Goal: Use online tool/utility: Utilize a website feature to perform a specific function

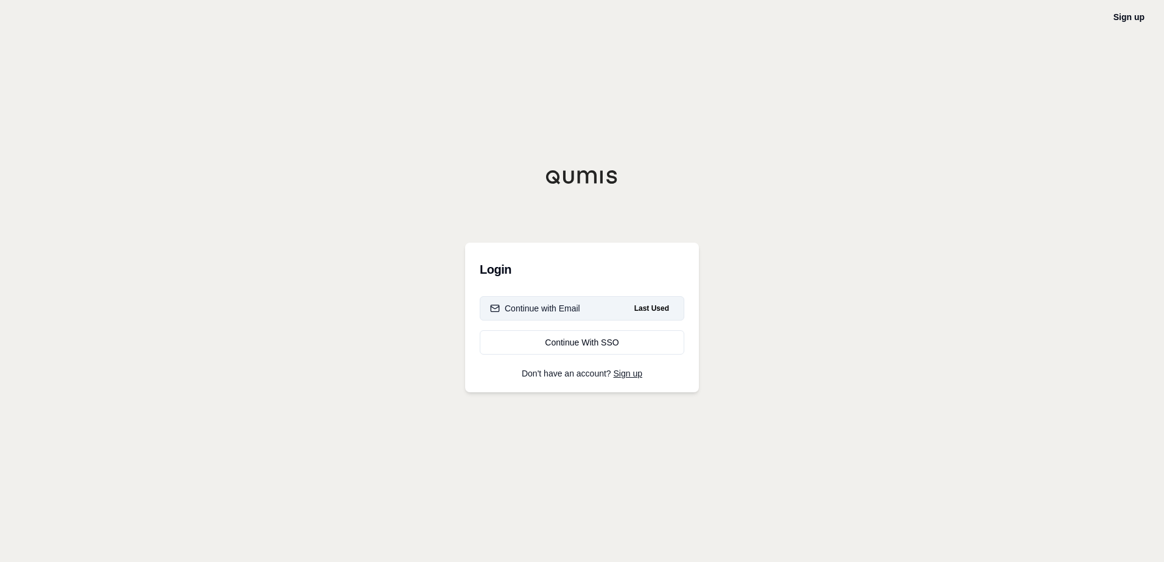
click at [565, 314] on div "Continue with Email" at bounding box center [535, 308] width 90 height 12
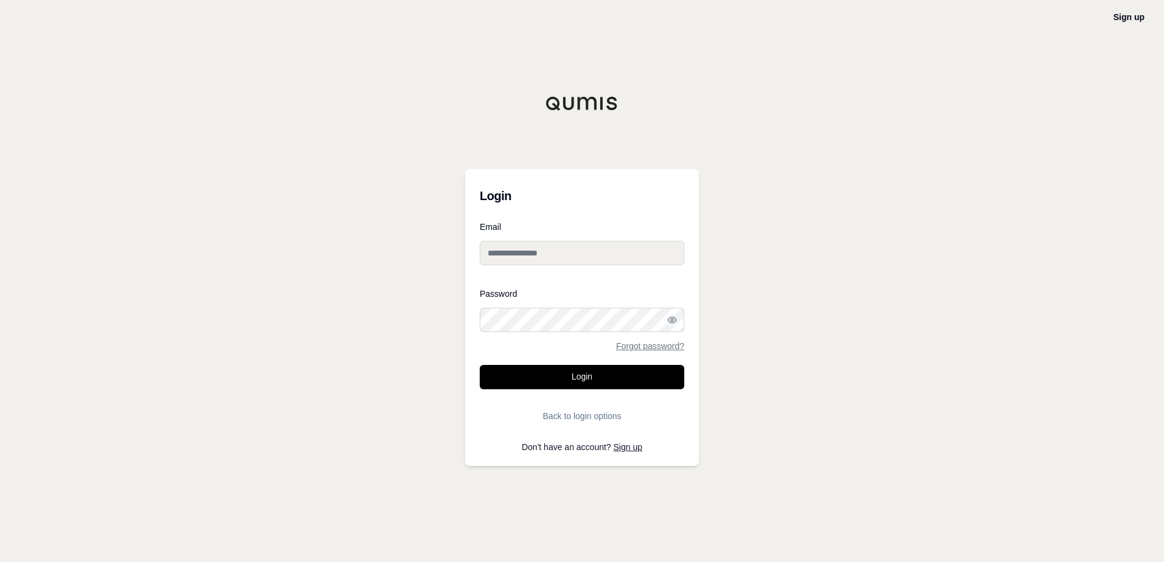
type input "**********"
click at [449, 327] on div "**********" at bounding box center [582, 281] width 1164 height 562
click at [528, 386] on button "Login" at bounding box center [582, 377] width 204 height 24
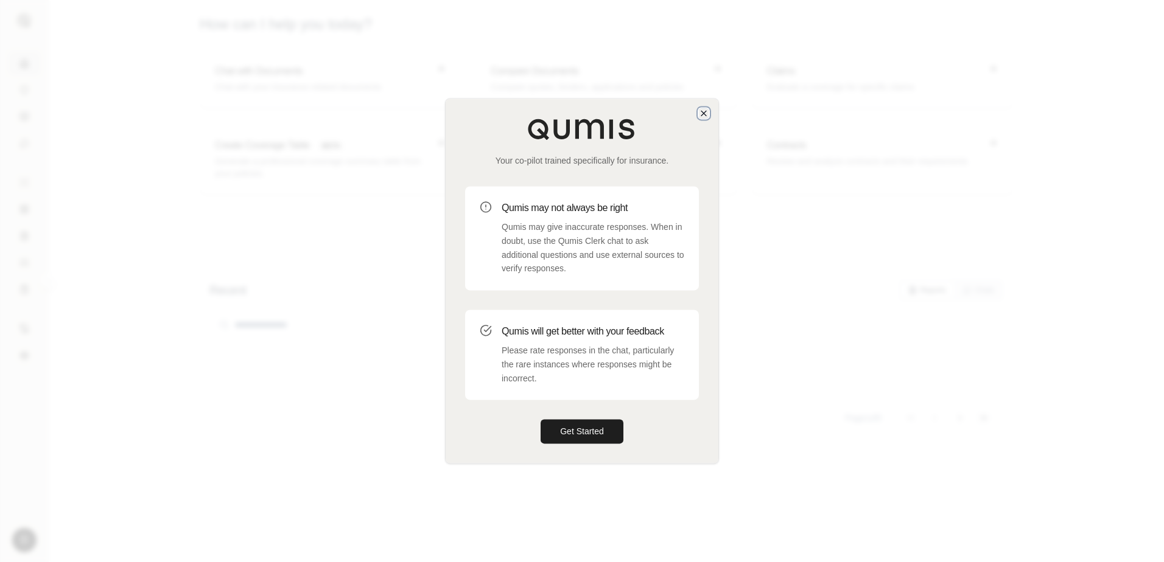
click at [704, 116] on icon "button" at bounding box center [704, 113] width 10 height 10
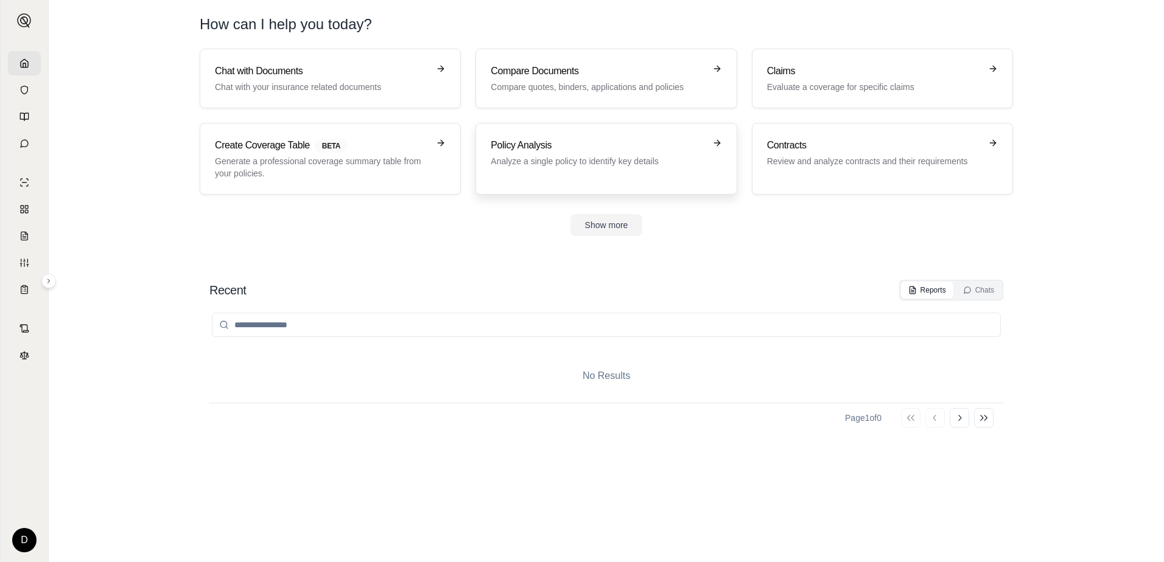
click at [603, 151] on h3 "Policy Analysis" at bounding box center [598, 145] width 214 height 15
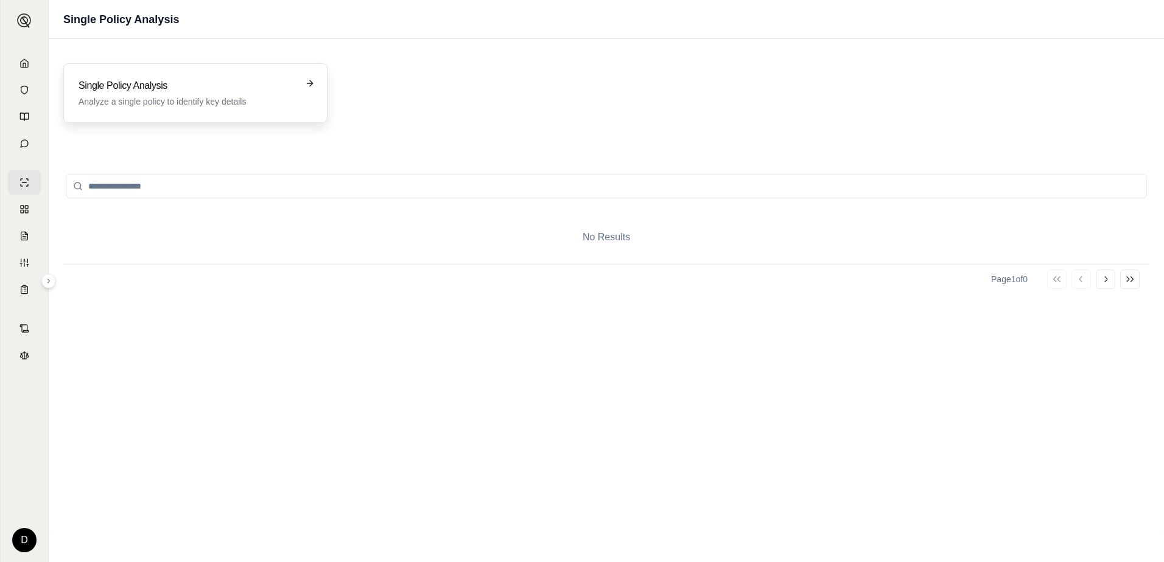
click at [259, 89] on h3 "Single Policy Analysis" at bounding box center [187, 86] width 217 height 15
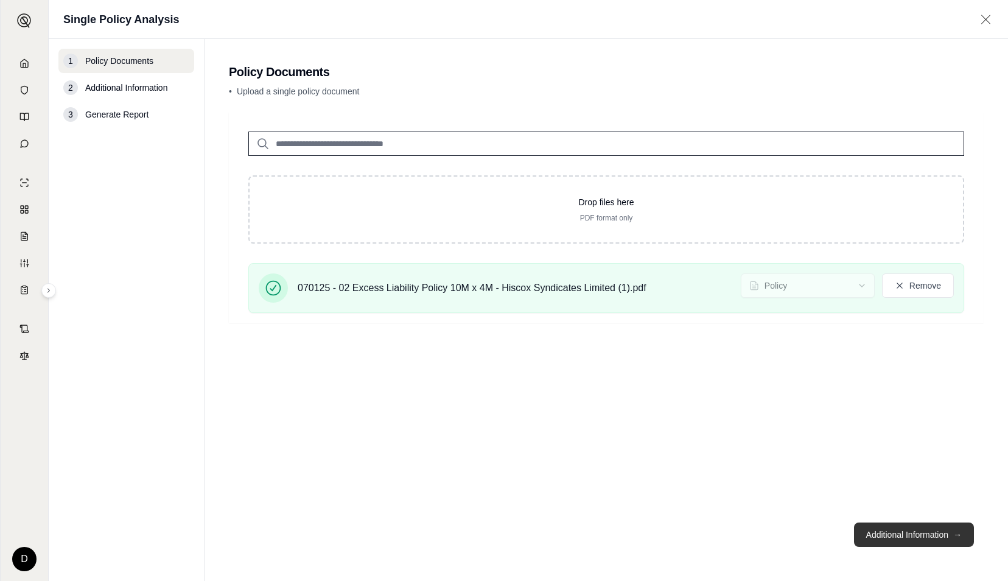
click at [917, 528] on button "Additional Information →" at bounding box center [914, 534] width 120 height 24
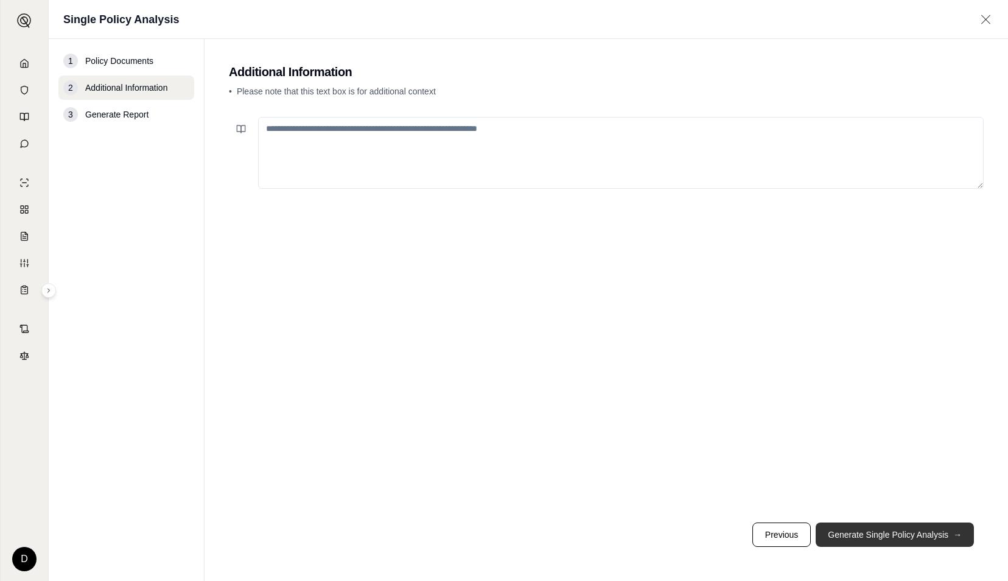
click at [854, 542] on button "Generate Single Policy Analysis →" at bounding box center [895, 534] width 158 height 24
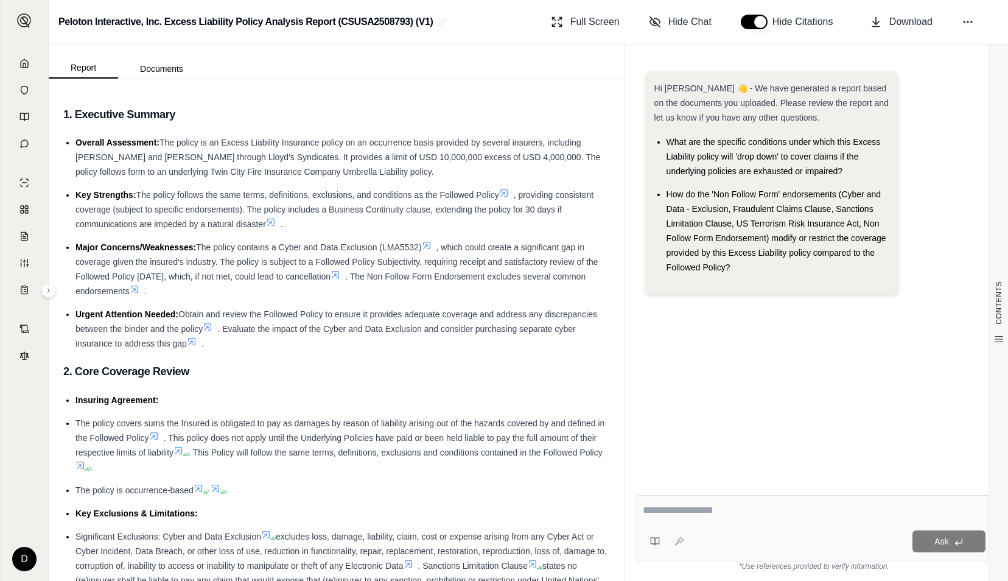
click at [721, 505] on textarea at bounding box center [814, 510] width 343 height 15
type textarea "**********"
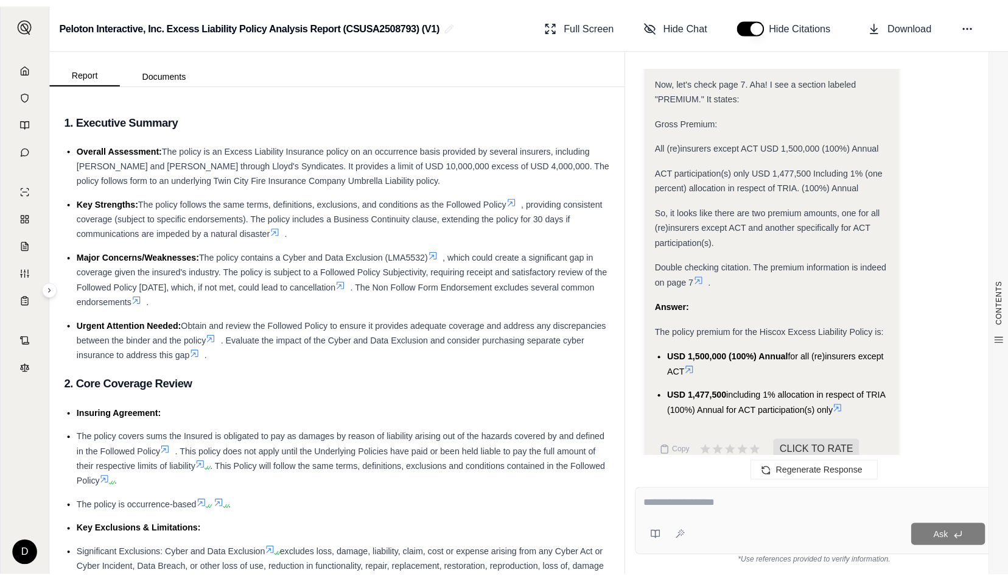
scroll to position [760, 0]
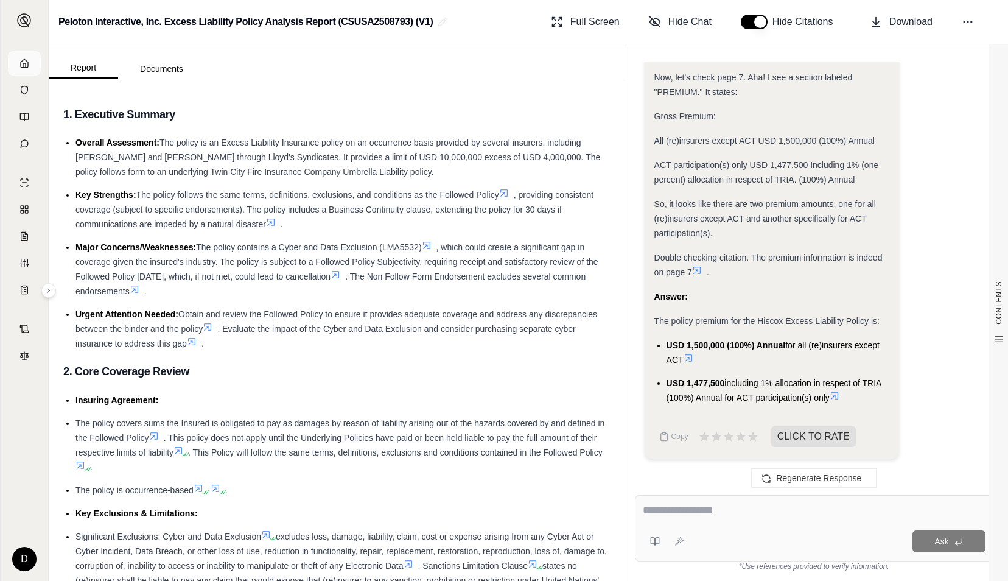
click at [30, 60] on link at bounding box center [24, 63] width 33 height 24
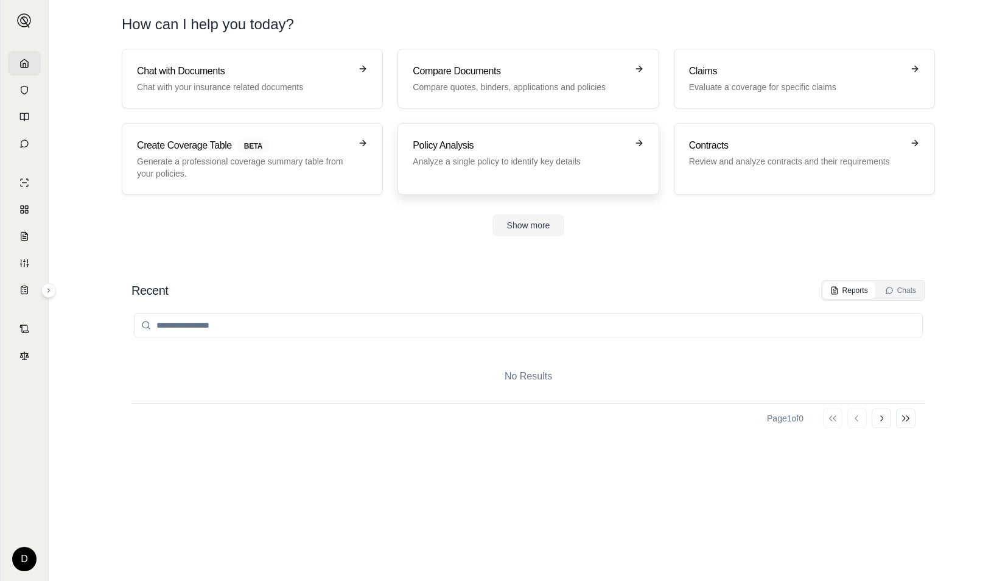
click at [526, 136] on link "Policy Analysis Analyze a single policy to identify key details" at bounding box center [527, 159] width 261 height 72
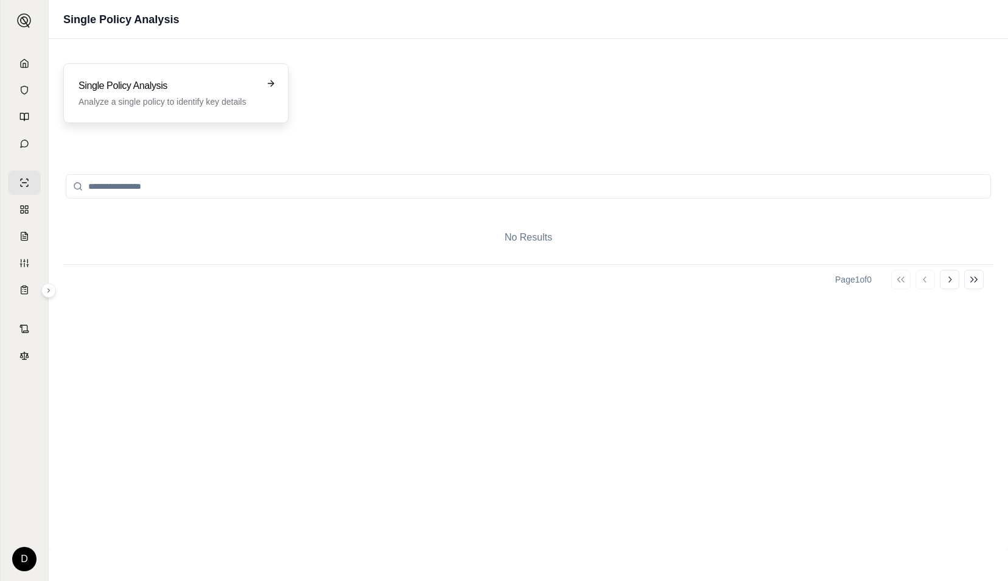
click at [226, 99] on p "Analyze a single policy to identify key details" at bounding box center [168, 102] width 178 height 12
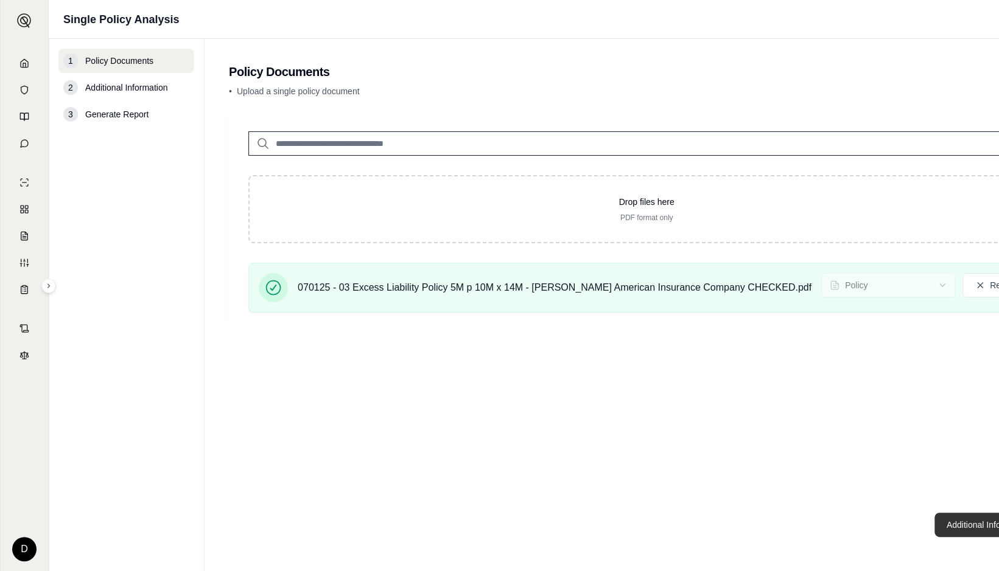
click at [938, 537] on button "Additional Information →" at bounding box center [994, 525] width 120 height 24
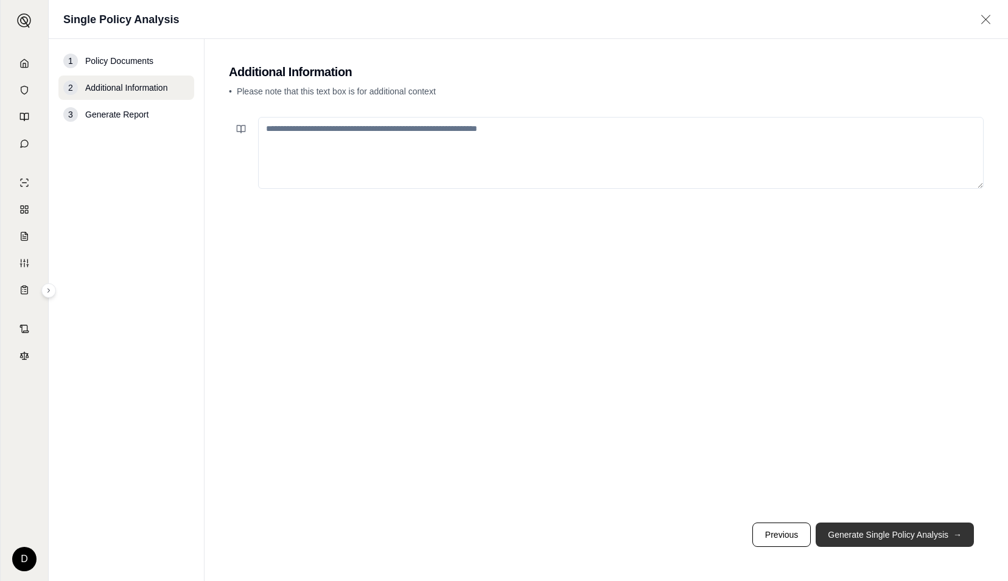
click at [890, 527] on button "Generate Single Policy Analysis →" at bounding box center [895, 534] width 158 height 24
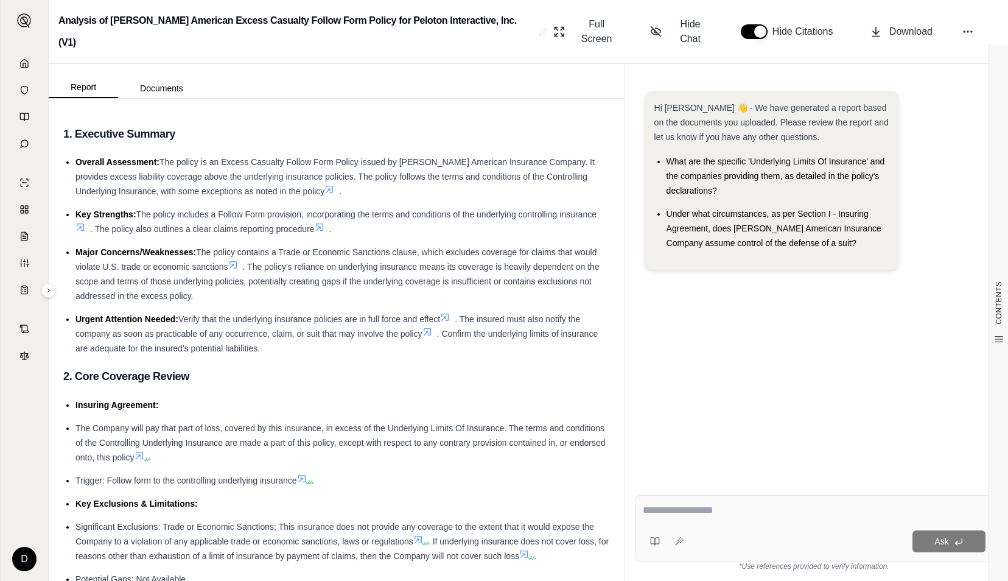
click at [787, 515] on textarea at bounding box center [814, 510] width 343 height 15
type textarea "**********"
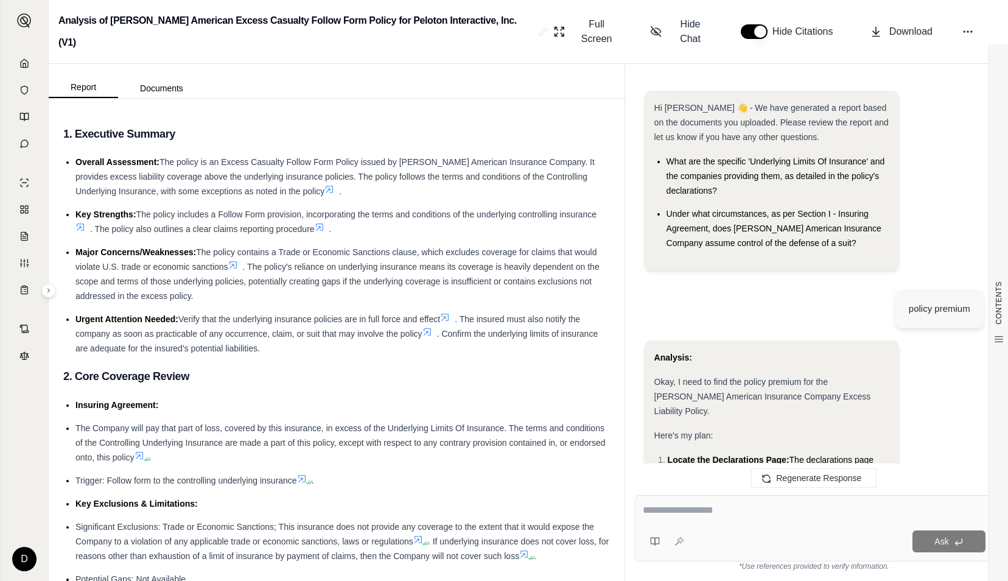
scroll to position [381, 0]
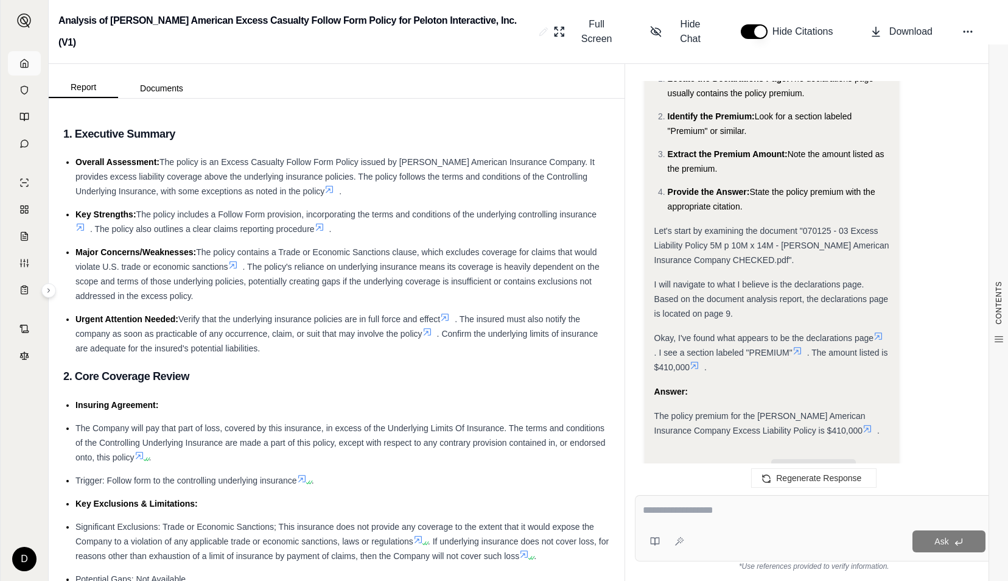
click at [30, 57] on link at bounding box center [24, 63] width 33 height 24
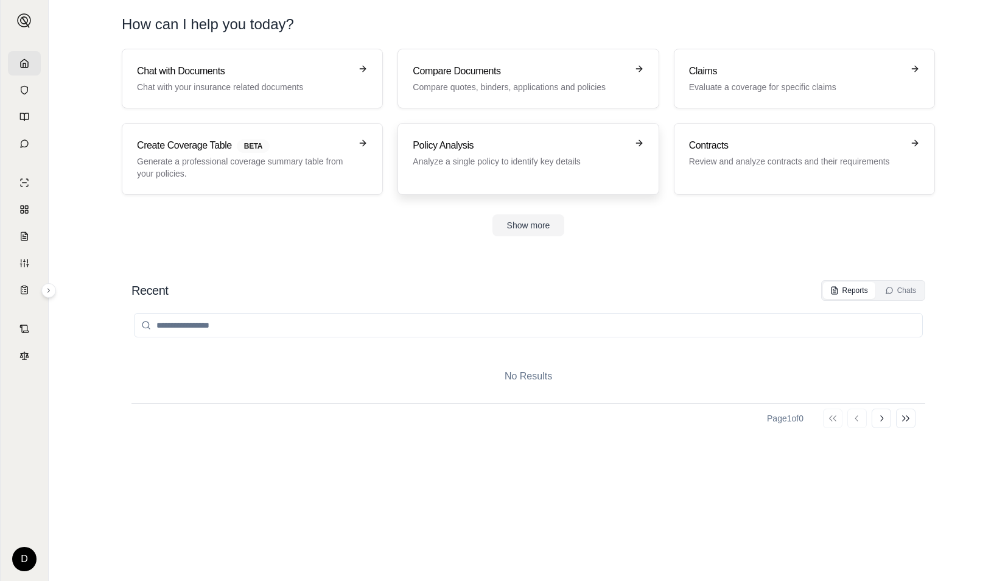
click at [500, 145] on h3 "Policy Analysis" at bounding box center [520, 145] width 214 height 15
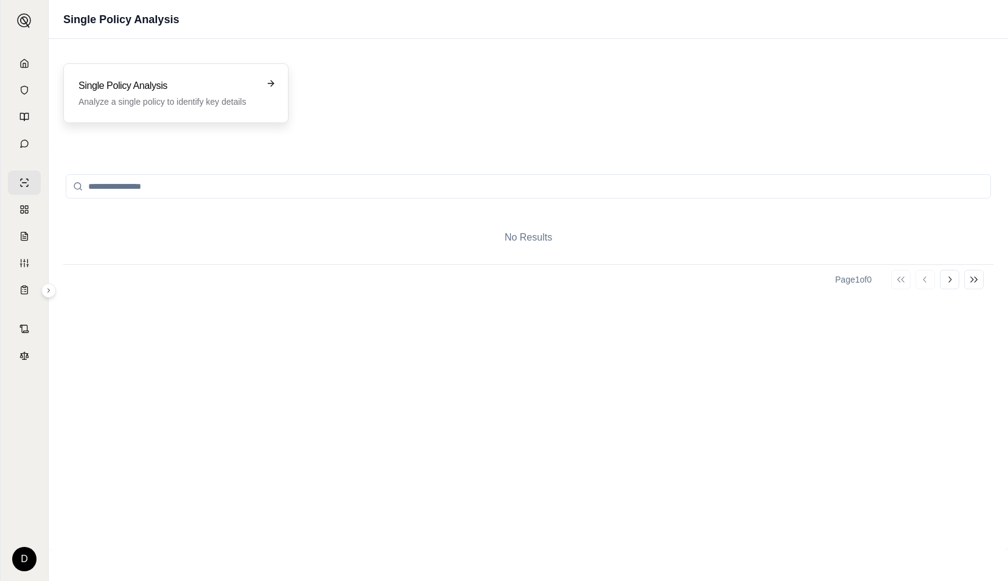
click at [193, 80] on h3 "Single Policy Analysis" at bounding box center [168, 86] width 178 height 15
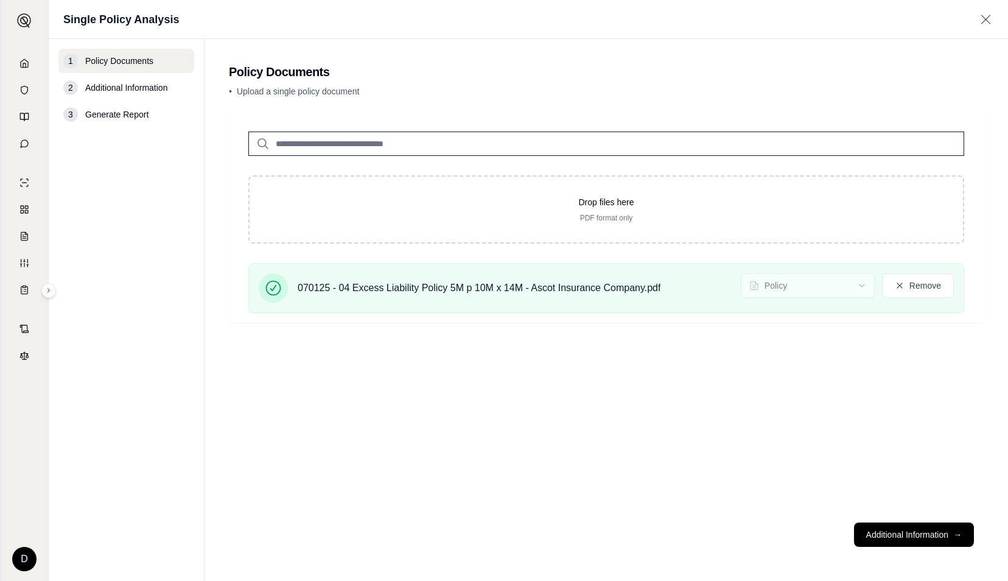
click at [915, 537] on button "Additional Information →" at bounding box center [914, 534] width 120 height 24
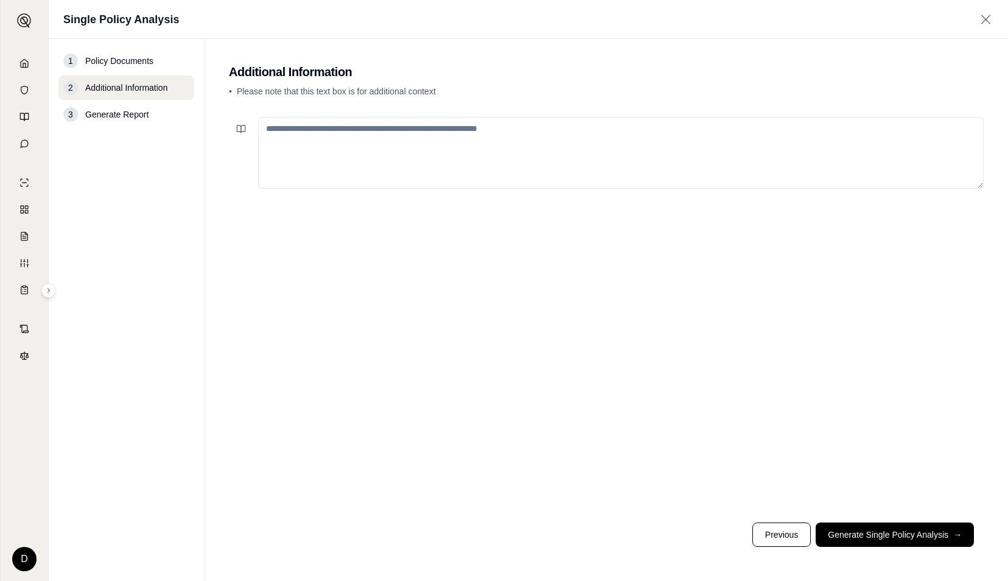
click at [915, 537] on button "Generate Single Policy Analysis →" at bounding box center [895, 534] width 158 height 24
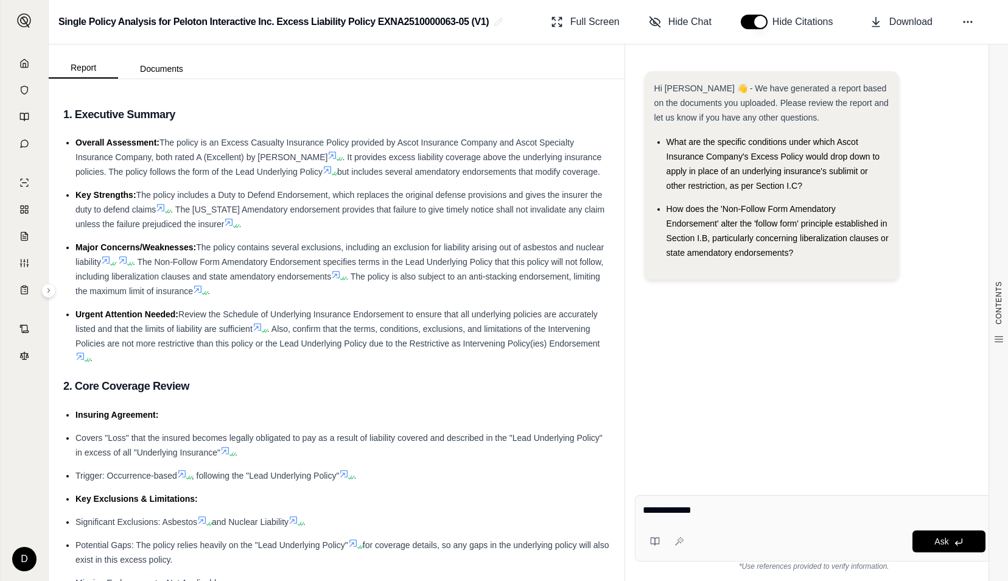
type textarea "**********"
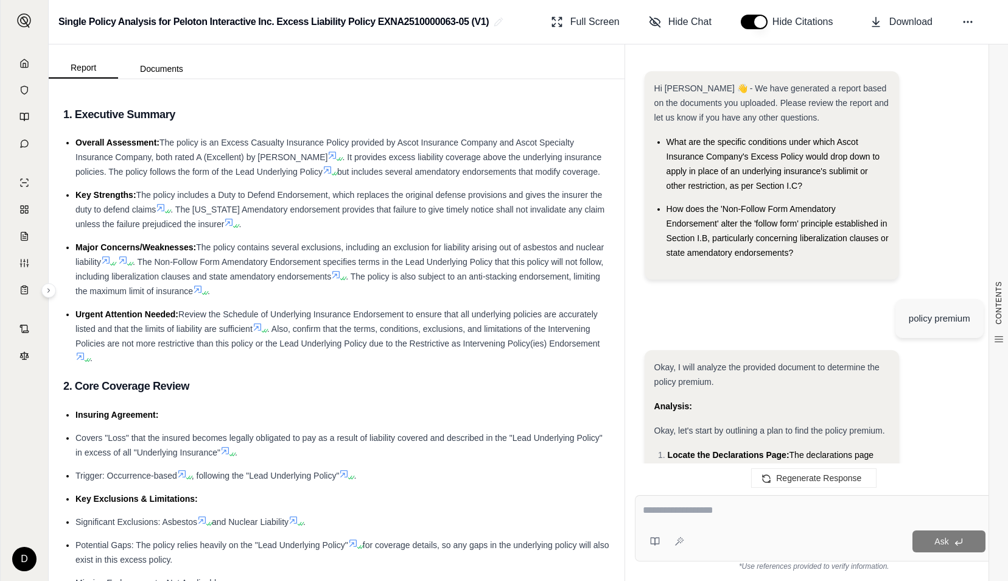
scroll to position [1028, 0]
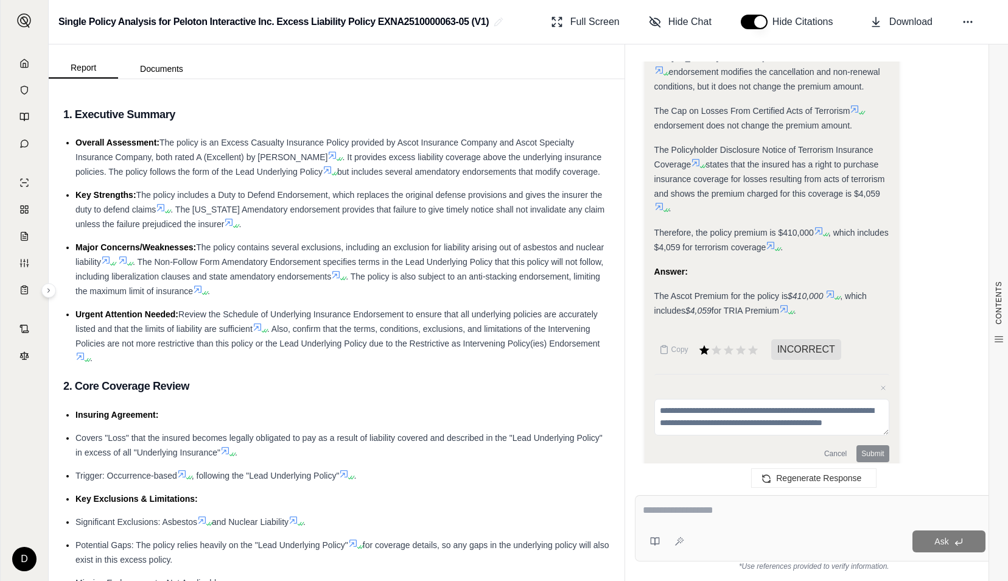
click at [722, 514] on textarea at bounding box center [814, 510] width 343 height 15
type textarea "**********"
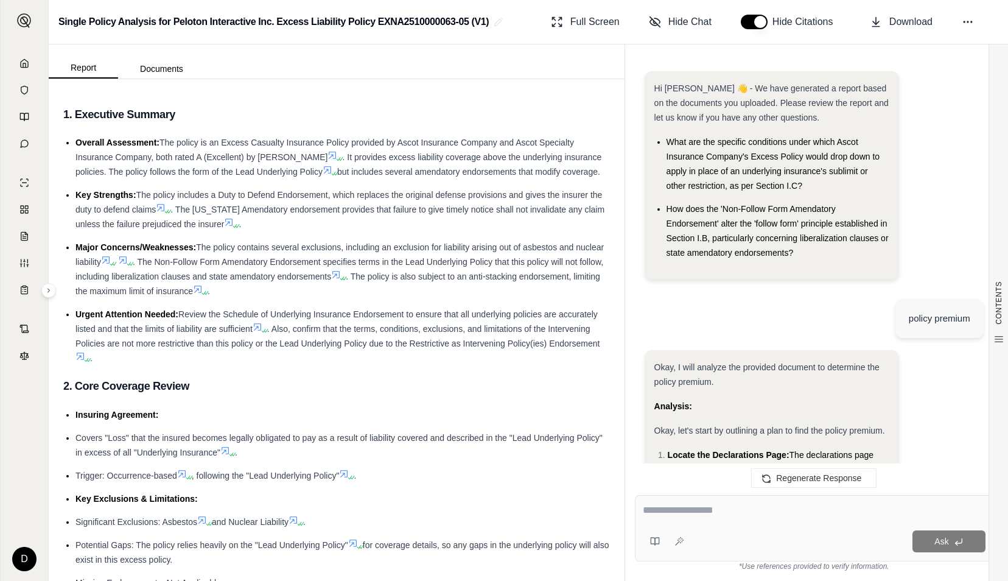
scroll to position [1635, 0]
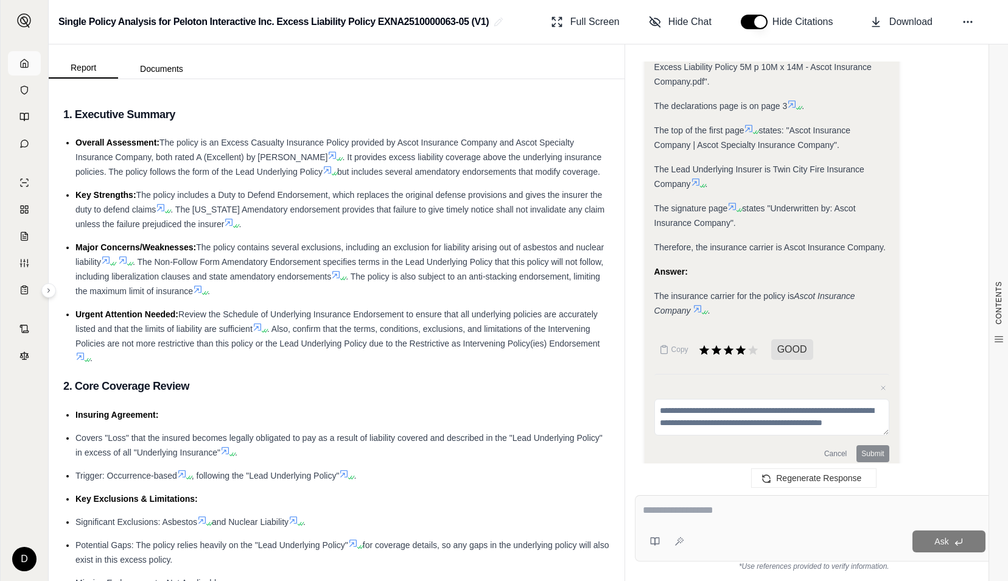
click at [25, 58] on link at bounding box center [24, 63] width 33 height 24
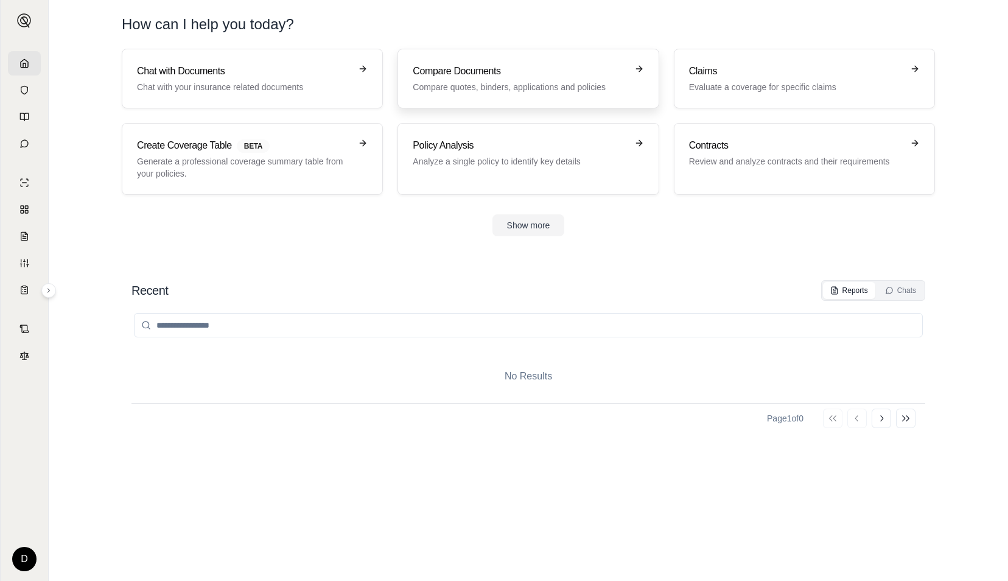
click at [473, 81] on p "Compare quotes, binders, applications and policies" at bounding box center [520, 87] width 214 height 12
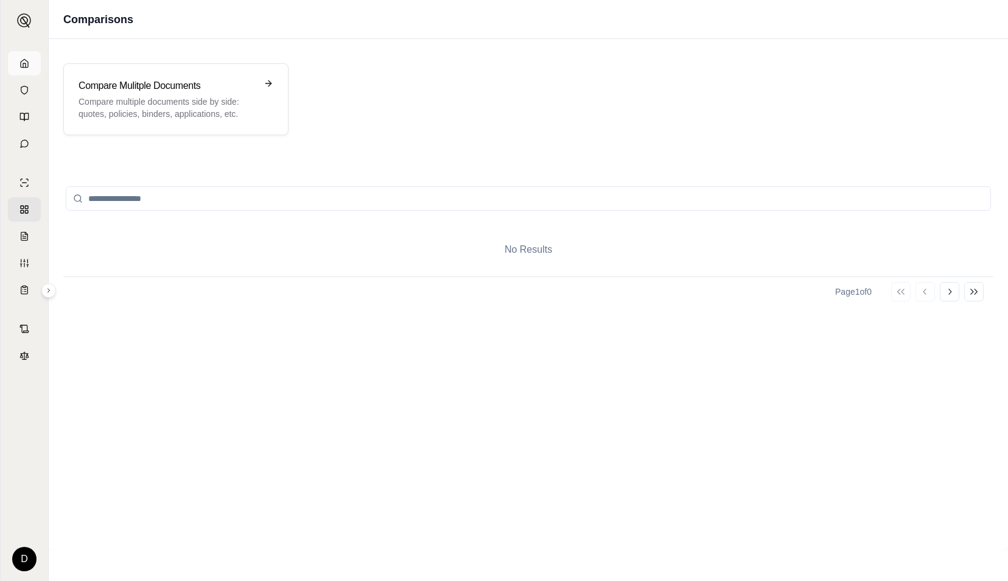
click at [24, 63] on polyline at bounding box center [24, 65] width 2 height 4
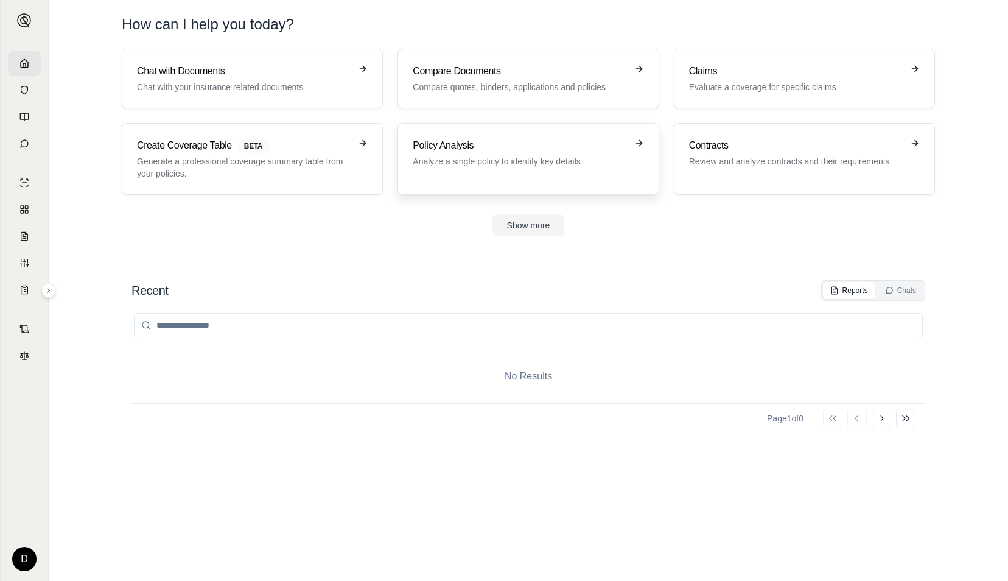
click at [463, 158] on p "Analyze a single policy to identify key details" at bounding box center [520, 161] width 214 height 12
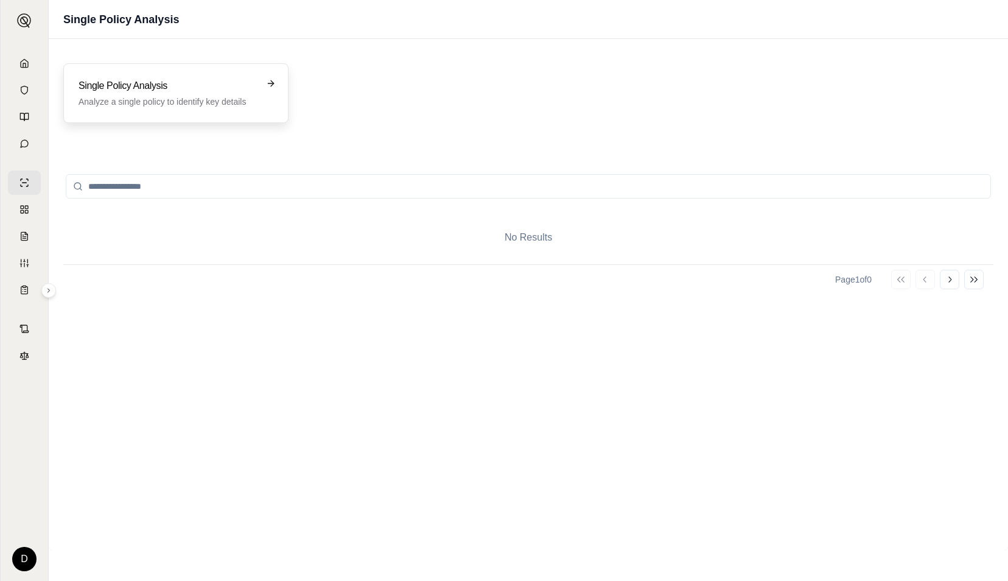
click at [176, 84] on h3 "Single Policy Analysis" at bounding box center [168, 86] width 178 height 15
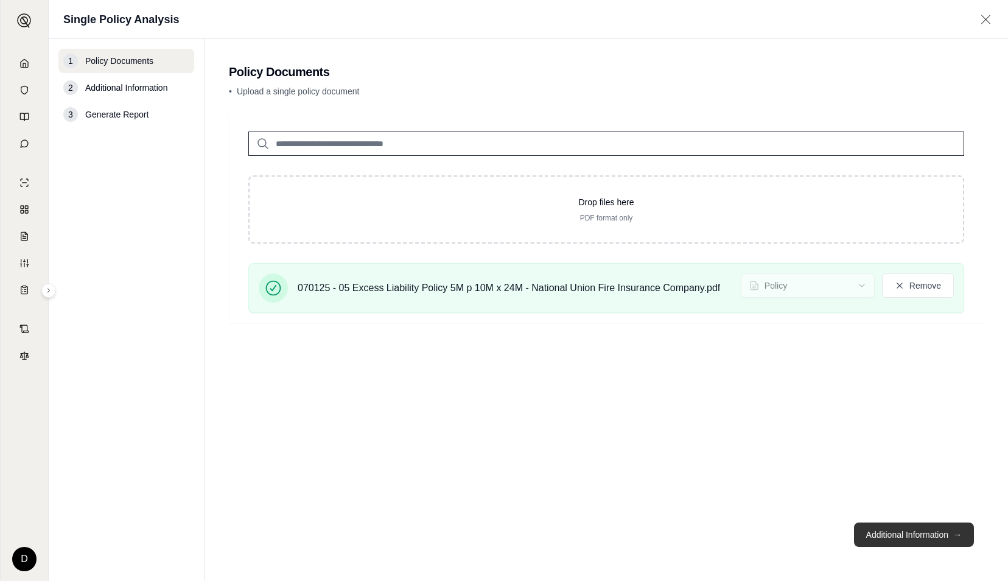
click at [901, 529] on button "Additional Information →" at bounding box center [914, 534] width 120 height 24
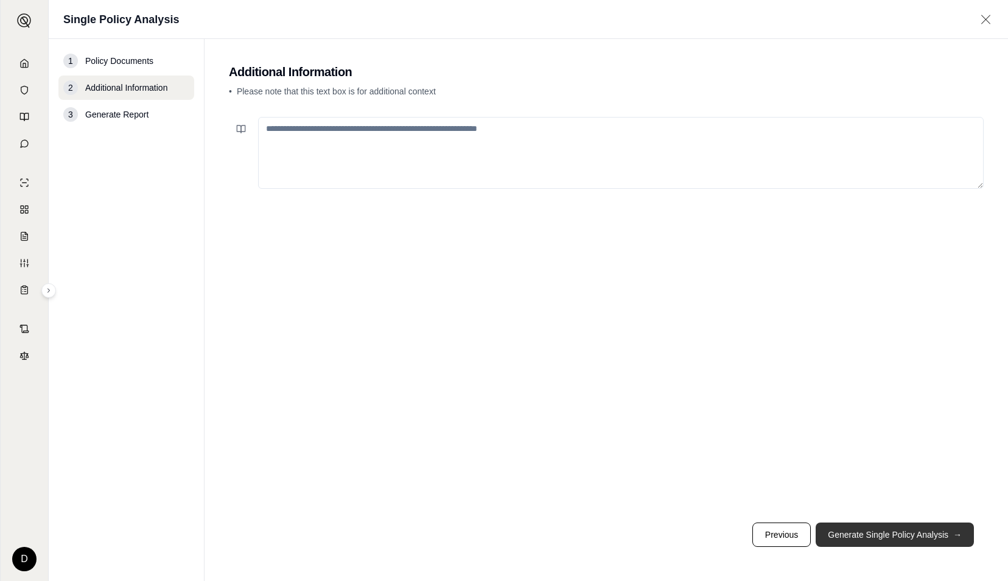
click at [901, 534] on button "Generate Single Policy Analysis →" at bounding box center [895, 534] width 158 height 24
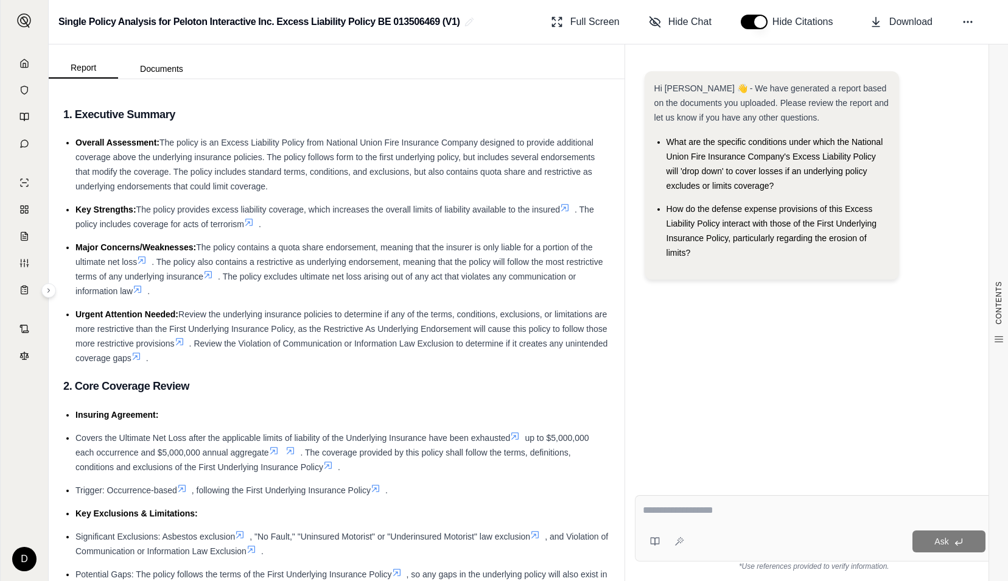
click at [724, 506] on textarea at bounding box center [814, 510] width 343 height 15
type textarea "**********"
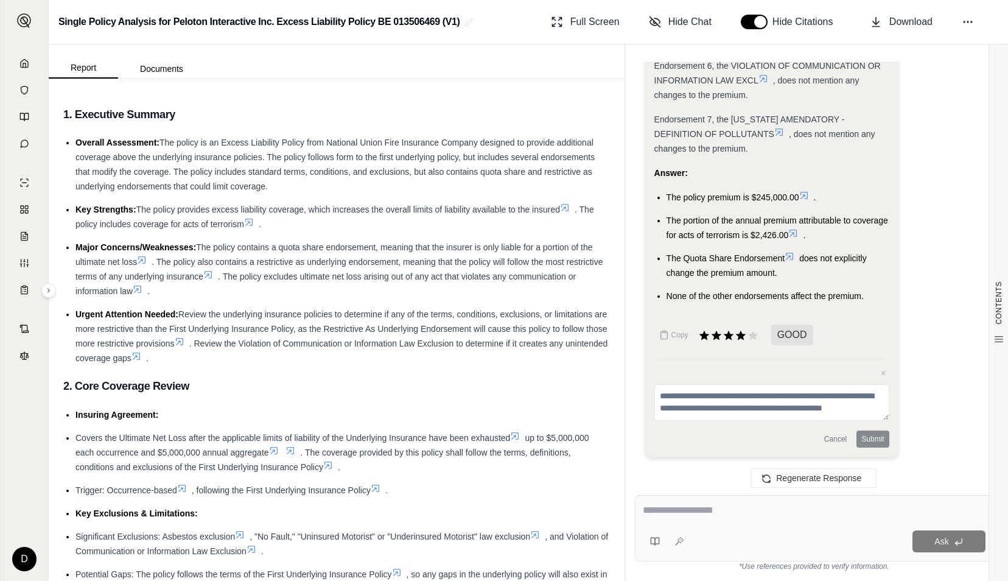
click at [750, 506] on textarea at bounding box center [814, 510] width 343 height 15
type textarea "**********"
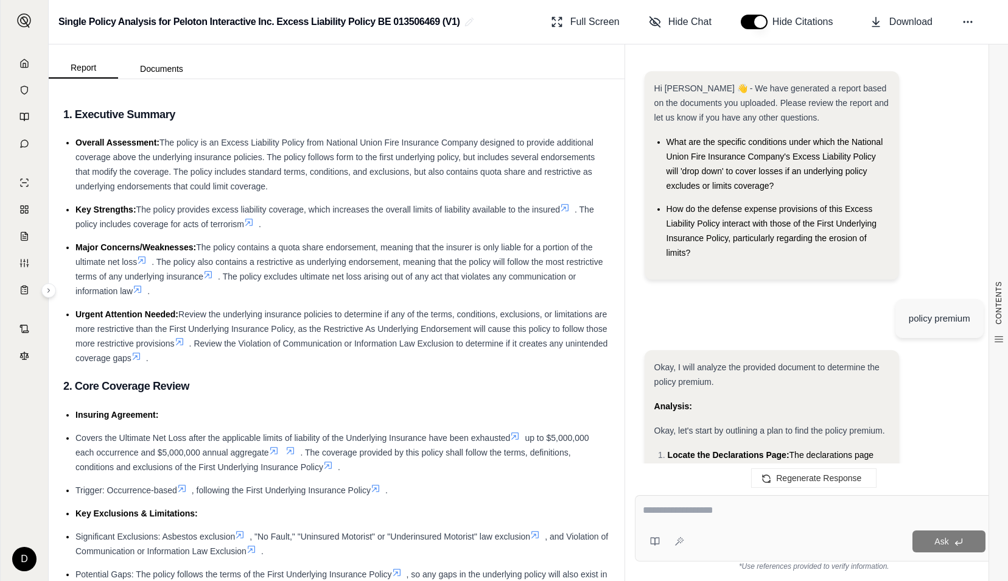
scroll to position [2938, 0]
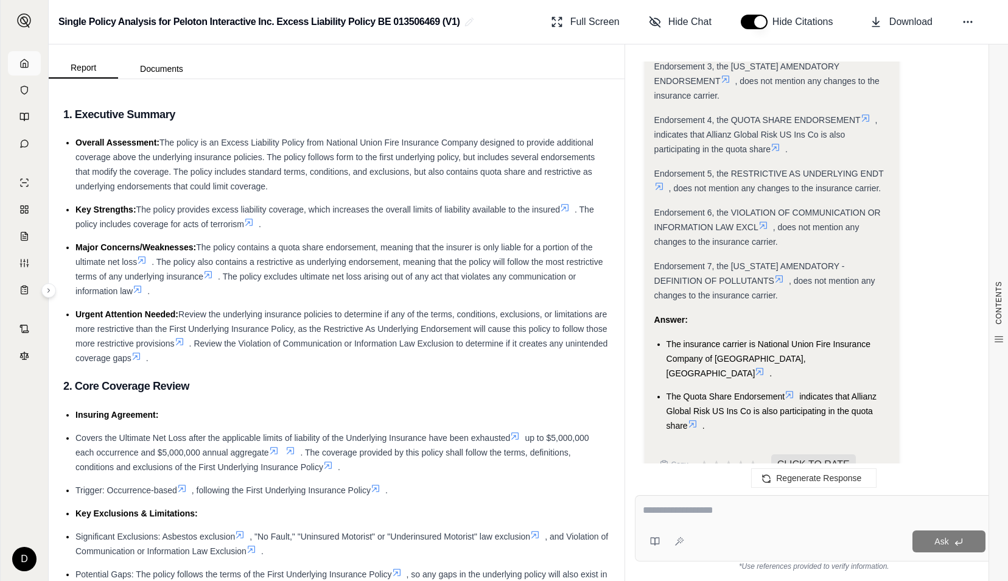
click at [29, 55] on link at bounding box center [24, 63] width 33 height 24
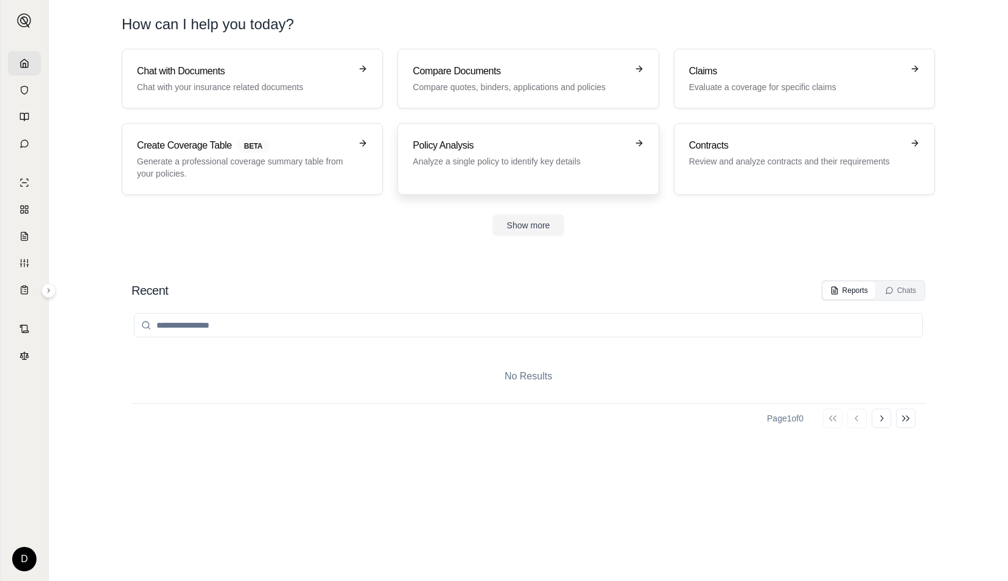
click at [481, 136] on link "Policy Analysis Analyze a single policy to identify key details" at bounding box center [527, 159] width 261 height 72
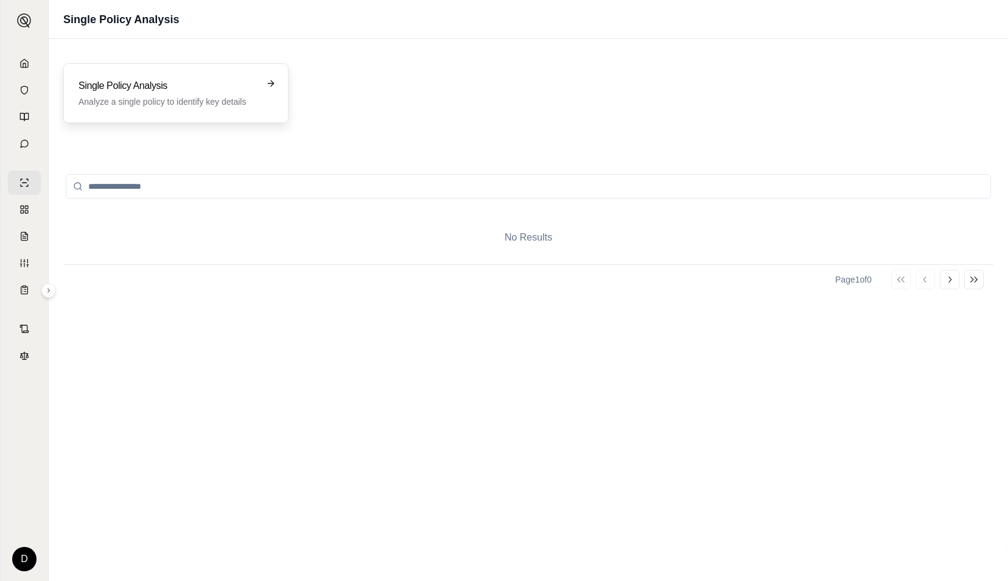
click at [189, 86] on h3 "Single Policy Analysis" at bounding box center [168, 86] width 178 height 15
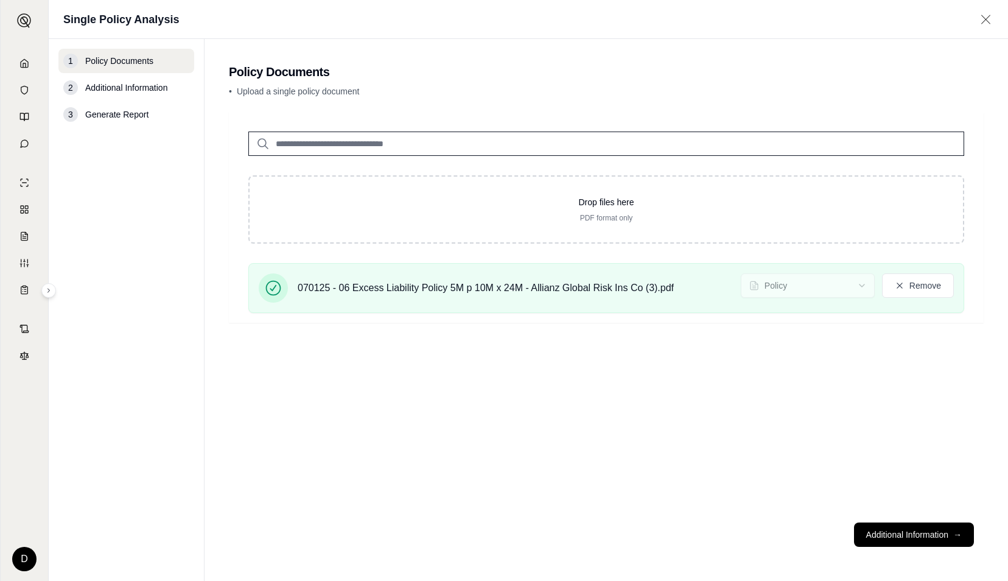
click at [931, 537] on button "Additional Information →" at bounding box center [914, 534] width 120 height 24
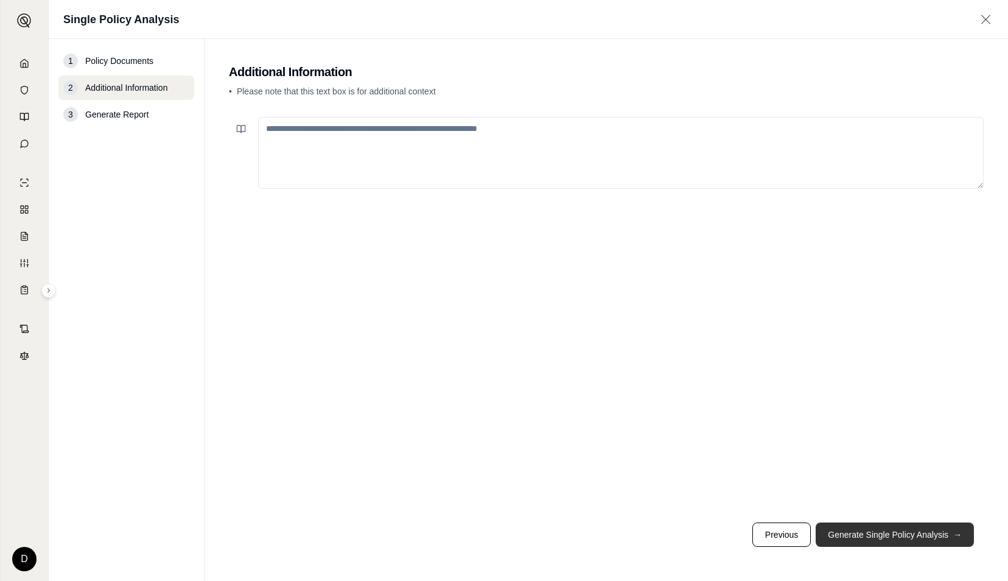
click at [926, 534] on button "Generate Single Policy Analysis →" at bounding box center [895, 534] width 158 height 24
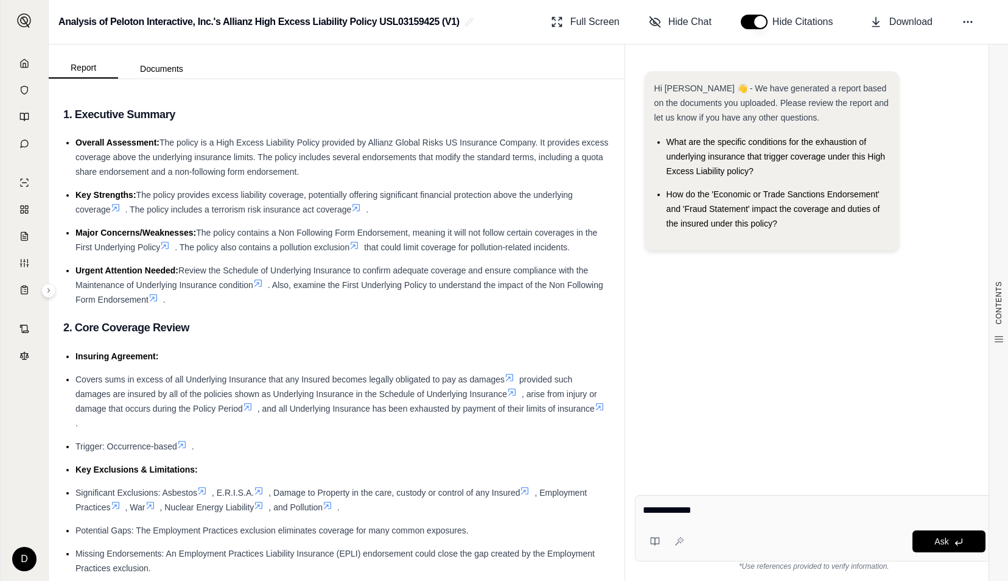
type textarea "**********"
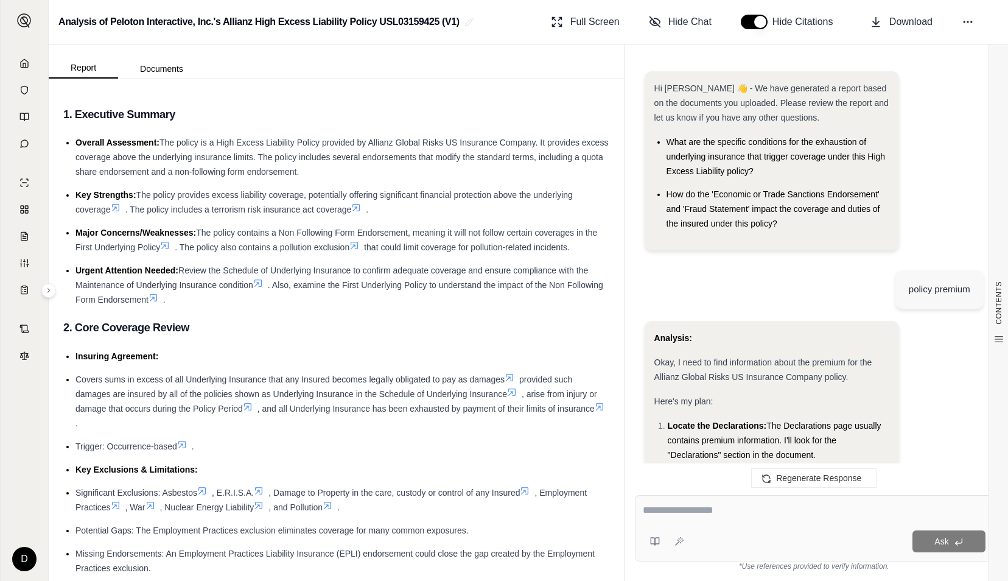
scroll to position [618, 0]
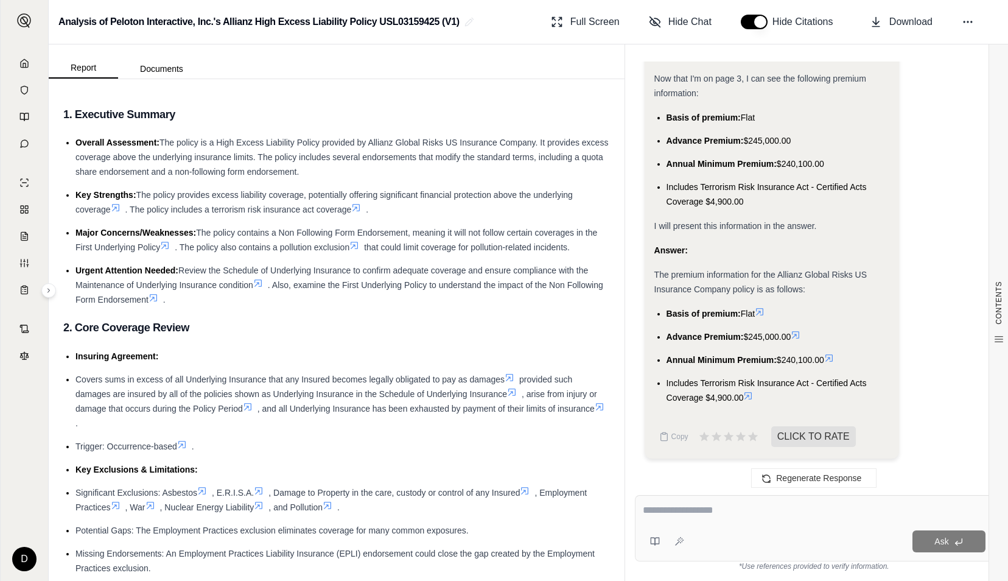
click at [683, 499] on div "Ask" at bounding box center [814, 528] width 358 height 66
type textarea "*"
type textarea "**********"
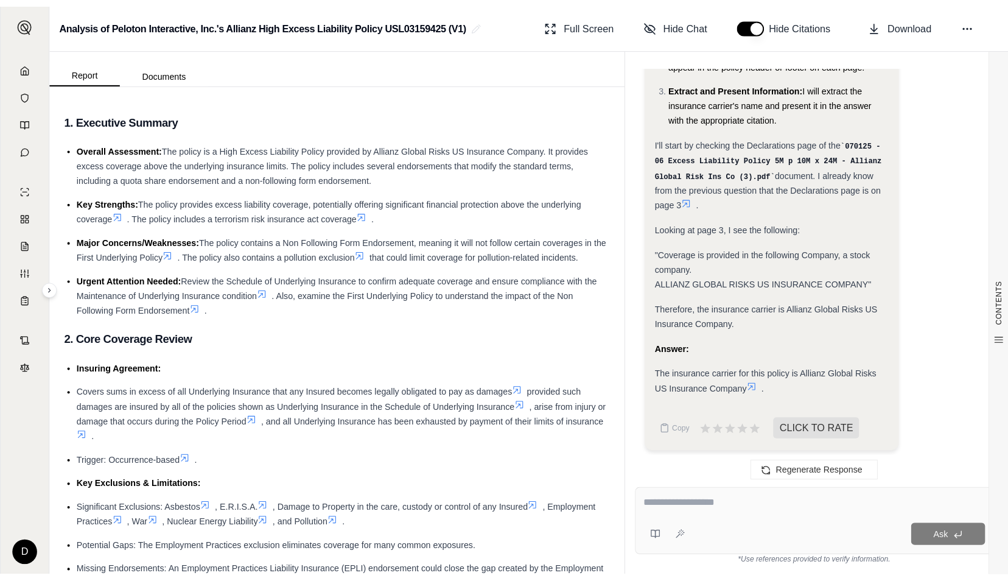
scroll to position [1222, 0]
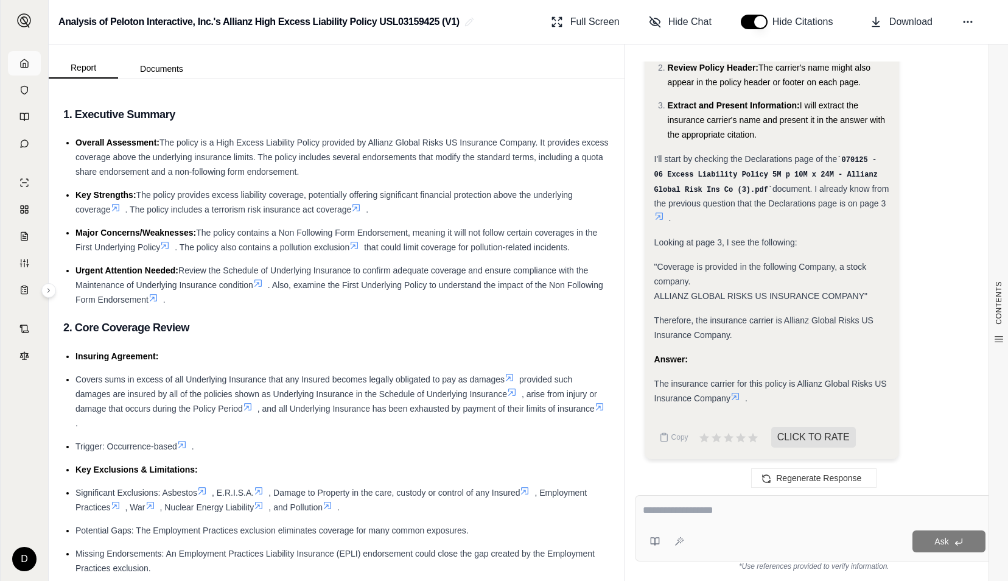
click at [21, 62] on icon at bounding box center [24, 63] width 7 height 8
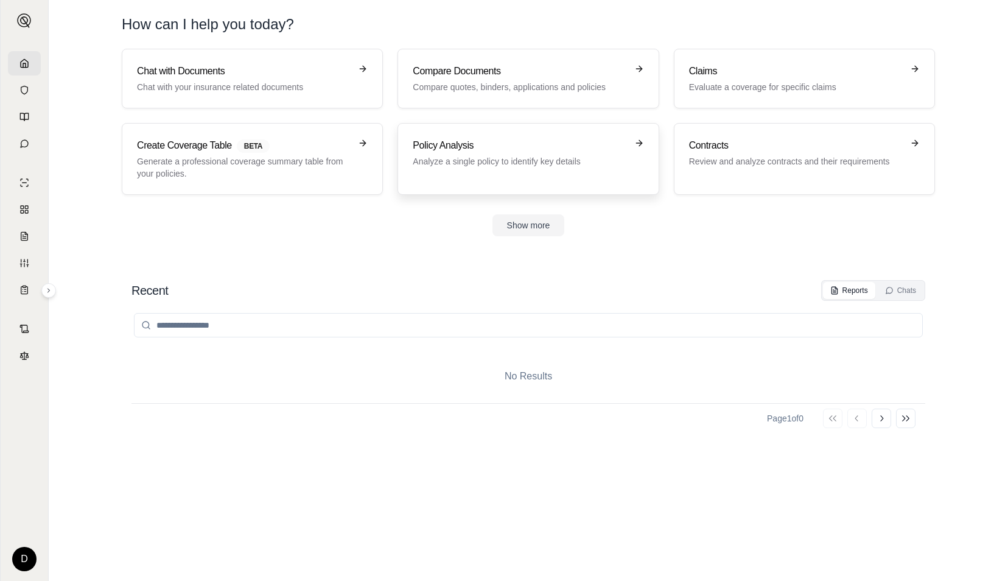
click at [495, 173] on div "Policy Analysis Analyze a single policy to identify key details" at bounding box center [528, 158] width 231 height 41
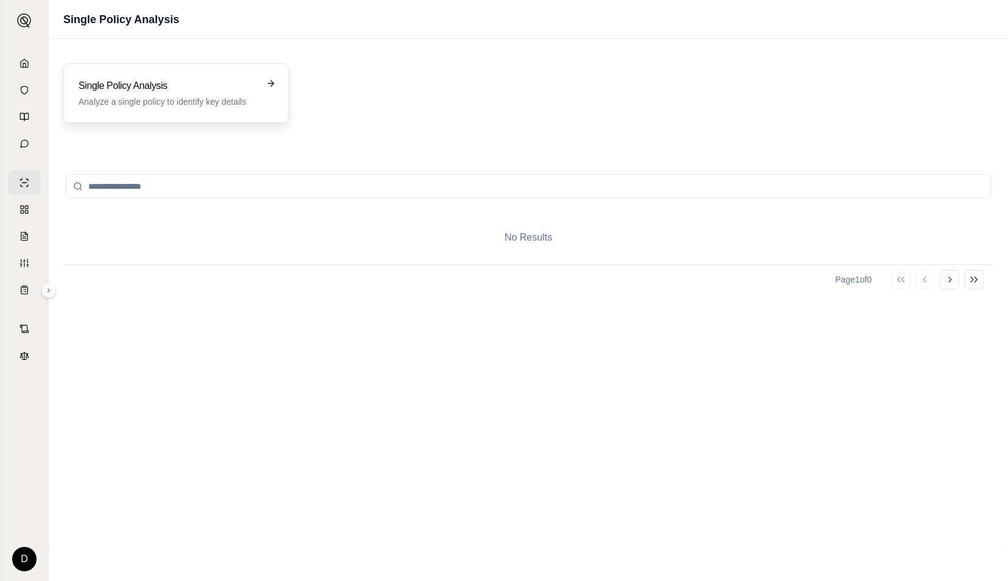
click at [228, 101] on p "Analyze a single policy to identify key details" at bounding box center [168, 102] width 178 height 12
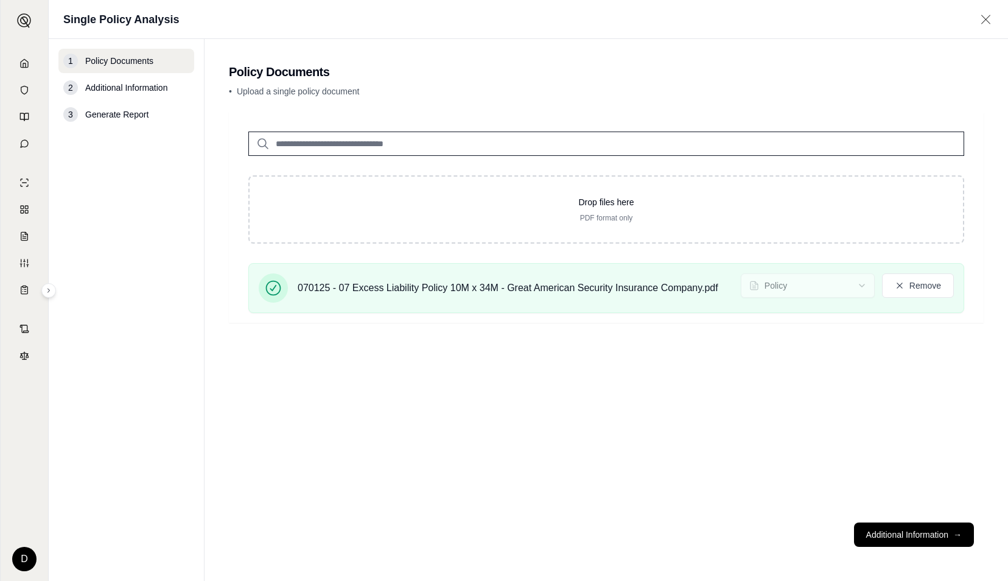
click at [912, 536] on button "Additional Information →" at bounding box center [914, 534] width 120 height 24
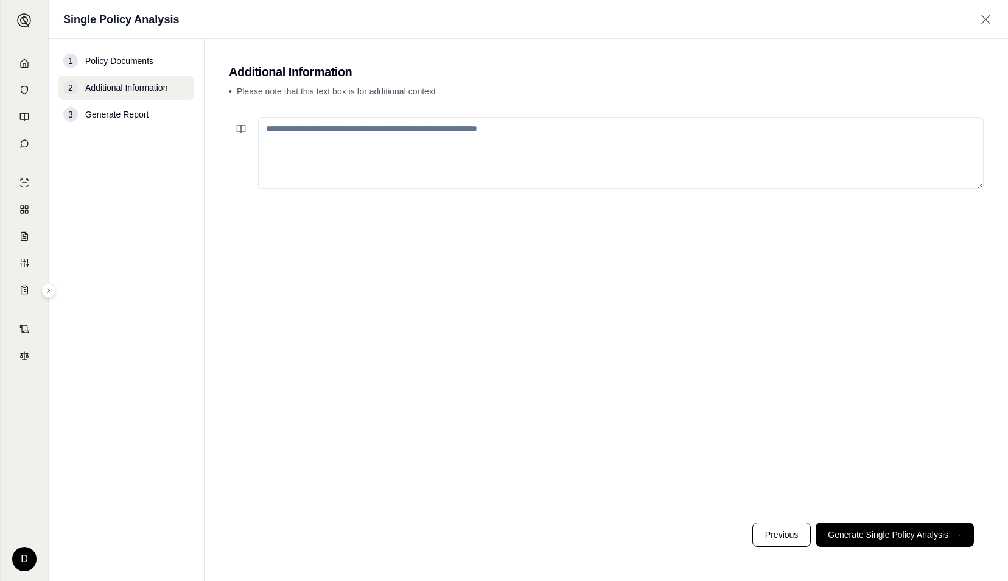
click at [912, 536] on button "Generate Single Policy Analysis →" at bounding box center [895, 534] width 158 height 24
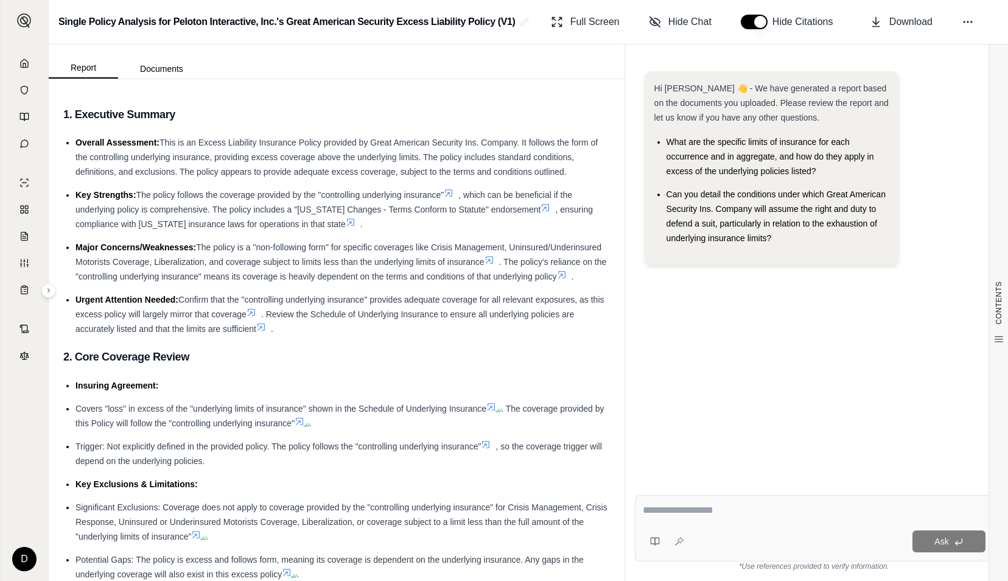
click at [803, 498] on div "Ask" at bounding box center [814, 528] width 358 height 66
type textarea "**********"
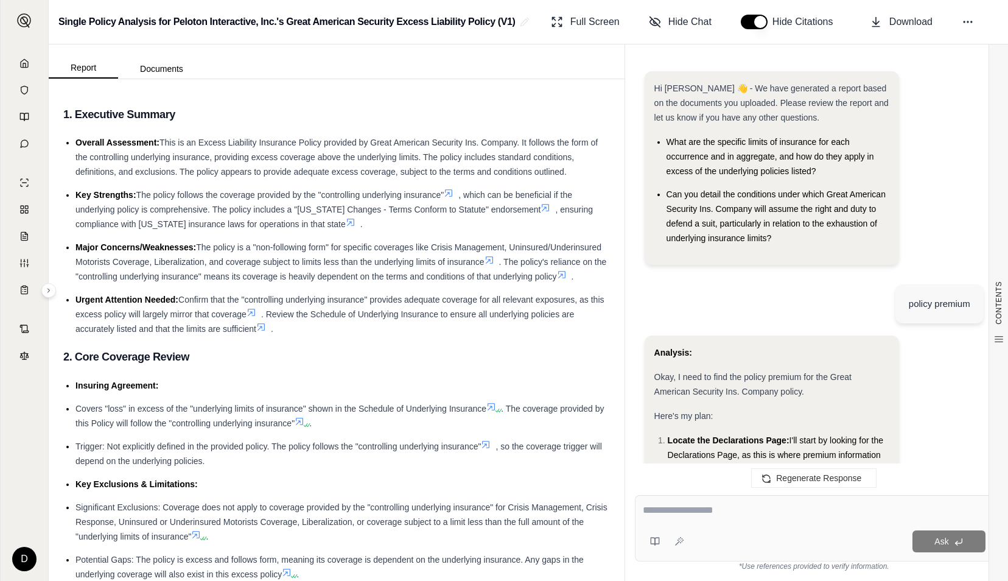
scroll to position [555, 0]
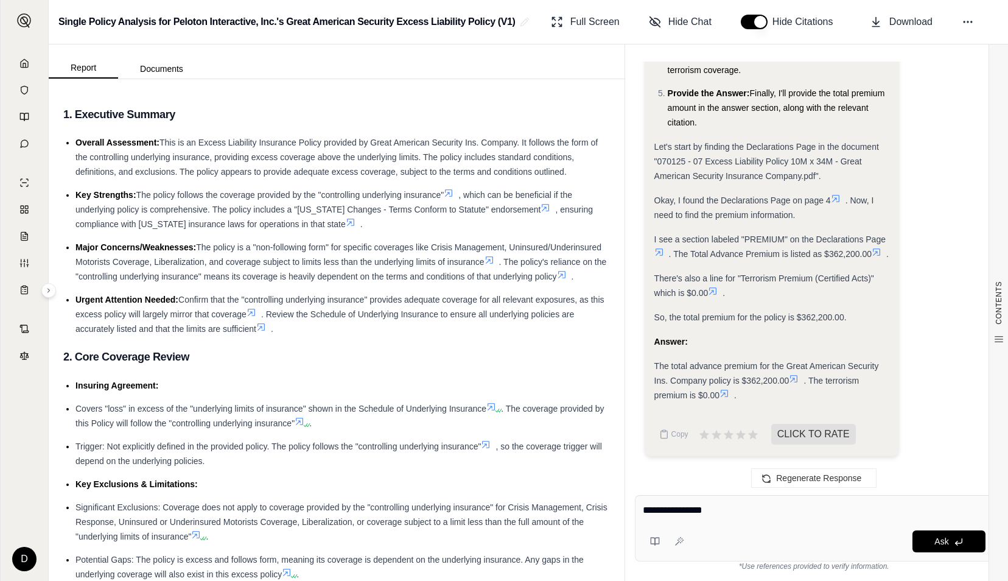
type textarea "**********"
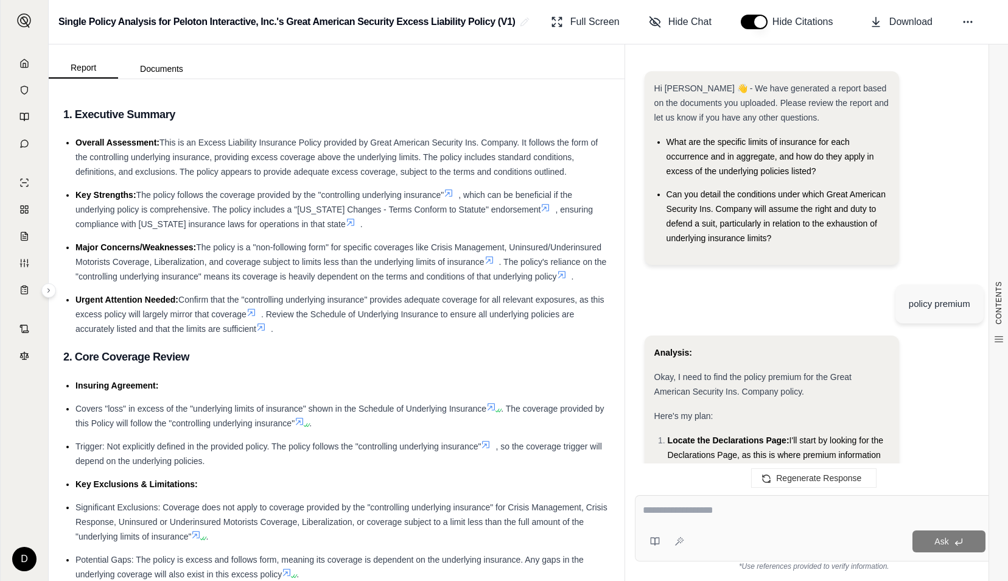
scroll to position [1206, 0]
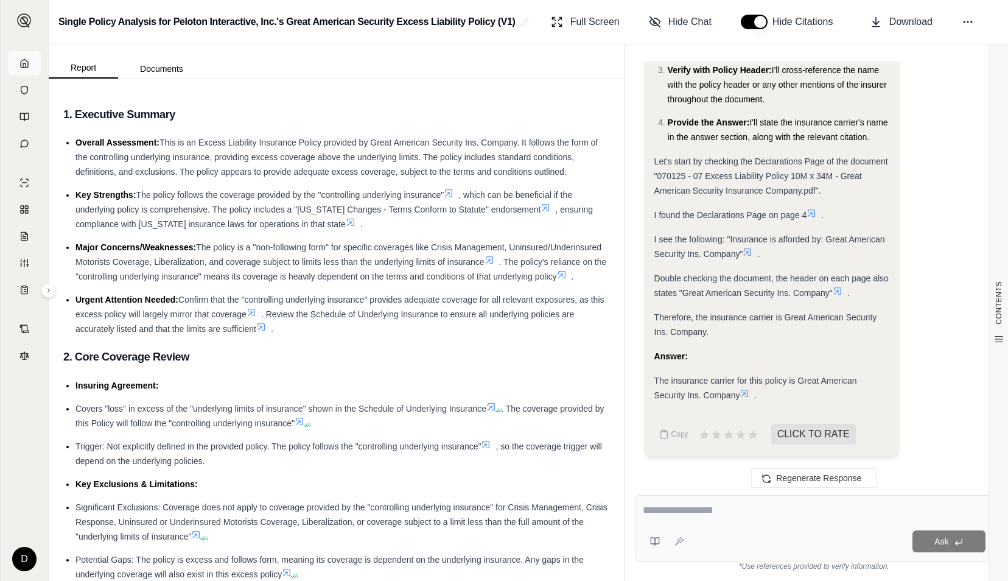
click at [23, 63] on polyline at bounding box center [24, 65] width 2 height 4
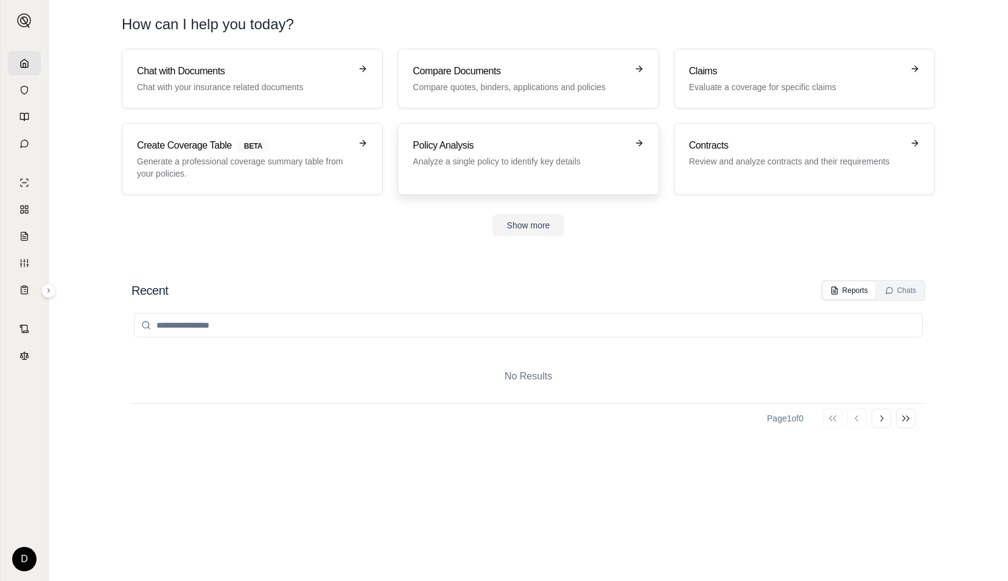
click at [527, 156] on p "Analyze a single policy to identify key details" at bounding box center [520, 161] width 214 height 12
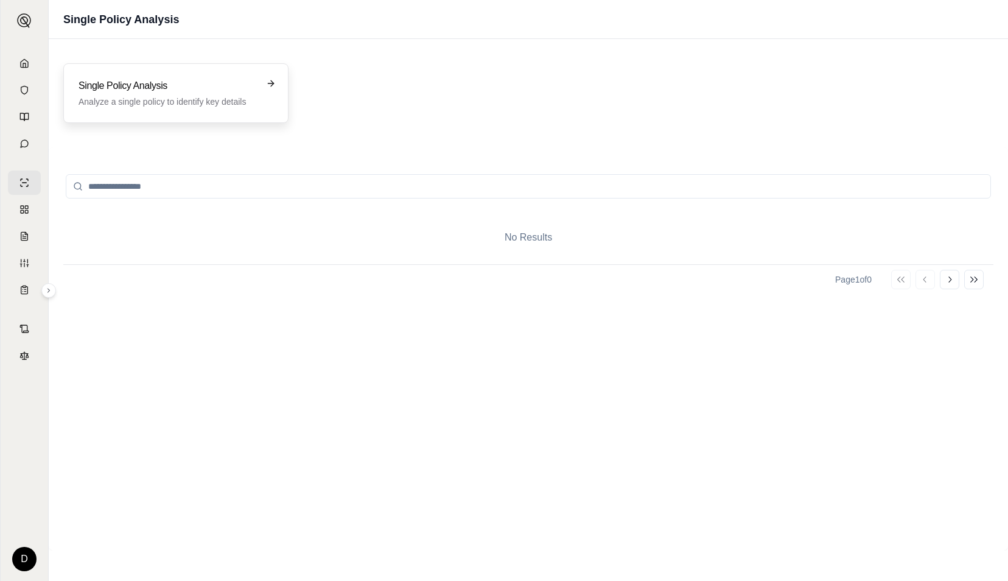
click at [146, 100] on p "Analyze a single policy to identify key details" at bounding box center [168, 102] width 178 height 12
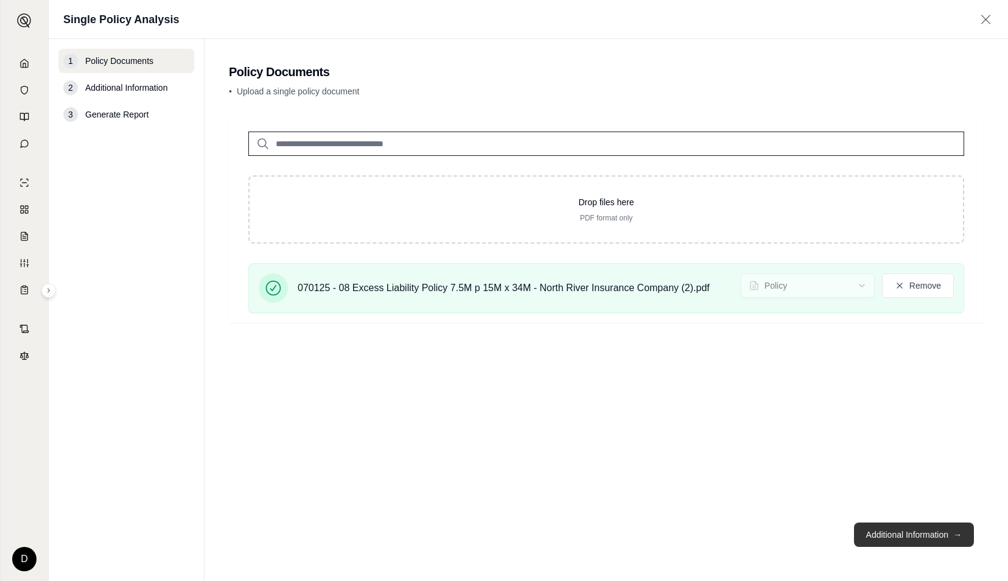
click at [915, 536] on button "Additional Information →" at bounding box center [914, 534] width 120 height 24
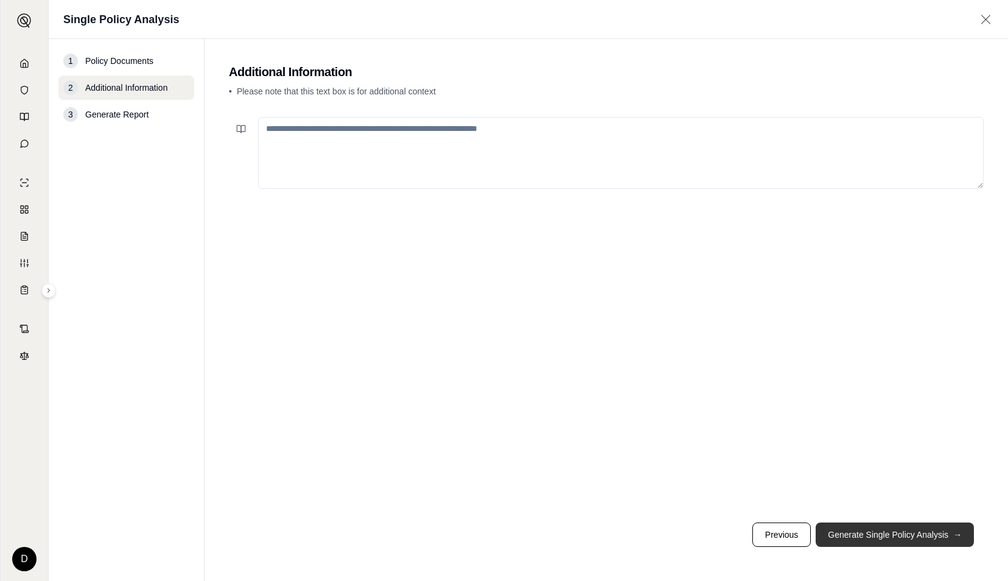
click at [915, 536] on button "Generate Single Policy Analysis →" at bounding box center [895, 534] width 158 height 24
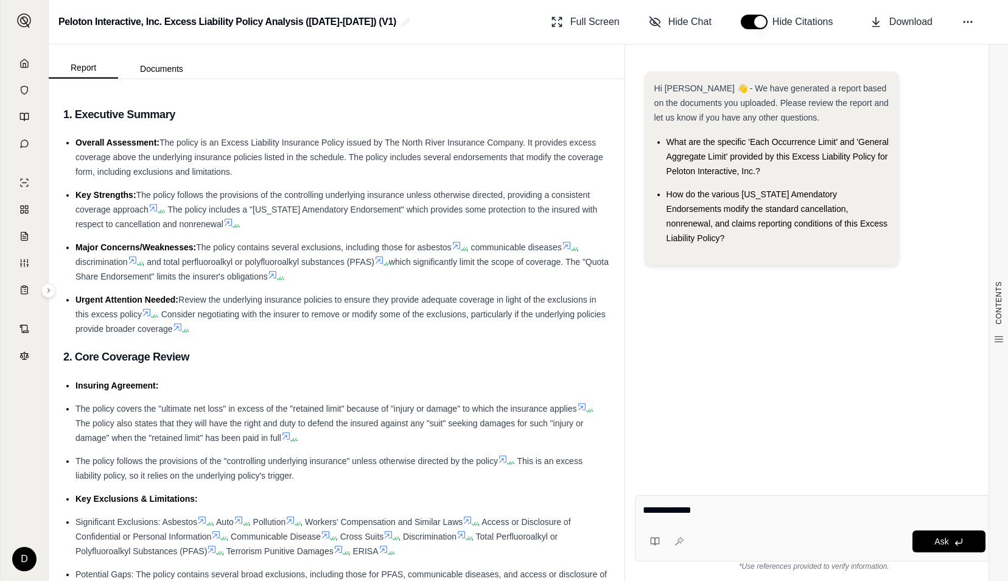
type textarea "**********"
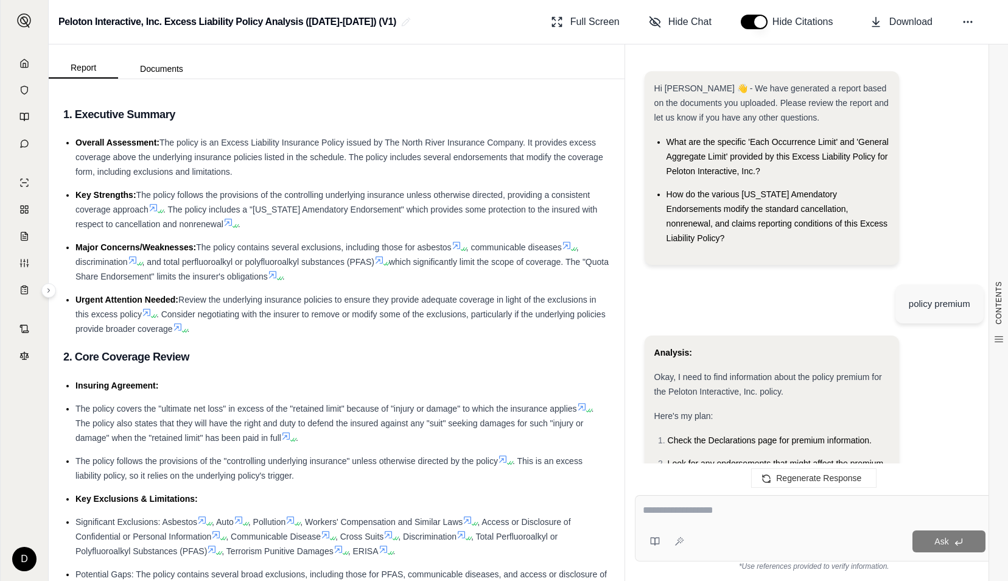
scroll to position [784, 0]
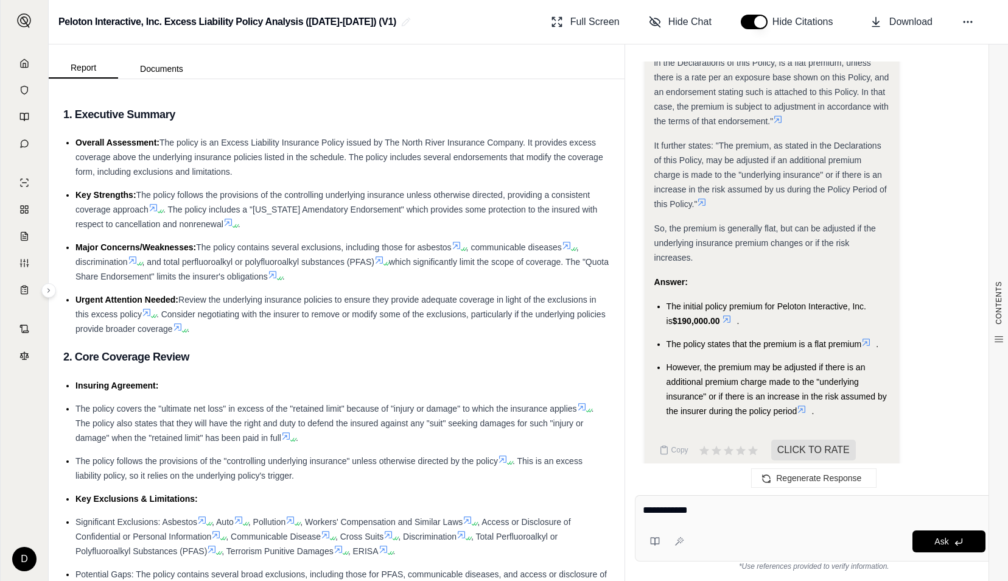
type textarea "**********"
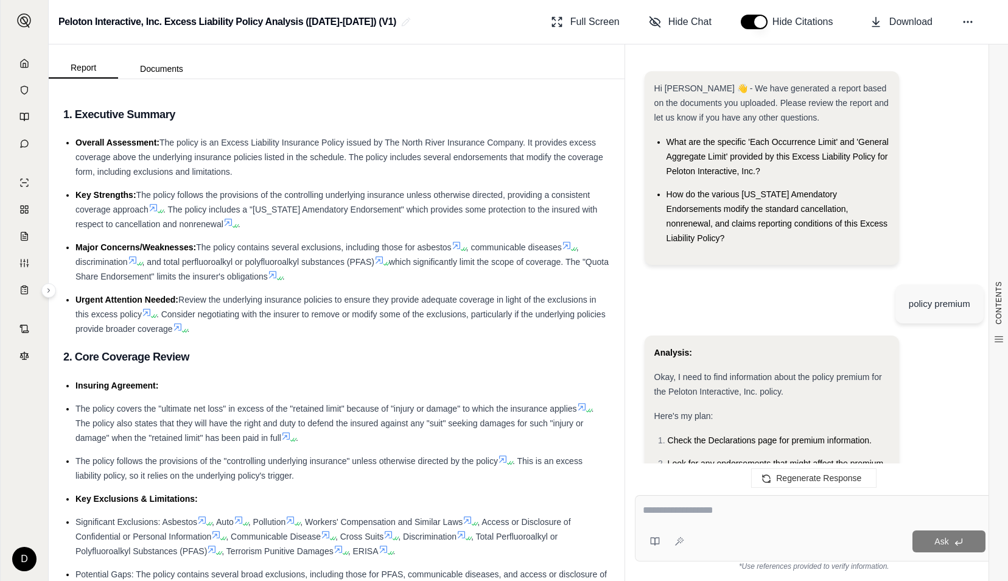
scroll to position [1233, 0]
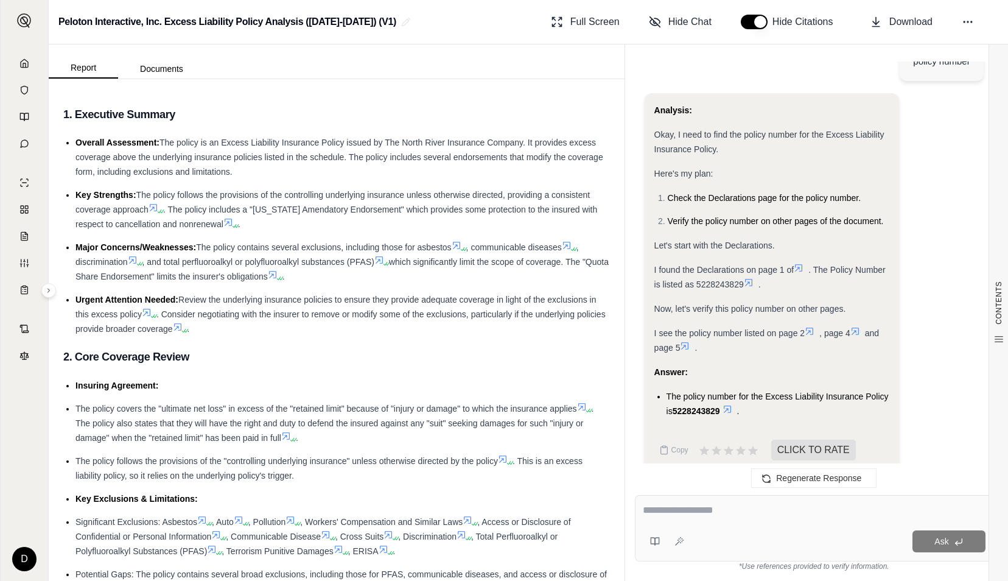
click at [738, 506] on textarea at bounding box center [814, 510] width 343 height 15
type textarea "**********"
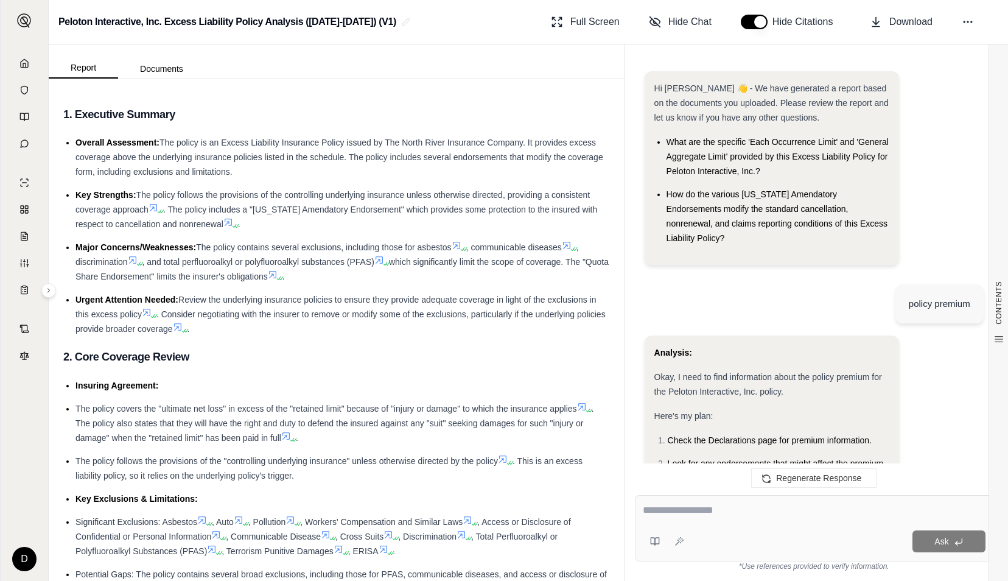
scroll to position [1697, 0]
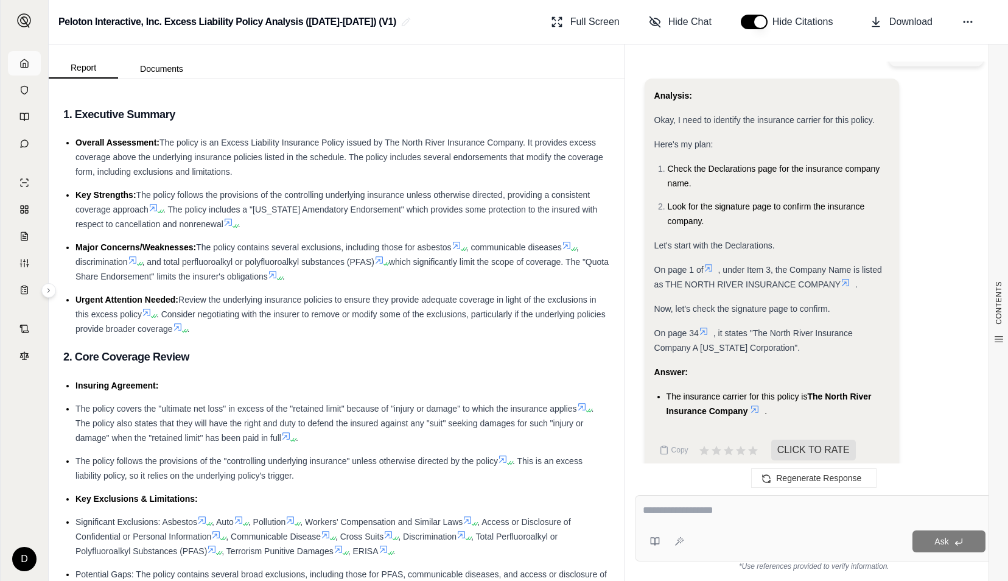
click at [33, 61] on link at bounding box center [24, 63] width 33 height 24
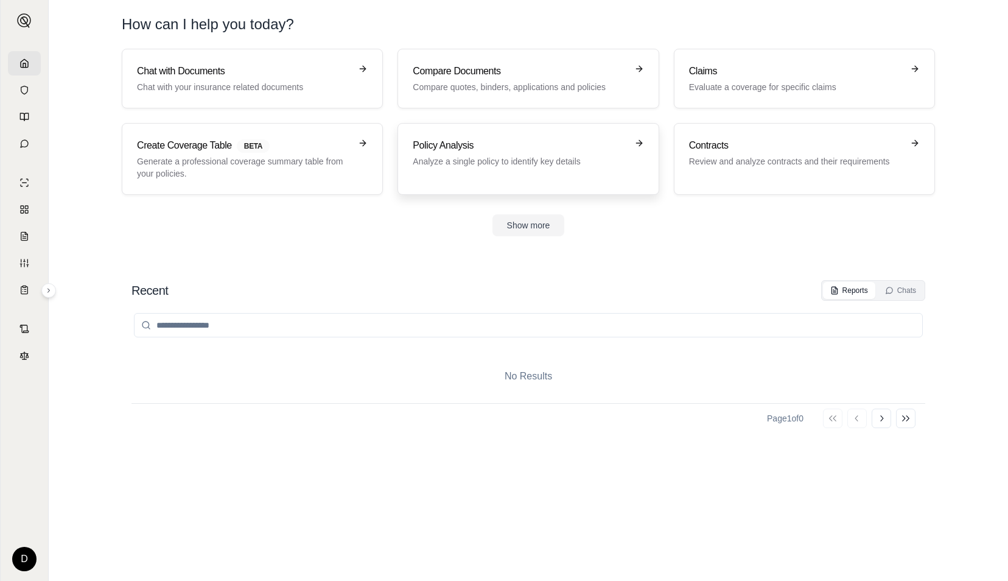
click at [565, 153] on div "Policy Analysis Analyze a single policy to identify key details" at bounding box center [520, 152] width 214 height 29
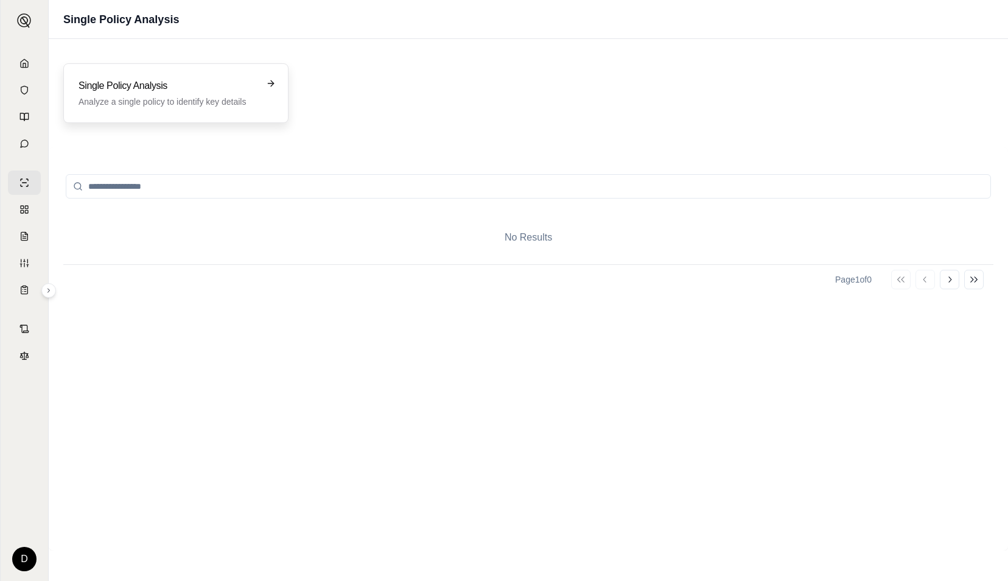
click at [235, 110] on div "Single Policy Analysis Analyze a single policy to identify key details" at bounding box center [175, 93] width 225 height 60
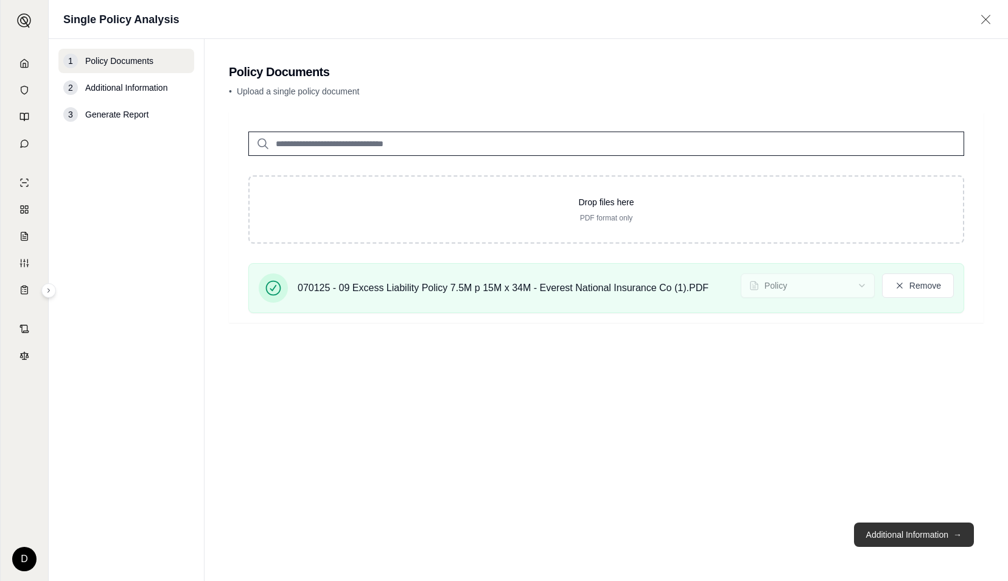
click at [907, 535] on button "Additional Information →" at bounding box center [914, 534] width 120 height 24
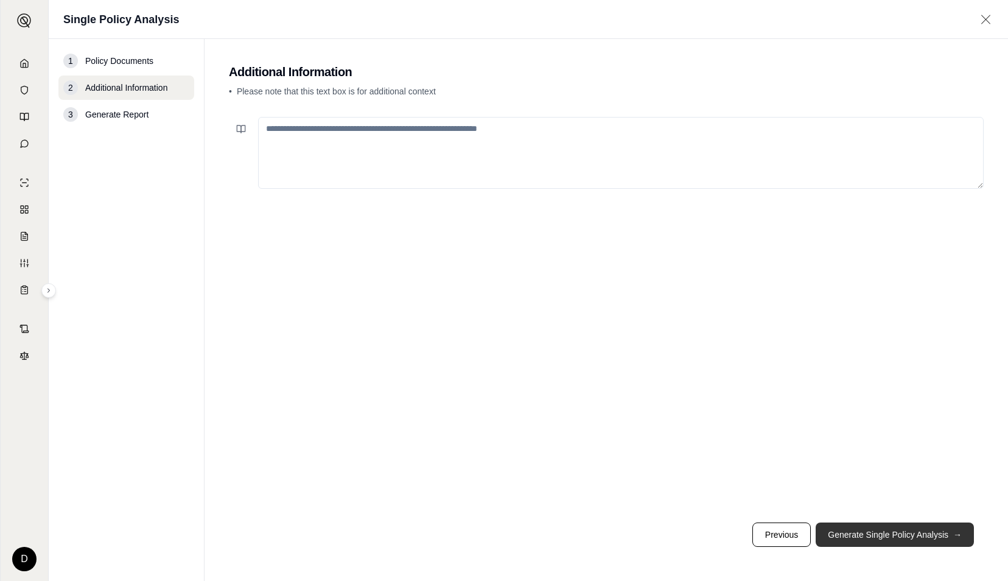
click at [907, 535] on button "Generate Single Policy Analysis →" at bounding box center [895, 534] width 158 height 24
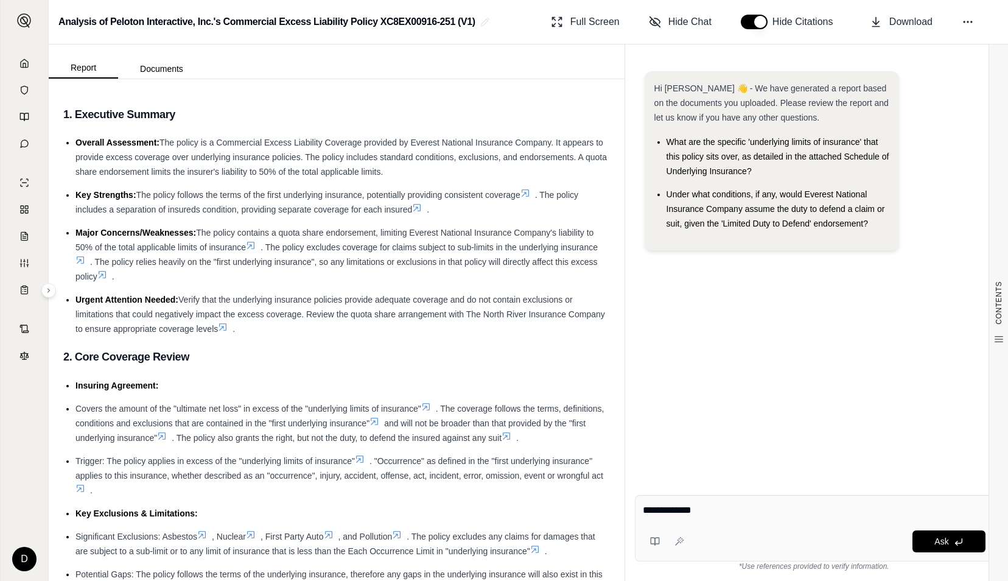
type textarea "**********"
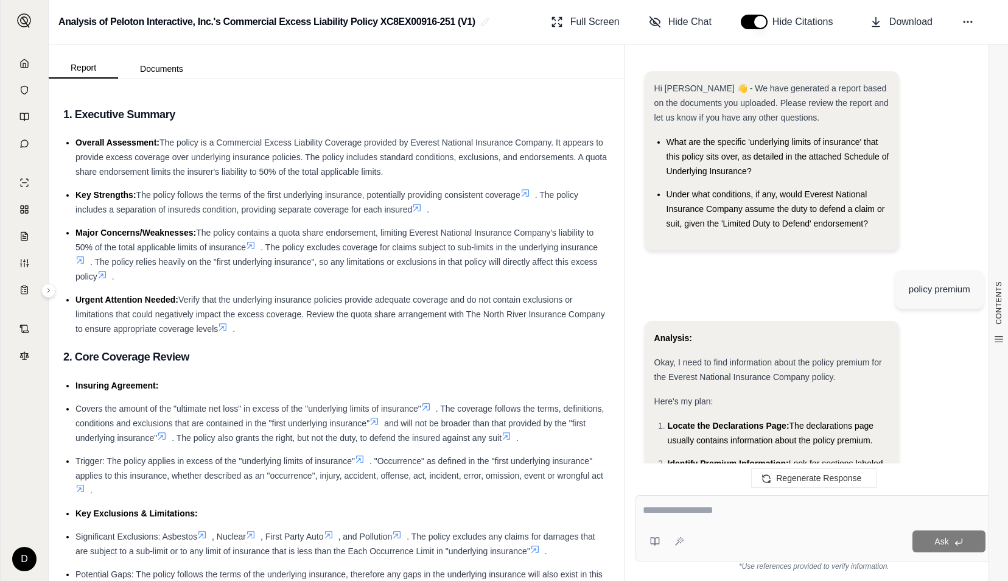
scroll to position [1021, 0]
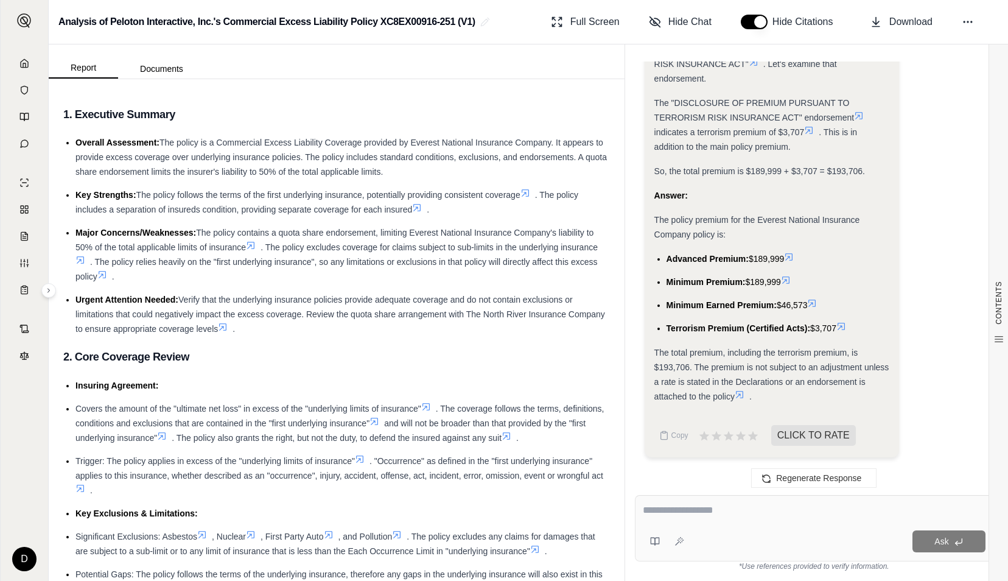
click at [695, 503] on textarea at bounding box center [814, 510] width 343 height 15
type textarea "**********"
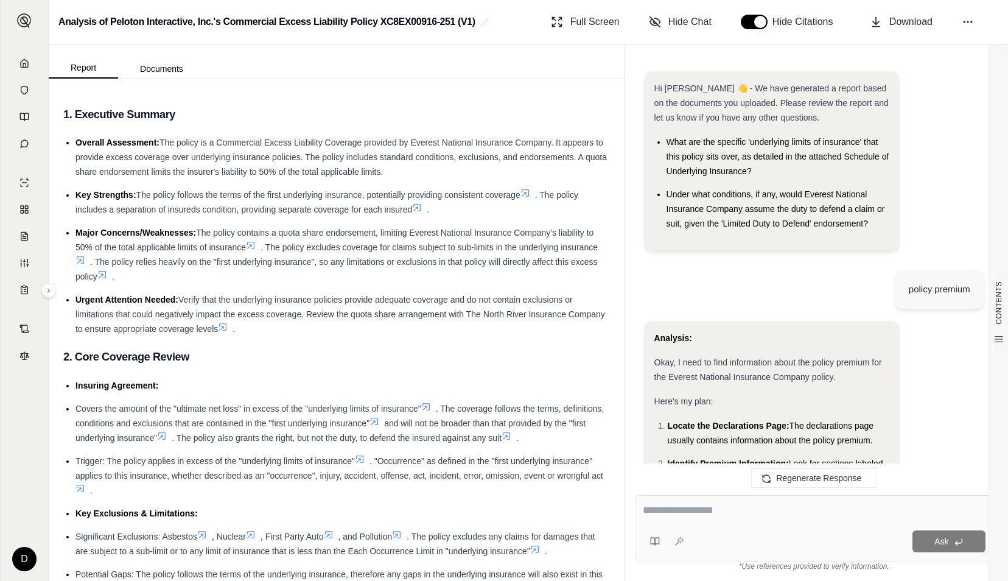
scroll to position [1707, 0]
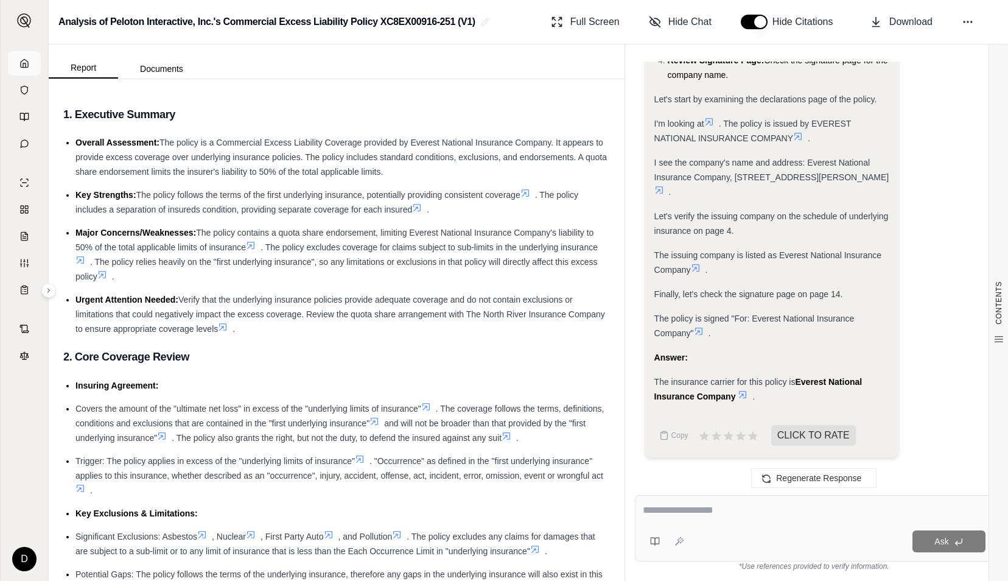
click at [29, 62] on icon at bounding box center [24, 63] width 10 height 10
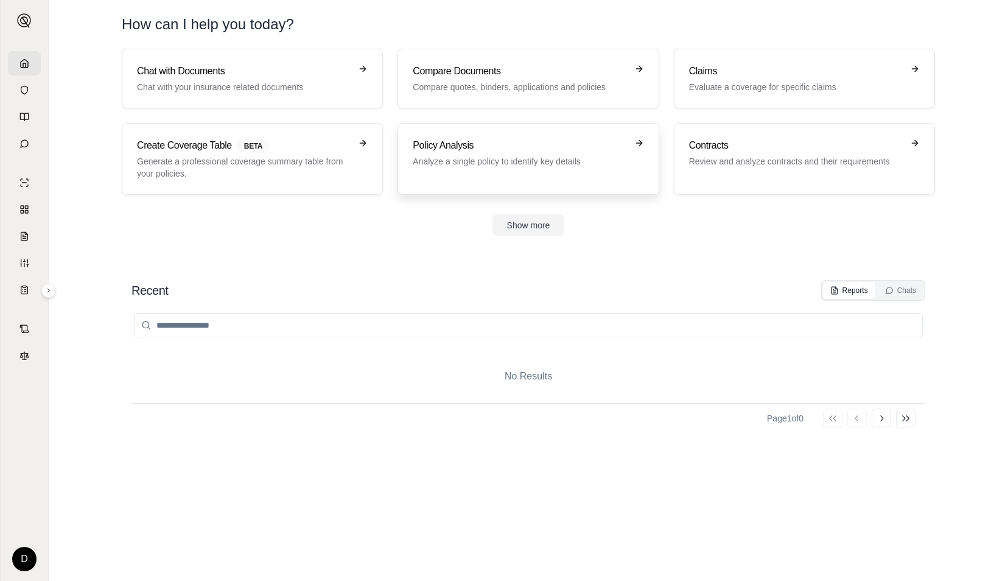
click at [491, 150] on h3 "Policy Analysis" at bounding box center [520, 145] width 214 height 15
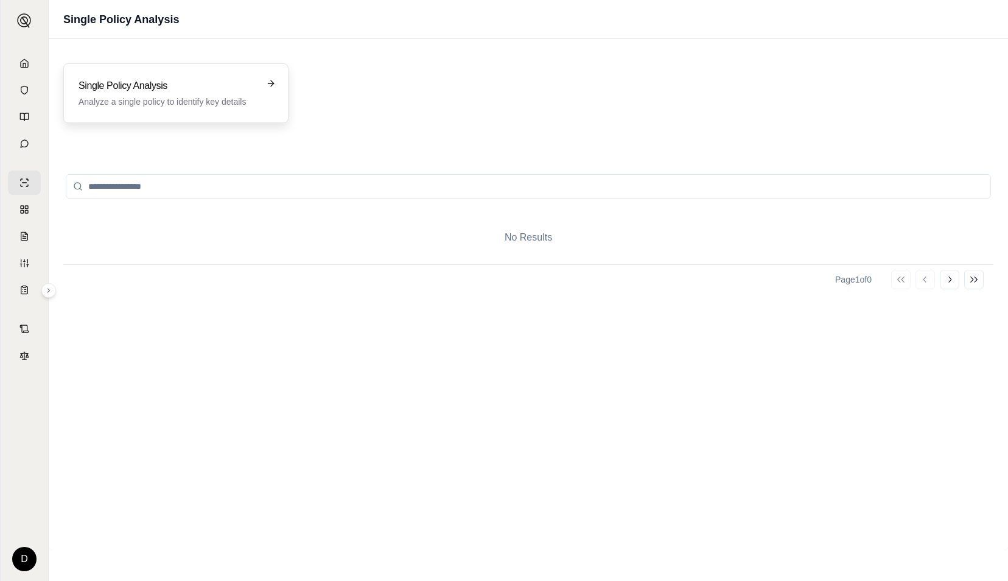
click at [231, 107] on div "Single Policy Analysis Analyze a single policy to identify key details" at bounding box center [175, 93] width 225 height 60
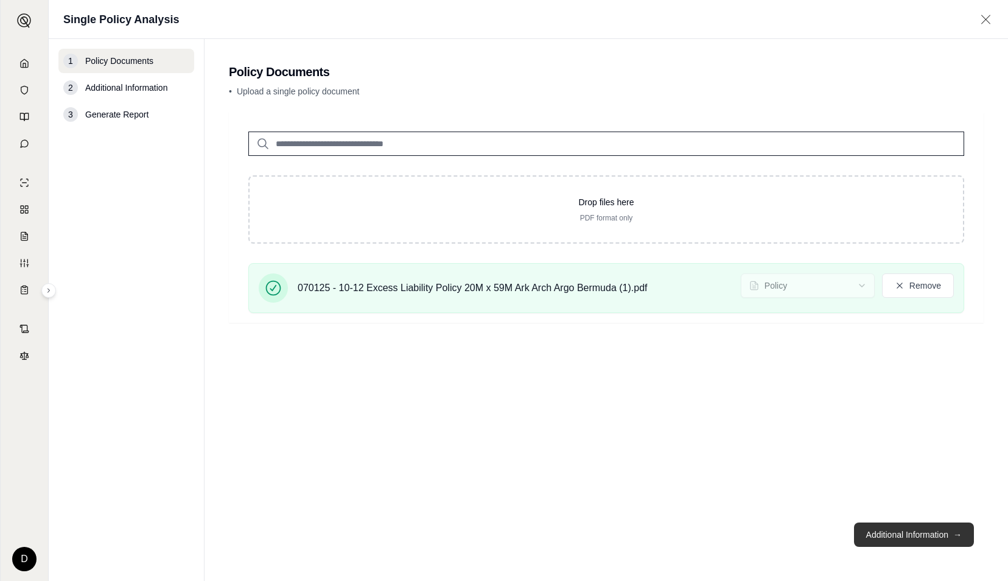
click at [923, 528] on button "Additional Information →" at bounding box center [914, 534] width 120 height 24
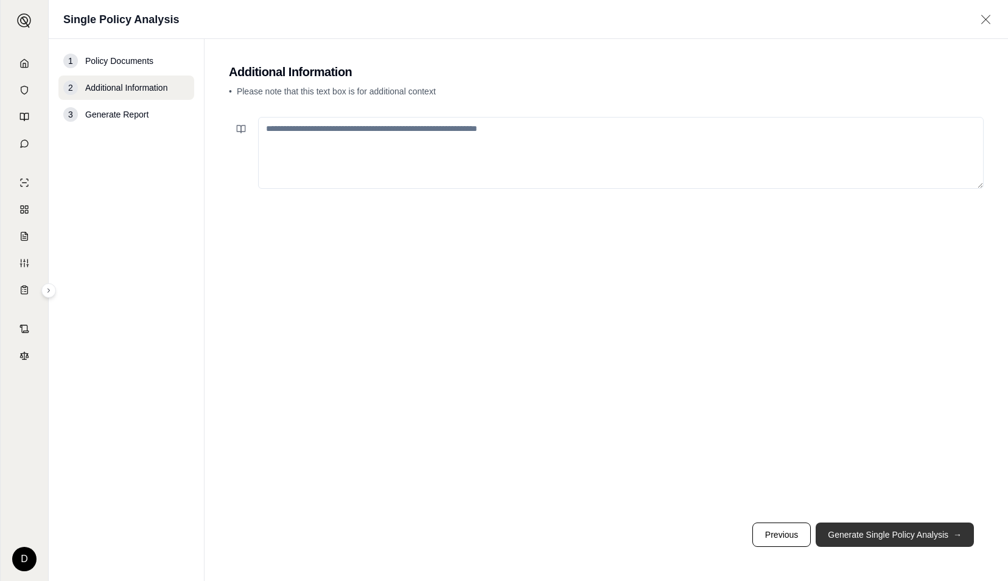
click at [920, 534] on button "Generate Single Policy Analysis →" at bounding box center [895, 534] width 158 height 24
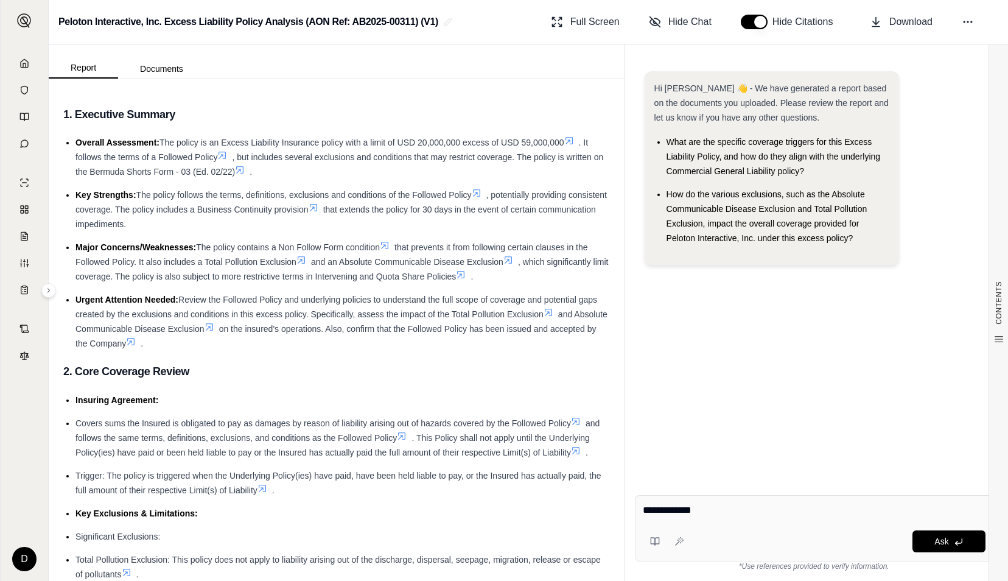
type textarea "**********"
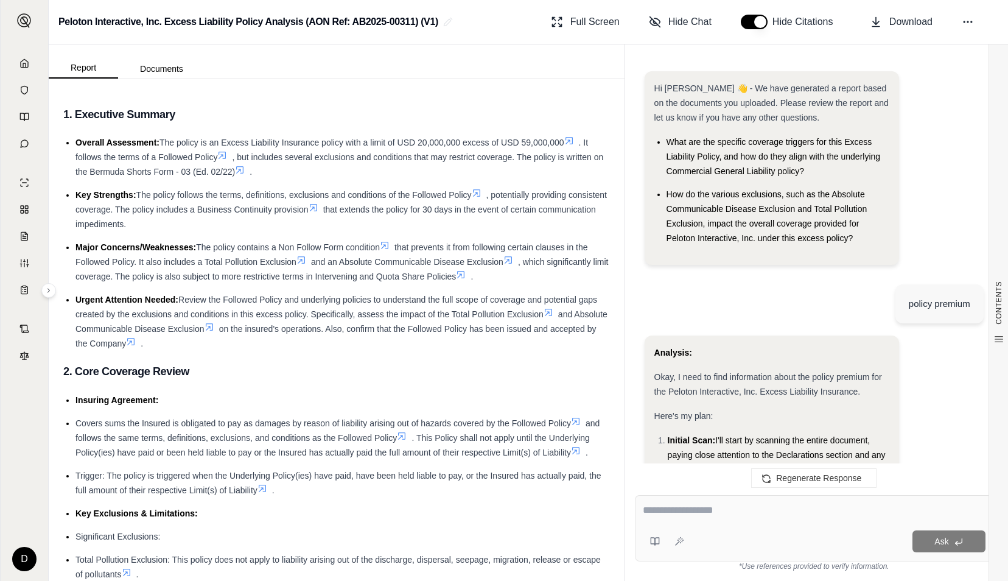
scroll to position [1075, 0]
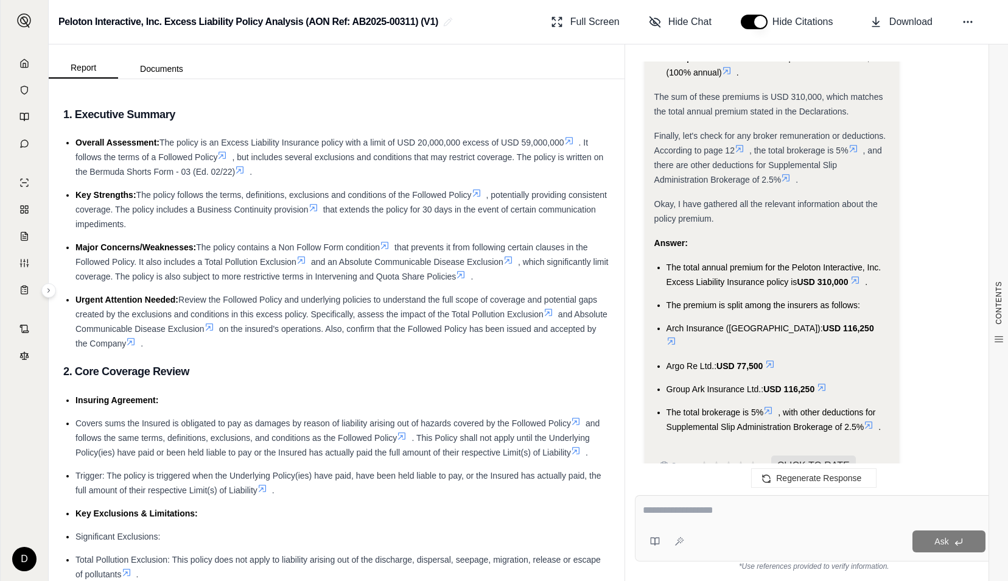
click at [682, 510] on textarea at bounding box center [814, 510] width 343 height 15
type textarea "**********"
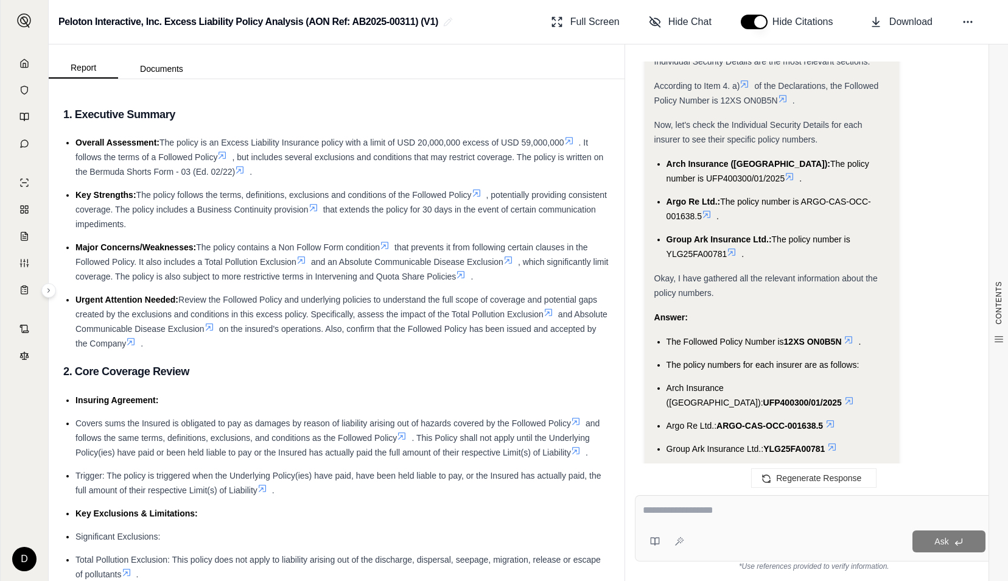
scroll to position [2231, 0]
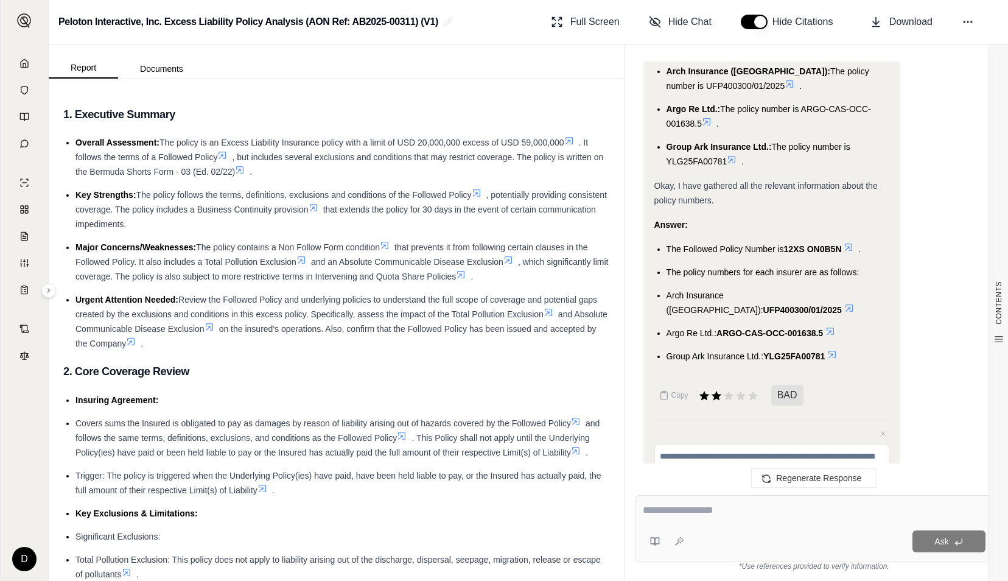
click at [743, 519] on div at bounding box center [814, 512] width 343 height 19
click at [723, 511] on textarea at bounding box center [814, 510] width 343 height 15
type textarea "**********"
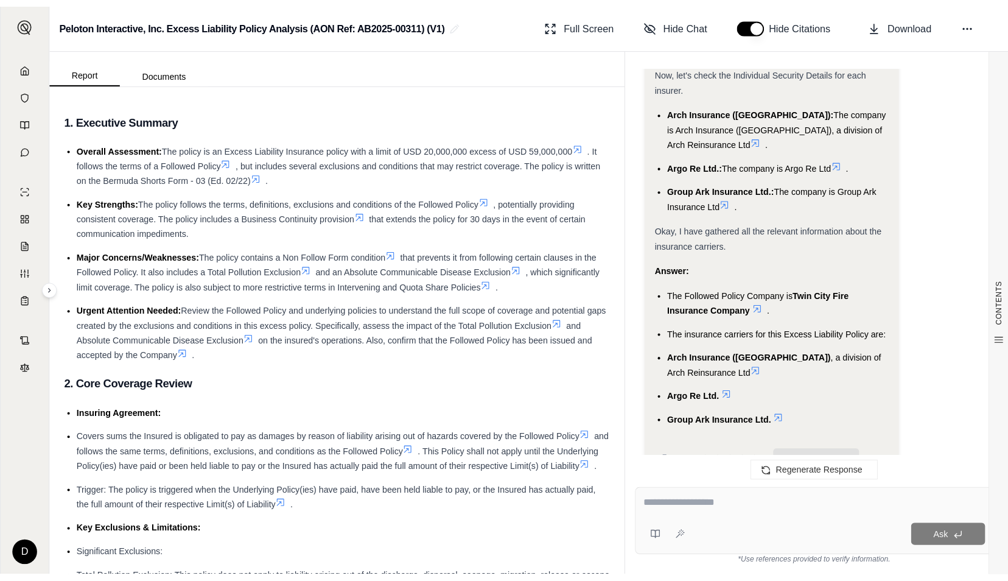
scroll to position [3338, 0]
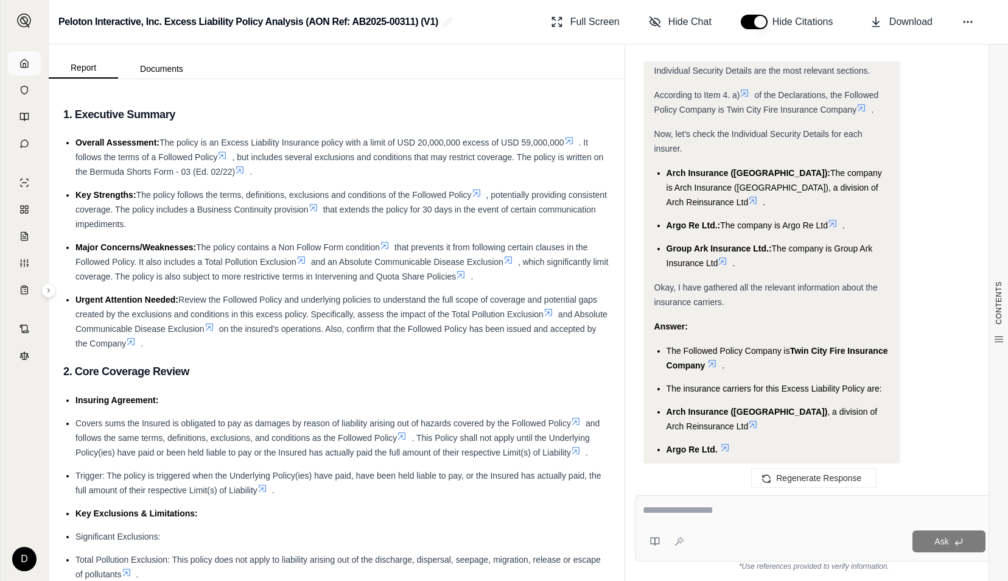
click at [24, 65] on icon at bounding box center [24, 63] width 10 height 10
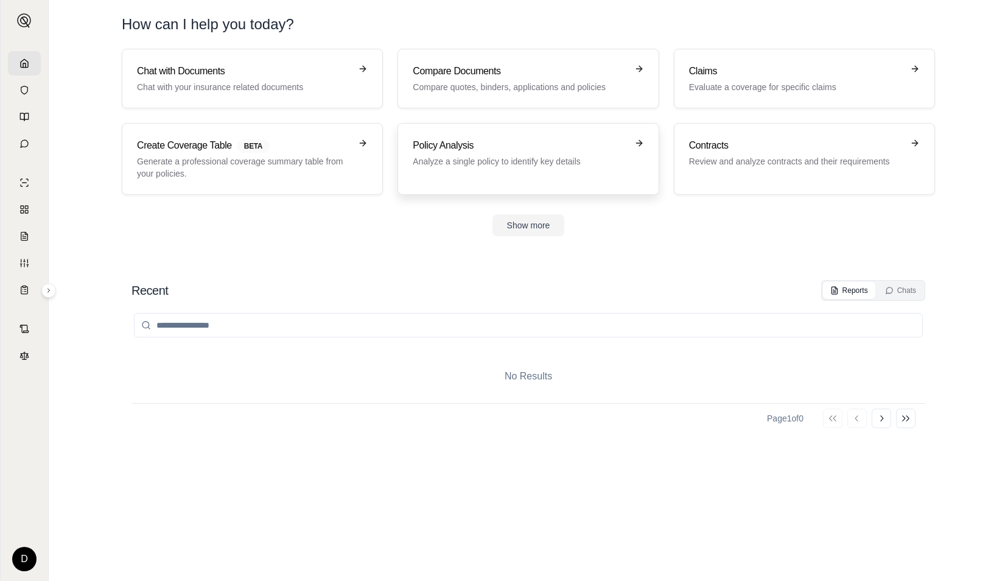
click at [511, 162] on p "Analyze a single policy to identify key details" at bounding box center [520, 161] width 214 height 12
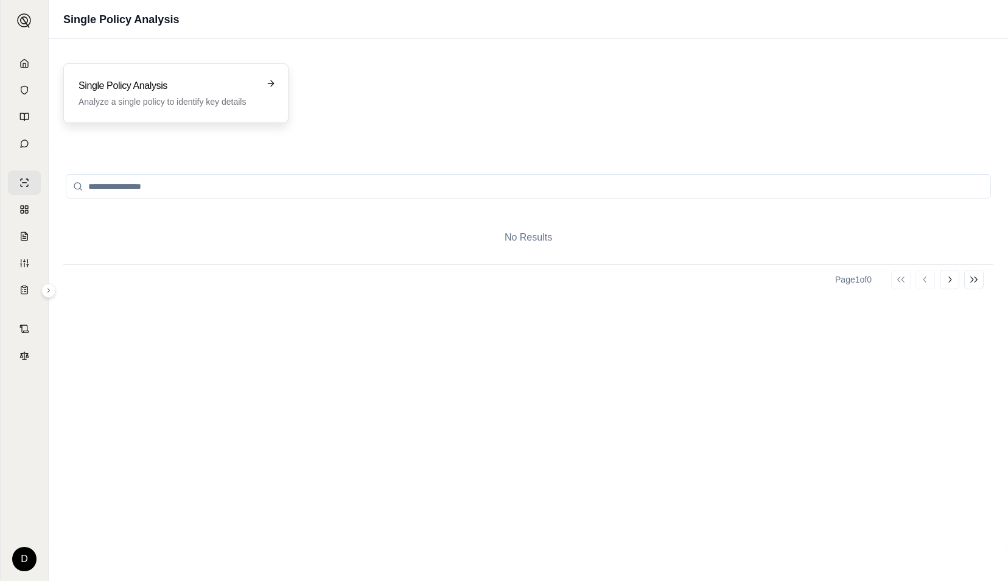
click at [222, 98] on p "Analyze a single policy to identify key details" at bounding box center [168, 102] width 178 height 12
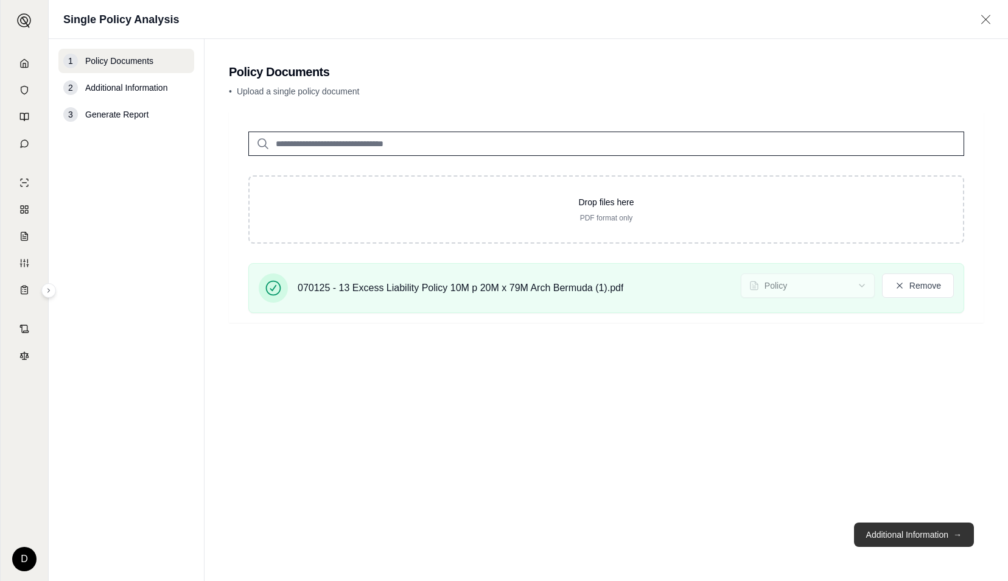
click at [956, 523] on button "Additional Information →" at bounding box center [914, 534] width 120 height 24
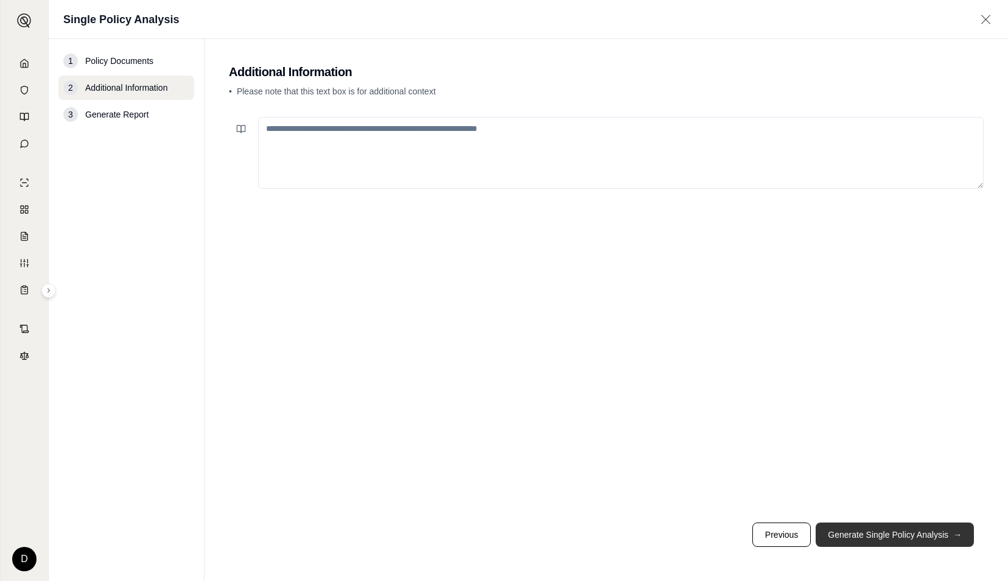
click at [953, 522] on button "Generate Single Policy Analysis →" at bounding box center [895, 534] width 158 height 24
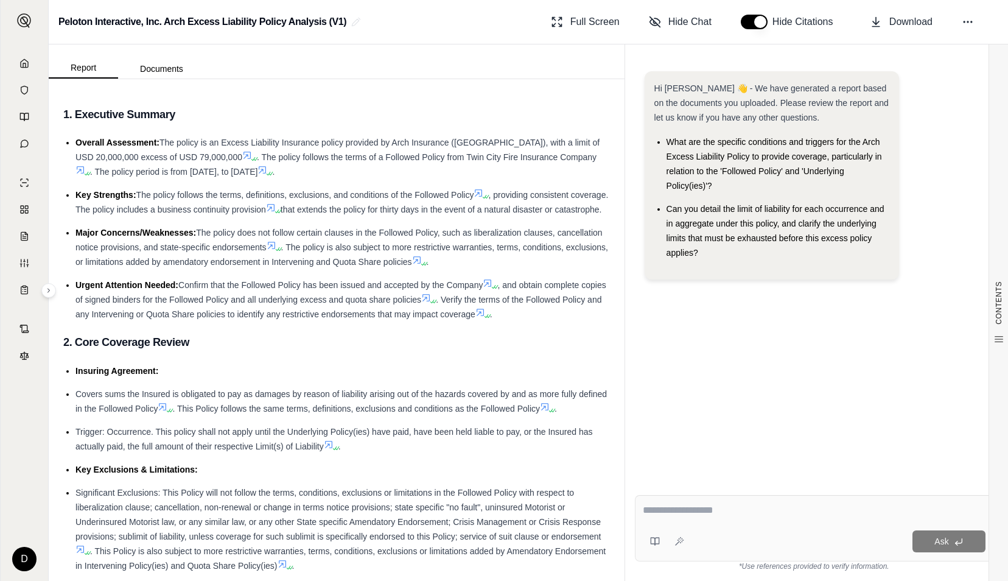
click at [722, 528] on div "Ask" at bounding box center [814, 528] width 358 height 66
type textarea "**********"
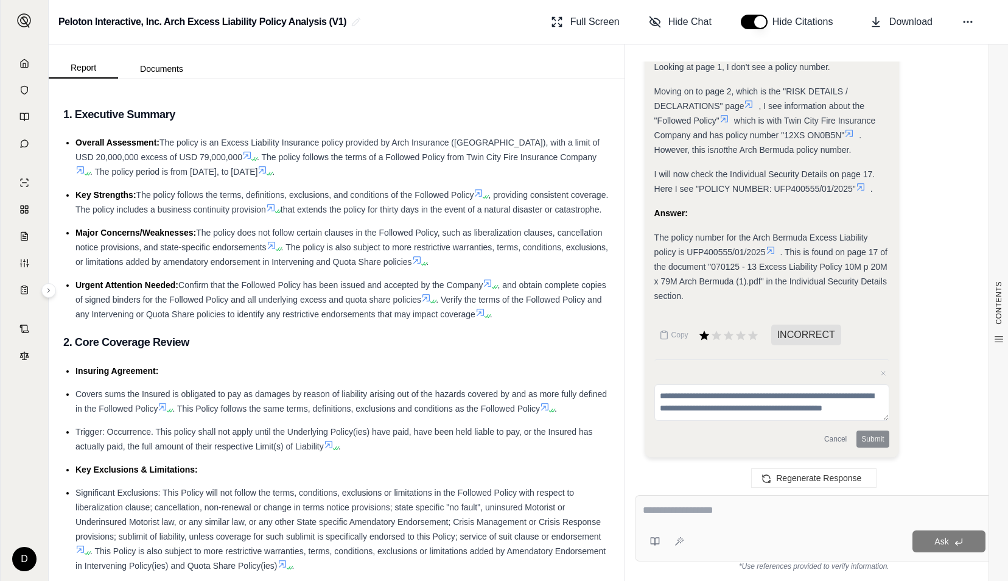
click at [728, 508] on textarea at bounding box center [814, 510] width 343 height 15
type textarea "**********"
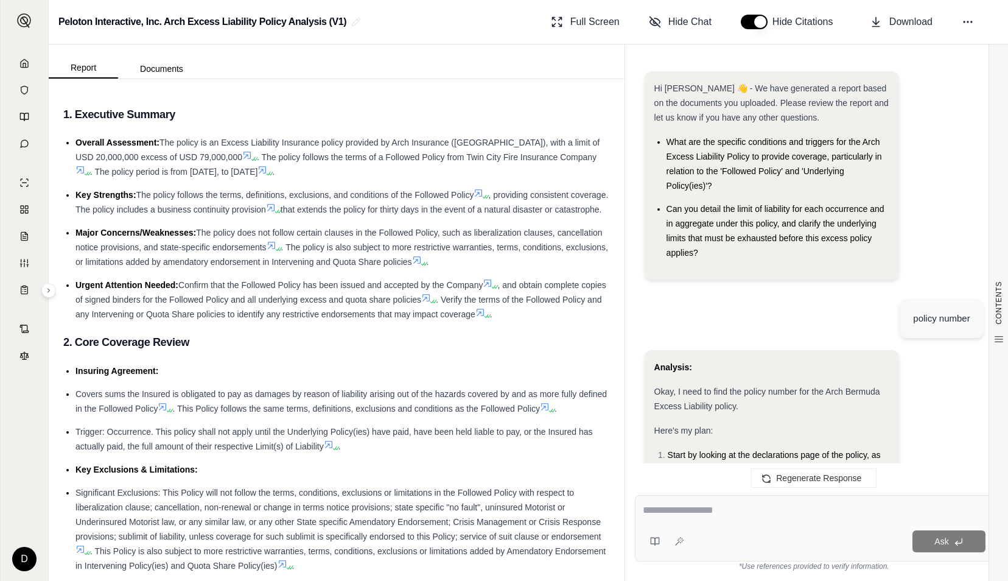
scroll to position [1030, 0]
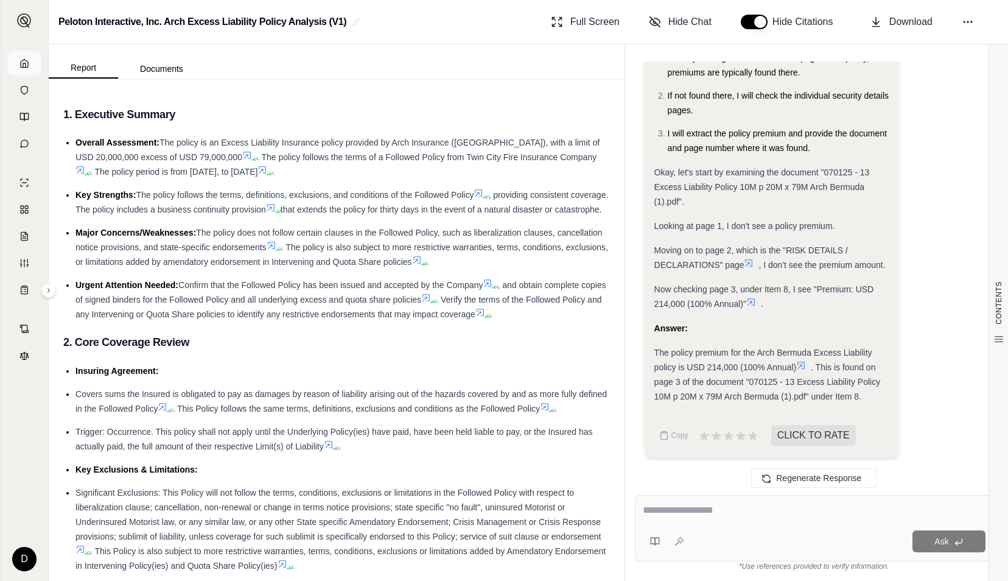
click at [23, 65] on polyline at bounding box center [24, 65] width 2 height 4
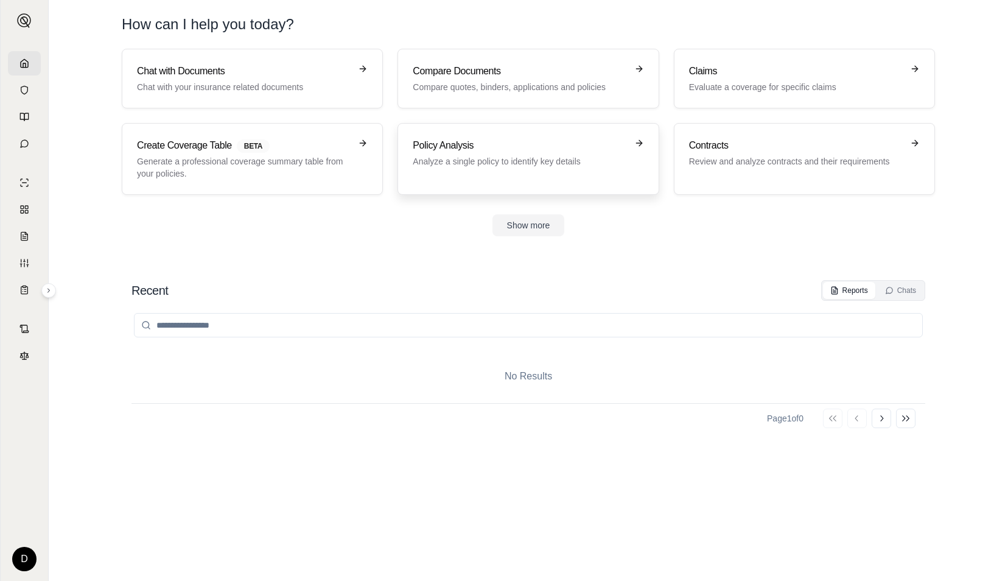
click at [517, 141] on h3 "Policy Analysis" at bounding box center [520, 145] width 214 height 15
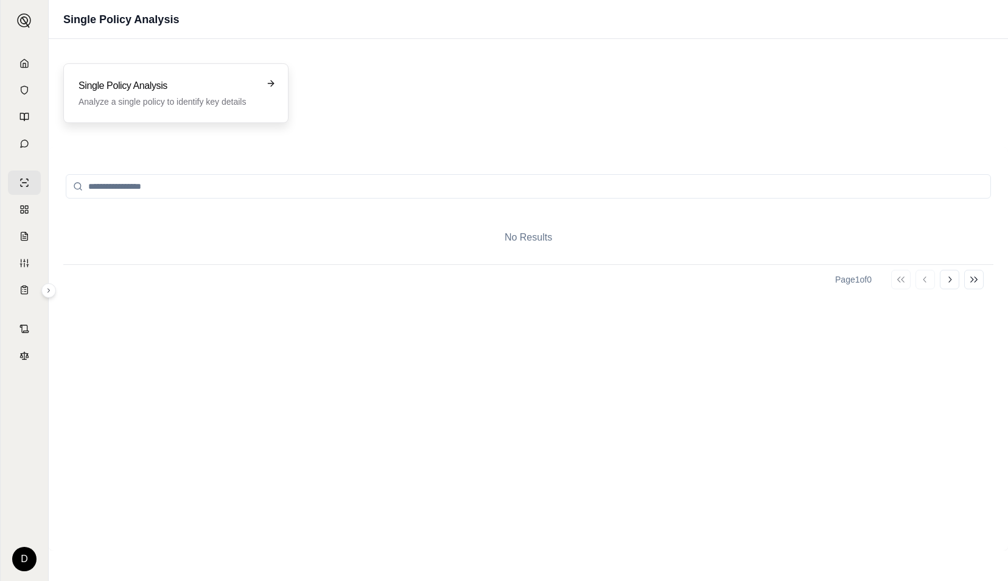
click at [218, 106] on p "Analyze a single policy to identify key details" at bounding box center [168, 102] width 178 height 12
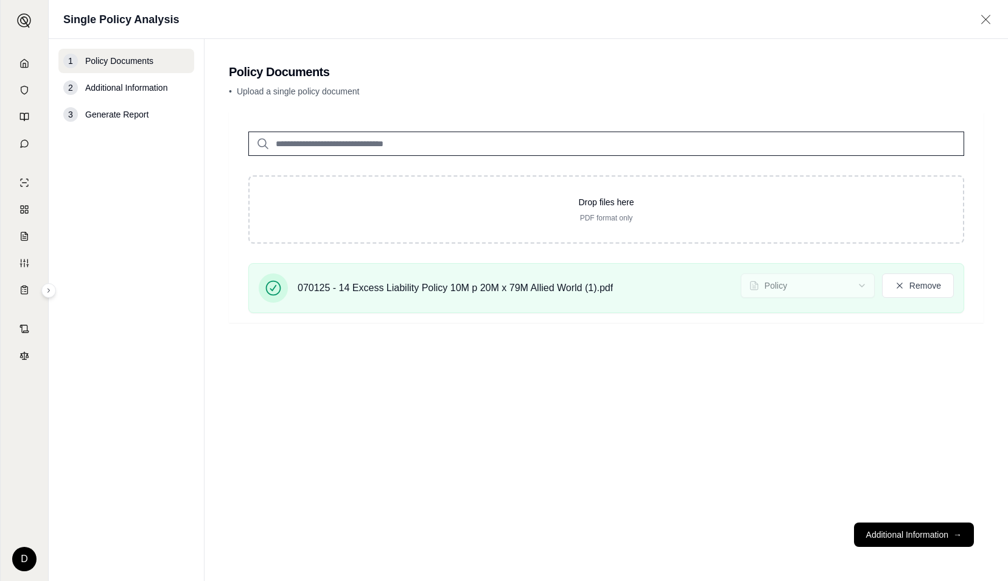
click at [918, 535] on button "Additional Information →" at bounding box center [914, 534] width 120 height 24
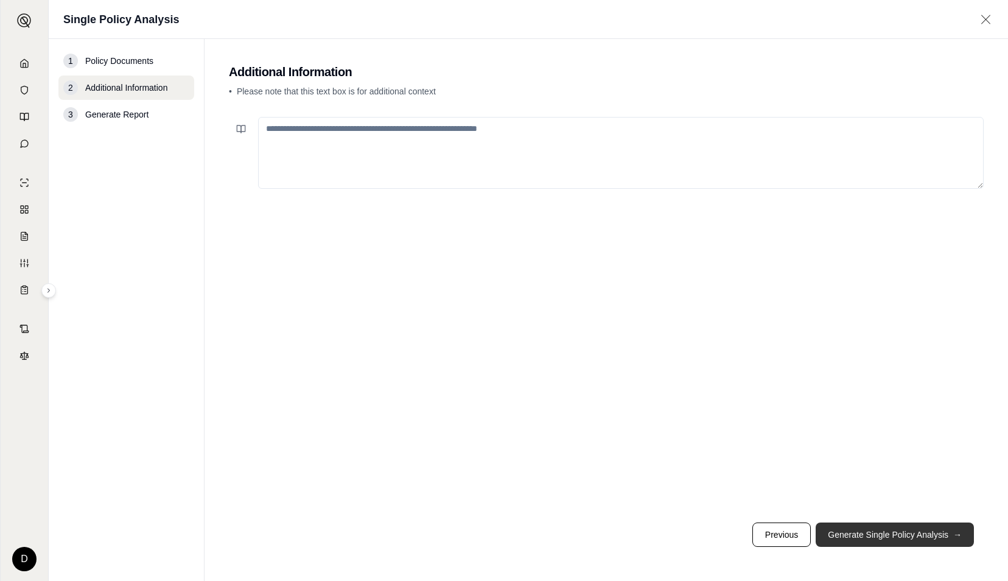
click at [913, 534] on button "Generate Single Policy Analysis →" at bounding box center [895, 534] width 158 height 24
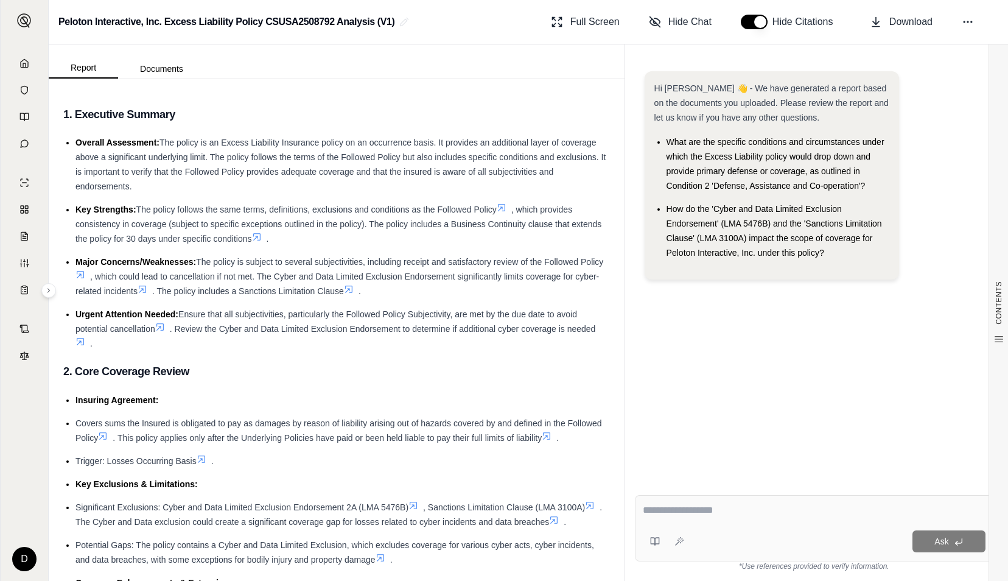
click at [770, 508] on textarea at bounding box center [814, 510] width 343 height 15
type textarea "**********"
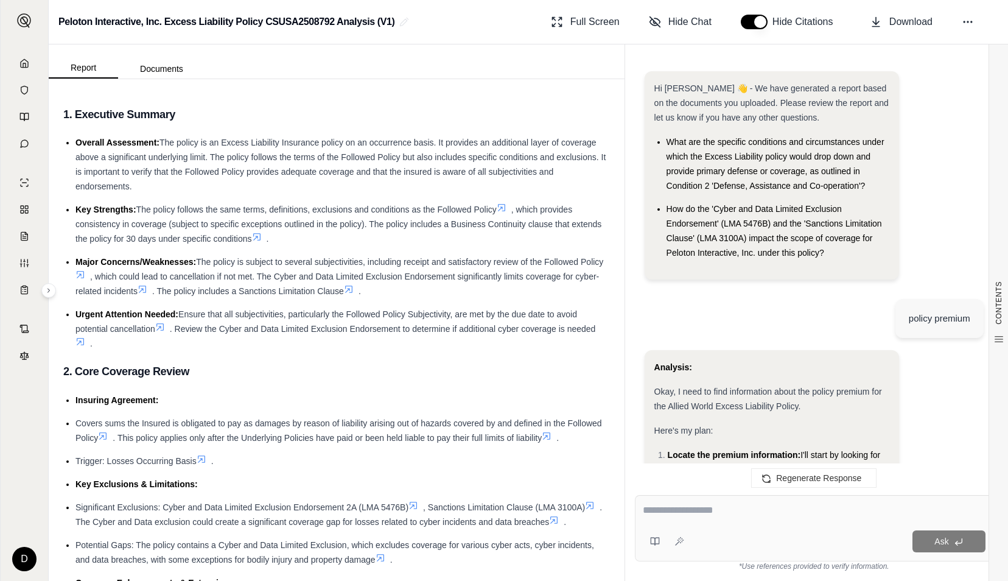
scroll to position [812, 0]
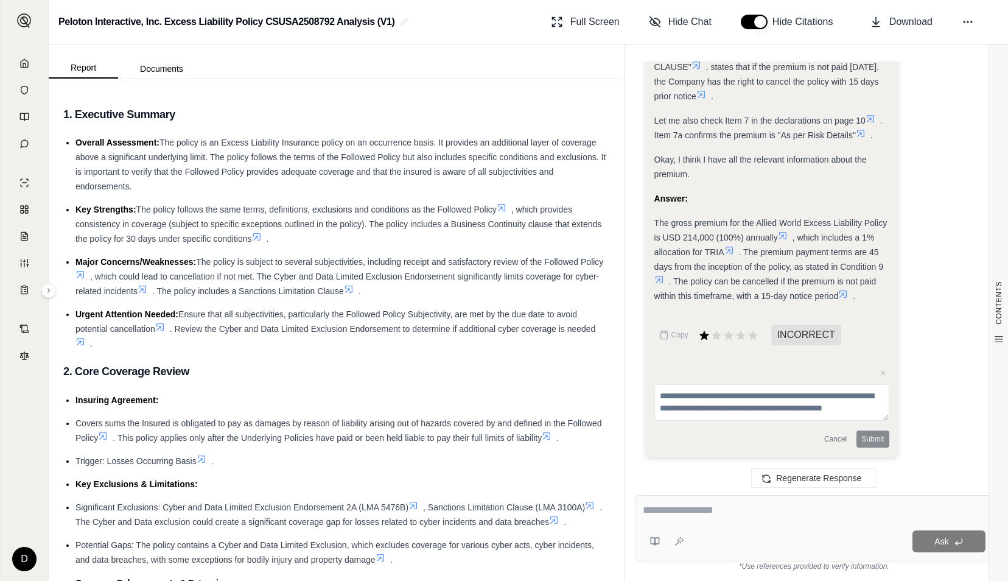
click at [736, 511] on textarea at bounding box center [814, 510] width 343 height 15
type textarea "**********"
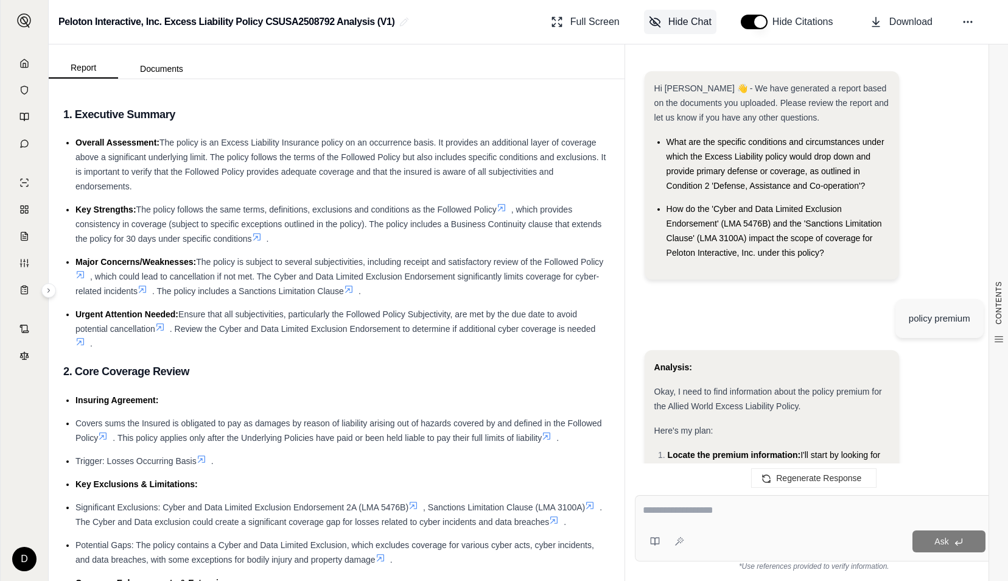
scroll to position [1508, 0]
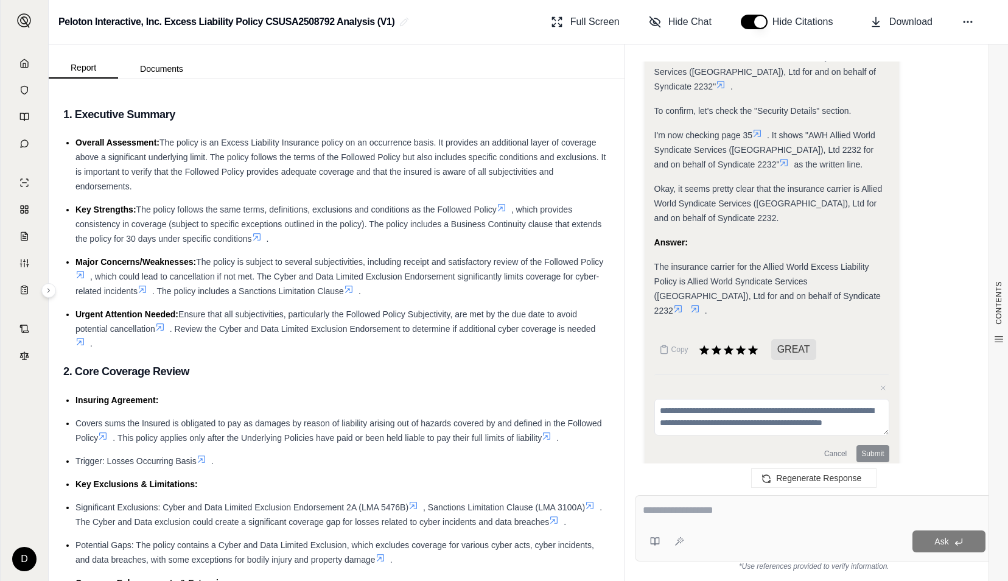
click at [745, 503] on textarea at bounding box center [814, 510] width 343 height 15
click at [21, 57] on link at bounding box center [24, 63] width 33 height 24
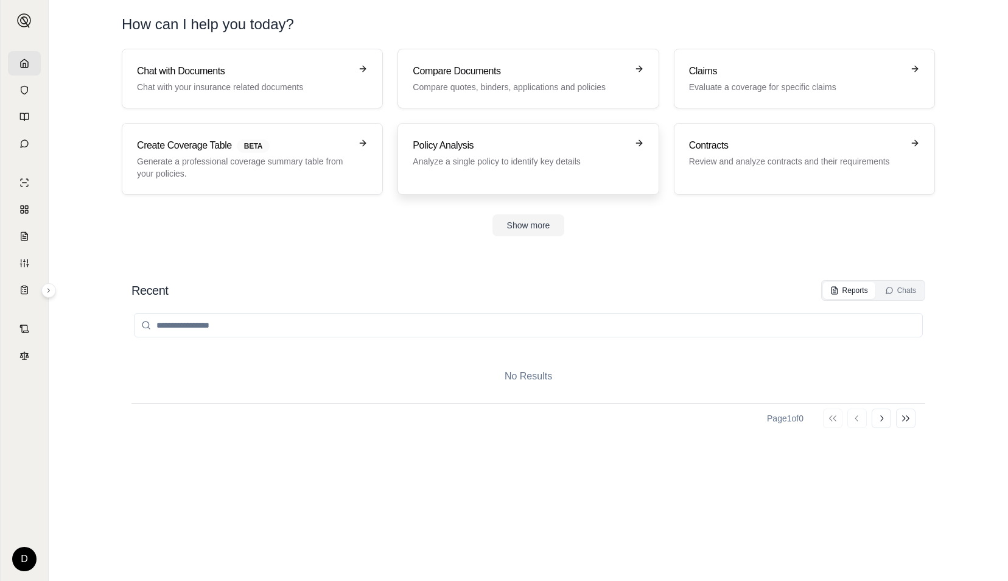
click at [562, 150] on h3 "Policy Analysis" at bounding box center [520, 145] width 214 height 15
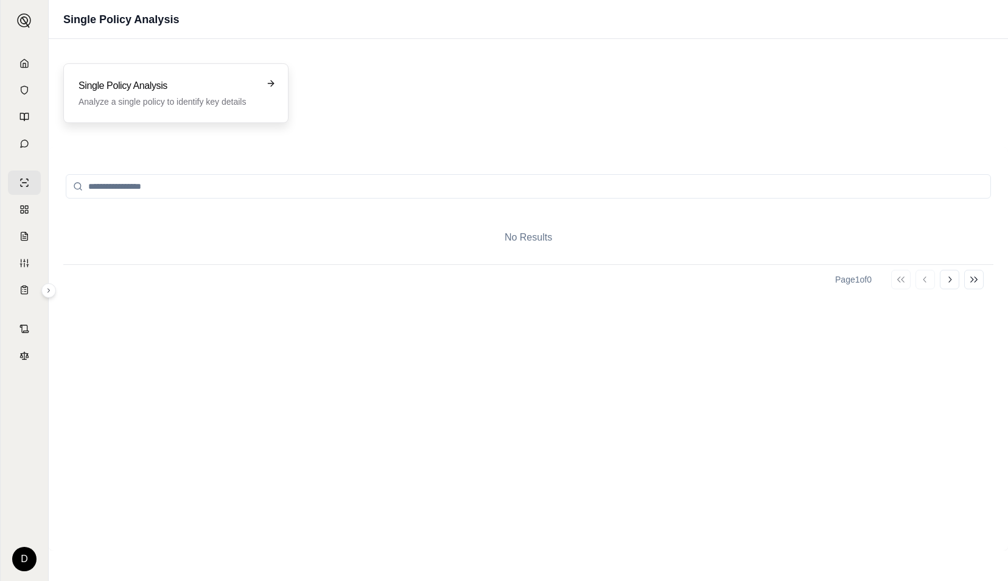
click at [203, 96] on p "Analyze a single policy to identify key details" at bounding box center [168, 102] width 178 height 12
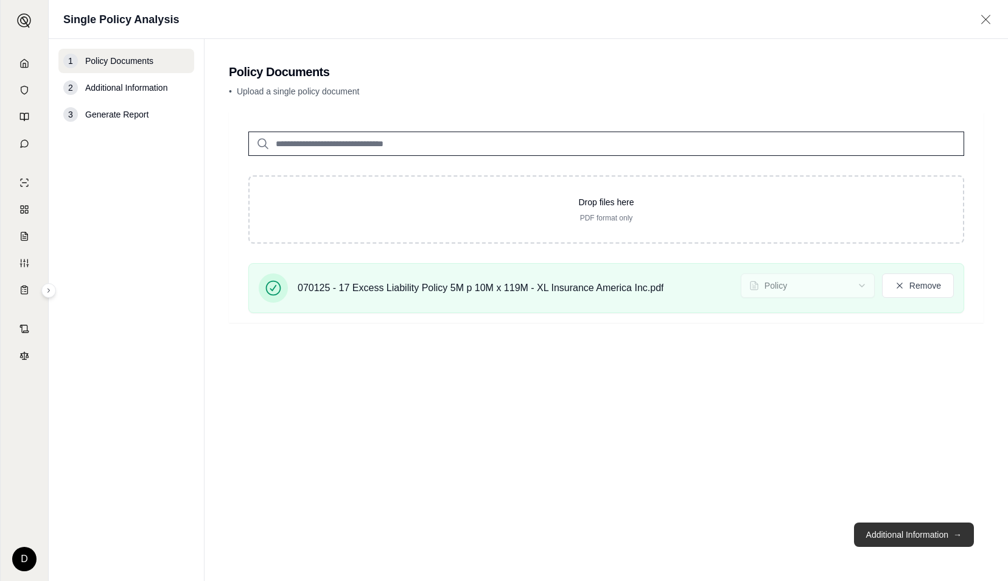
click at [931, 539] on button "Additional Information →" at bounding box center [914, 534] width 120 height 24
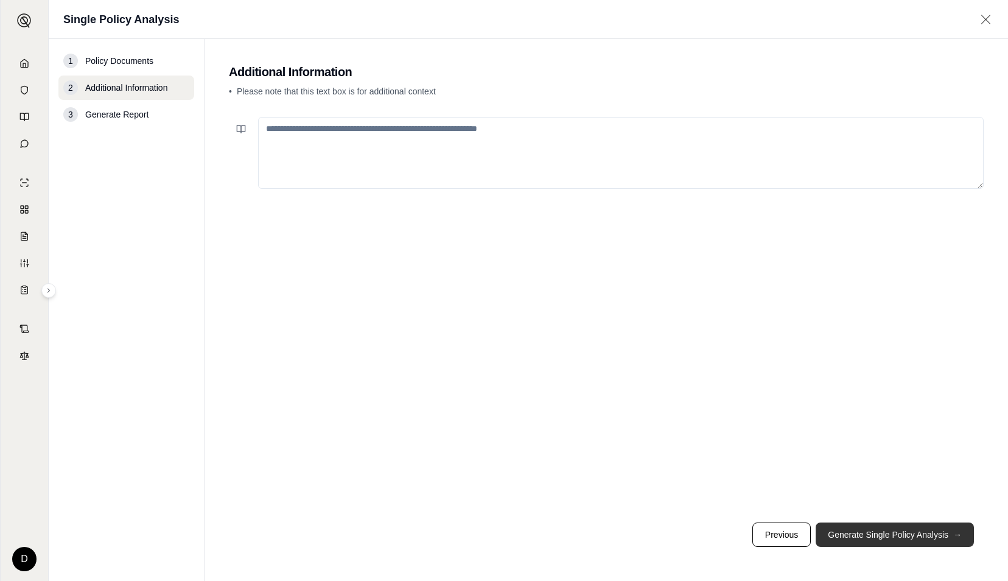
click at [931, 539] on button "Generate Single Policy Analysis →" at bounding box center [895, 534] width 158 height 24
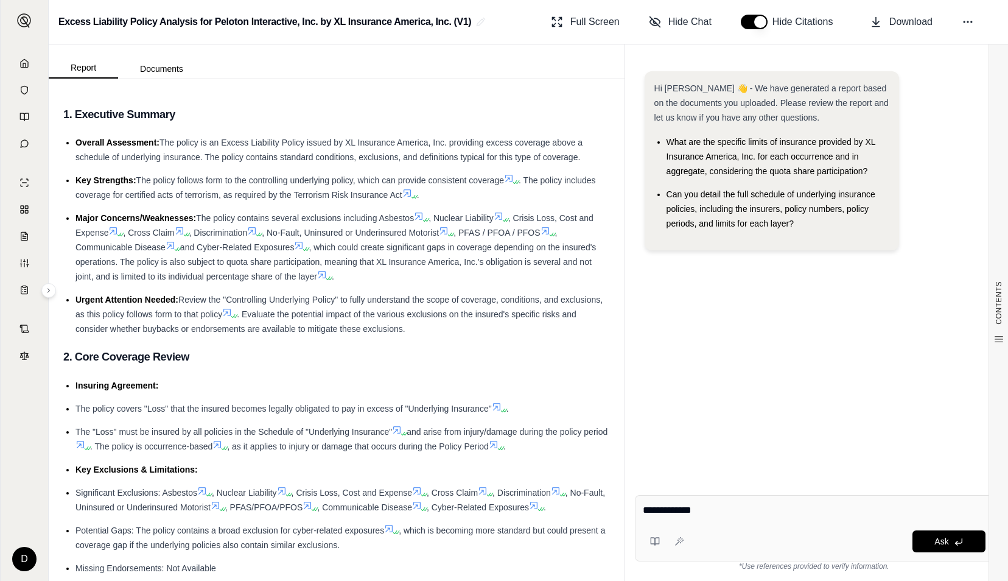
type textarea "**********"
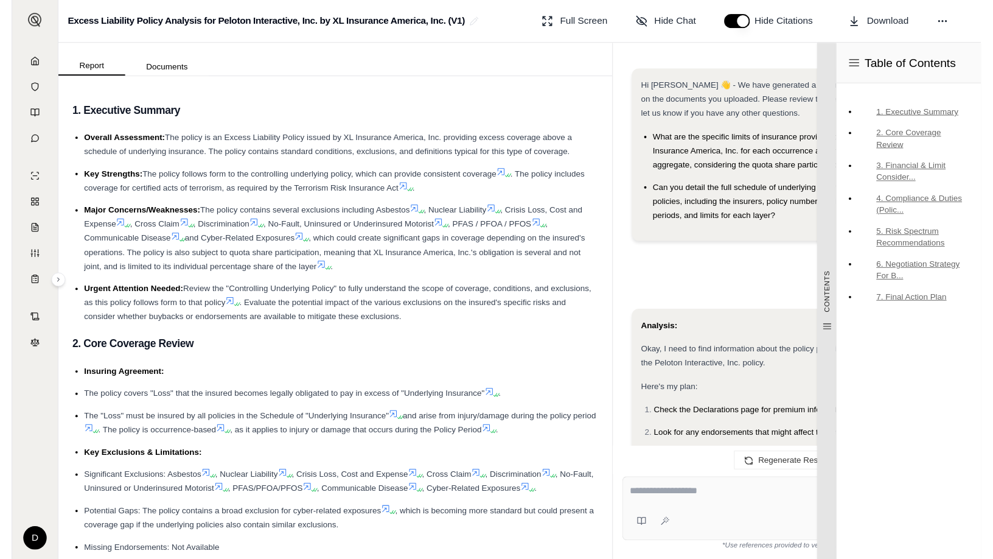
scroll to position [650, 0]
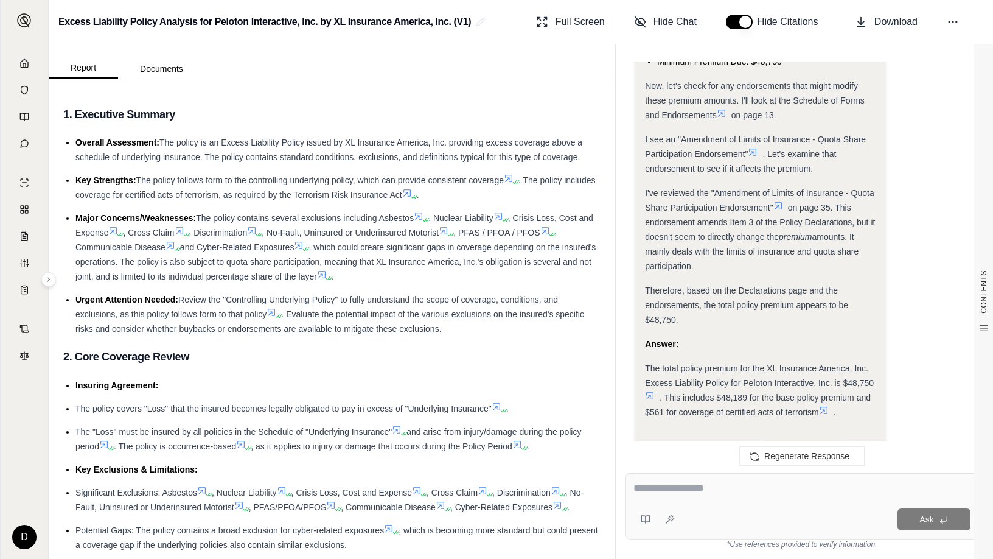
click at [693, 483] on textarea at bounding box center [802, 488] width 337 height 15
type textarea "**********"
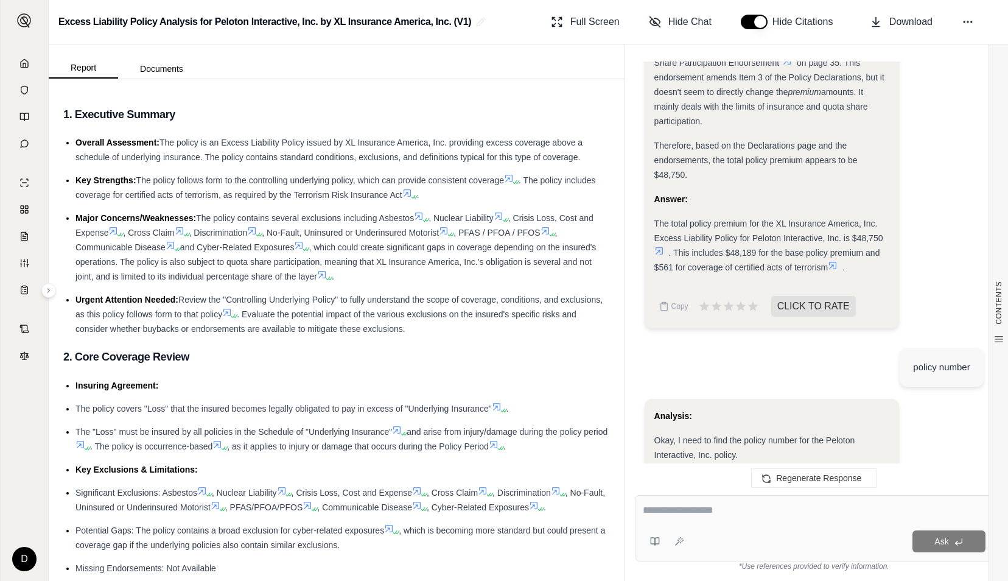
scroll to position [753, 0]
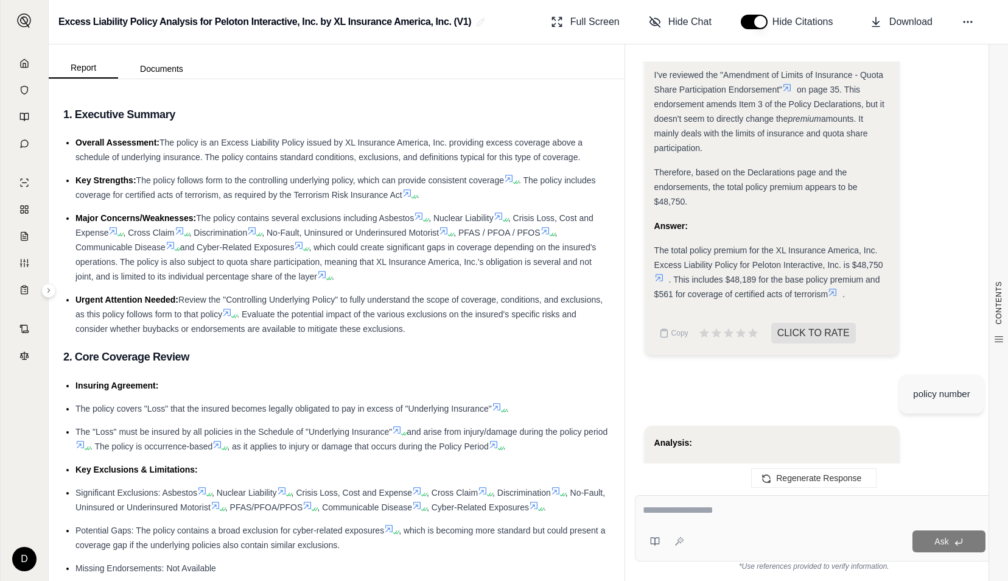
click at [729, 521] on div at bounding box center [814, 512] width 343 height 19
click at [727, 516] on textarea at bounding box center [814, 510] width 343 height 15
type textarea "**********"
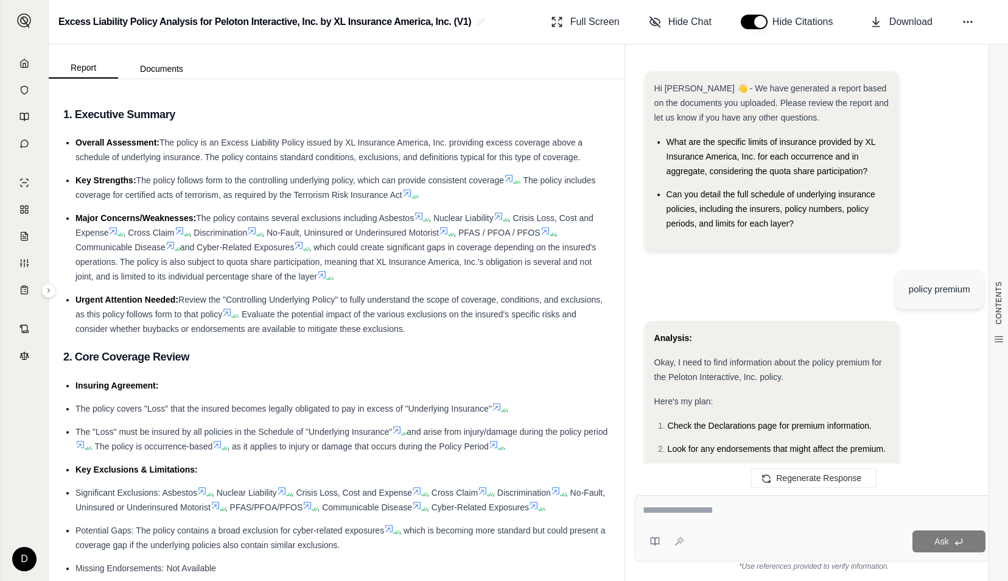
scroll to position [1916, 0]
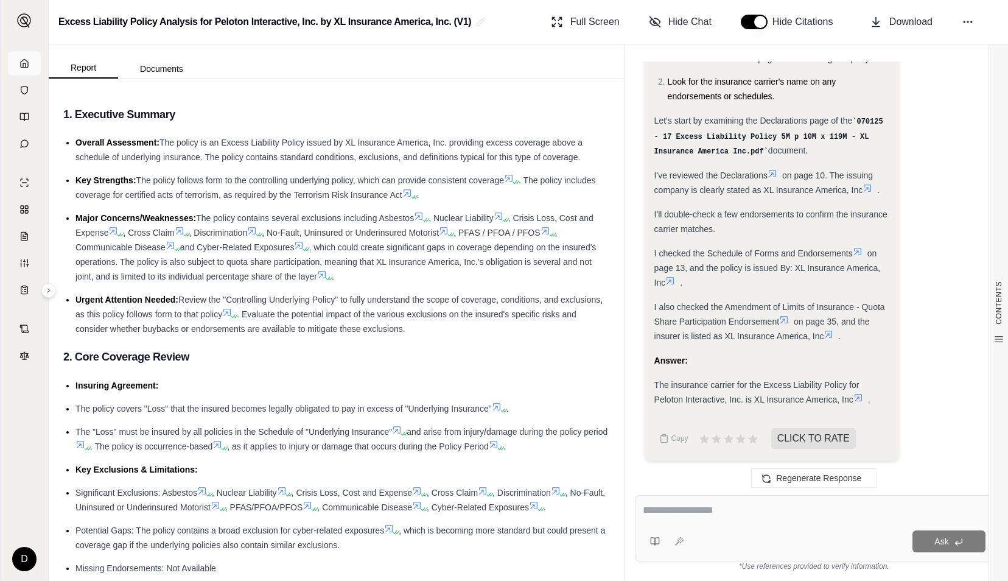
click at [26, 69] on link at bounding box center [24, 63] width 33 height 24
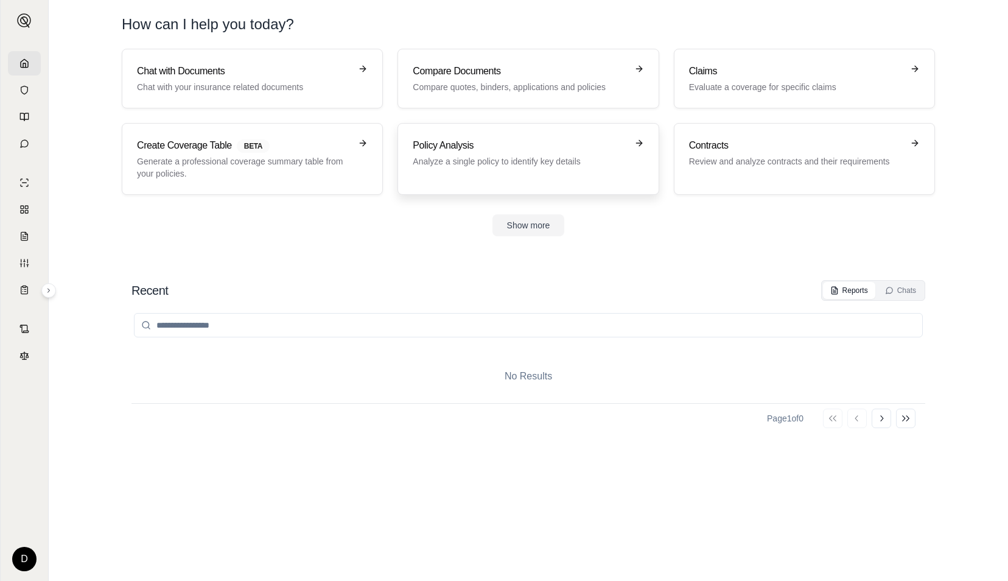
click at [519, 161] on p "Analyze a single policy to identify key details" at bounding box center [520, 161] width 214 height 12
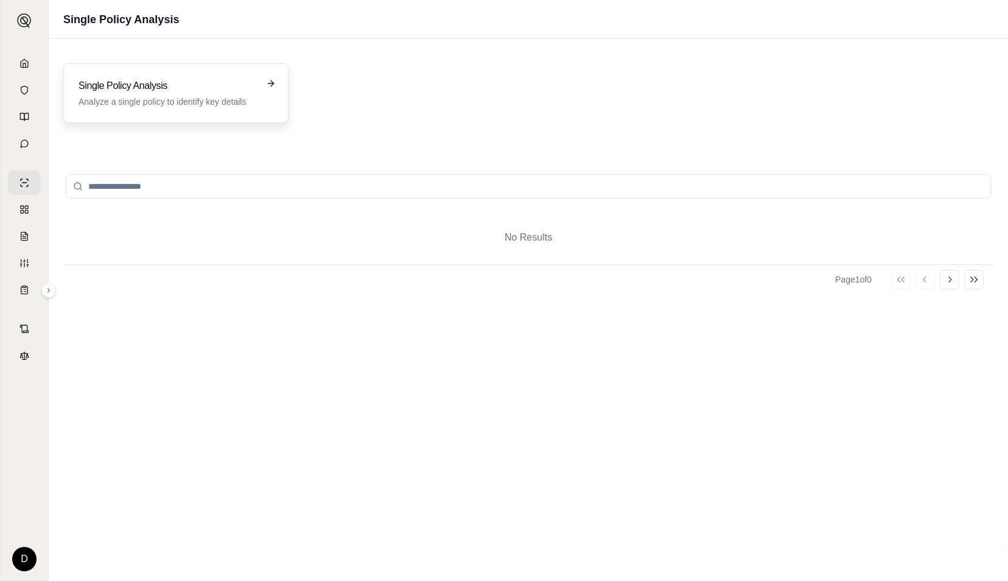
click at [198, 100] on p "Analyze a single policy to identify key details" at bounding box center [168, 102] width 178 height 12
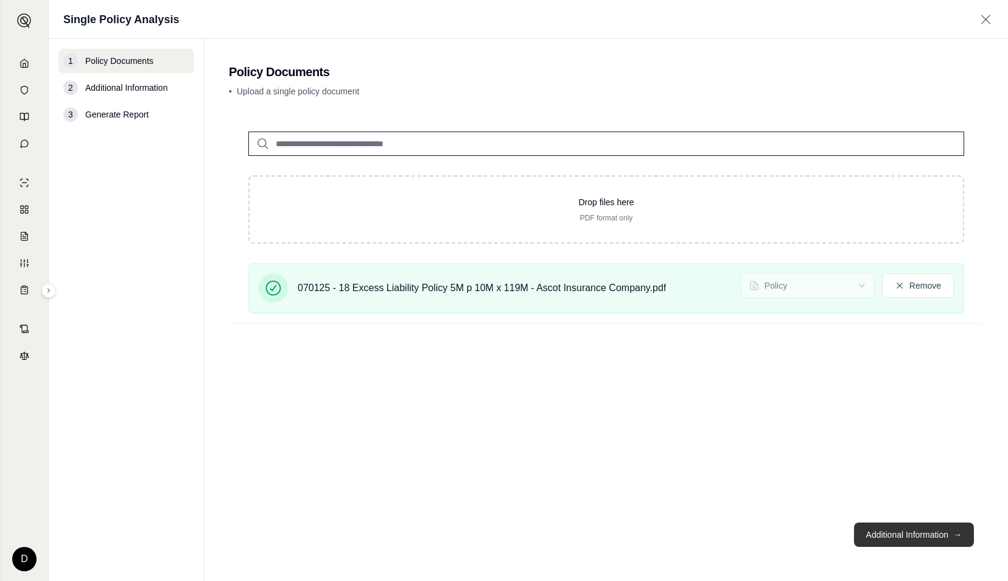
click at [912, 533] on button "Additional Information →" at bounding box center [914, 534] width 120 height 24
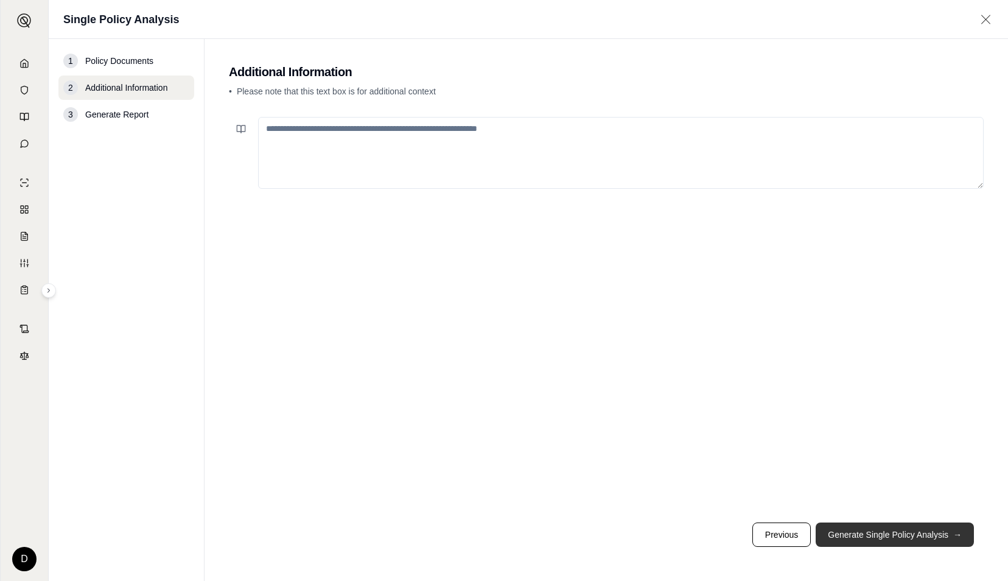
click at [919, 534] on button "Generate Single Policy Analysis →" at bounding box center [895, 534] width 158 height 24
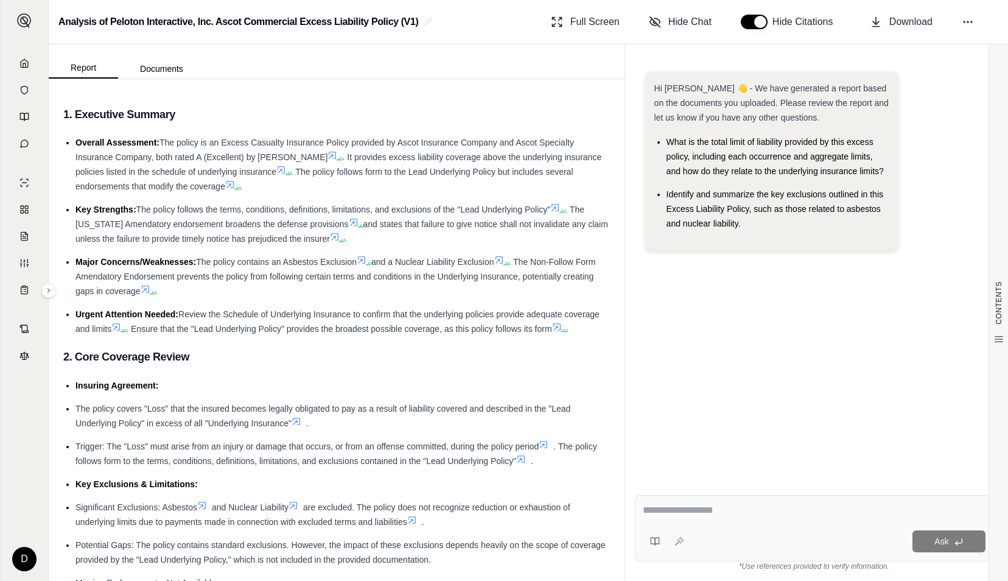
click at [779, 500] on div "Ask" at bounding box center [814, 528] width 358 height 66
type textarea "**********"
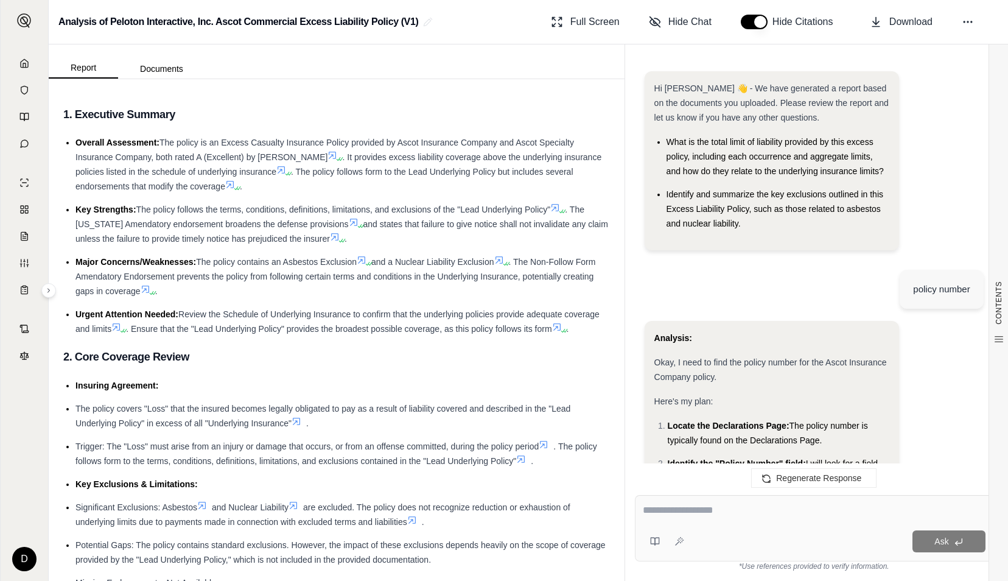
scroll to position [615, 0]
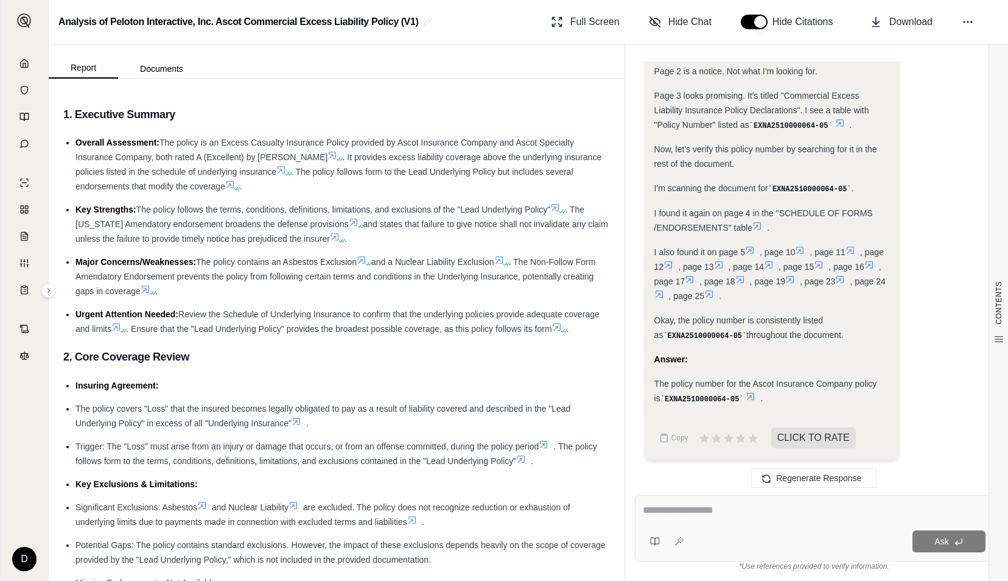
click at [716, 509] on textarea at bounding box center [814, 510] width 343 height 15
type textarea "**********"
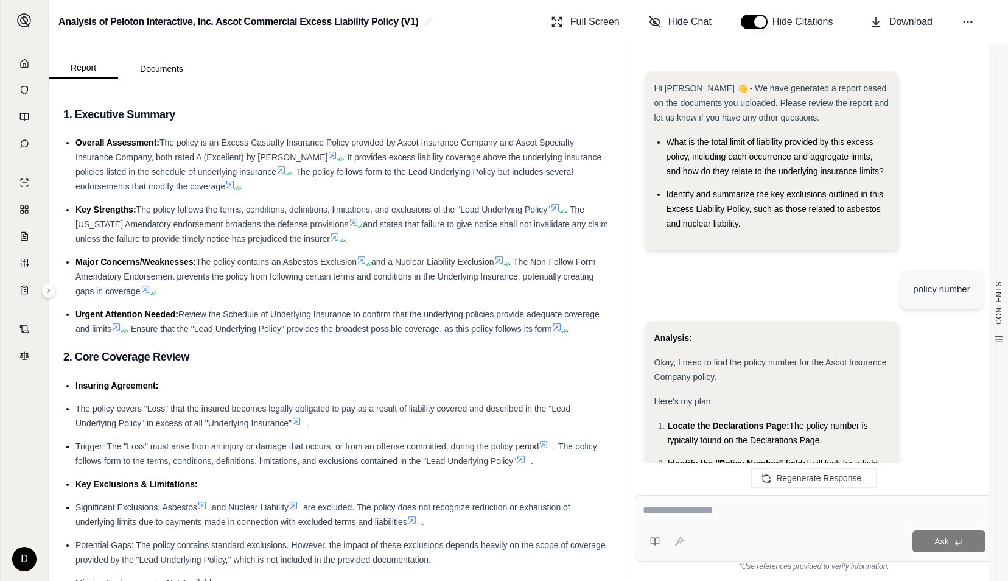
scroll to position [1532, 0]
